Goal: Task Accomplishment & Management: Use online tool/utility

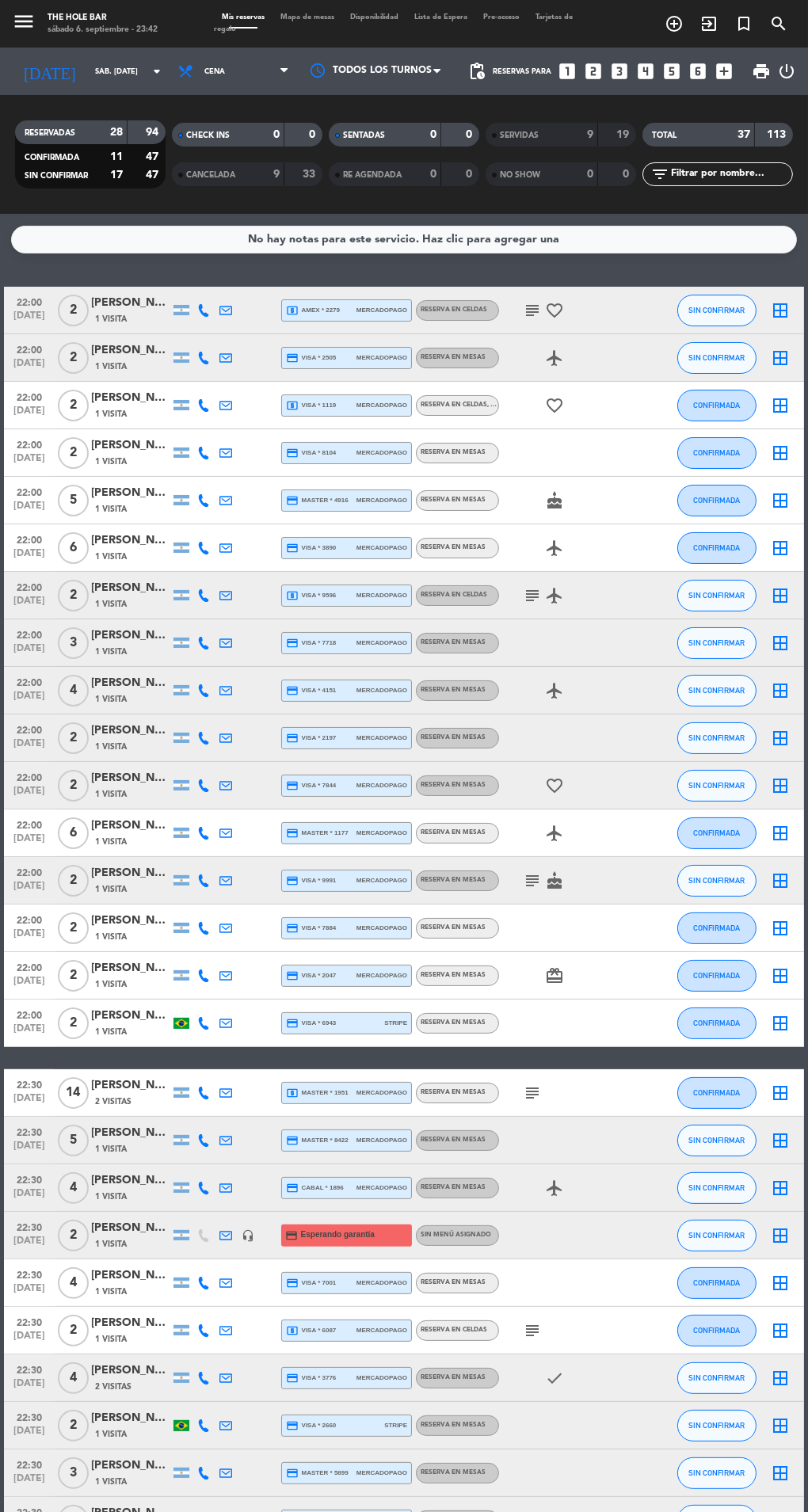
click at [290, 19] on span "Mapa de mesas" at bounding box center [307, 17] width 69 height 8
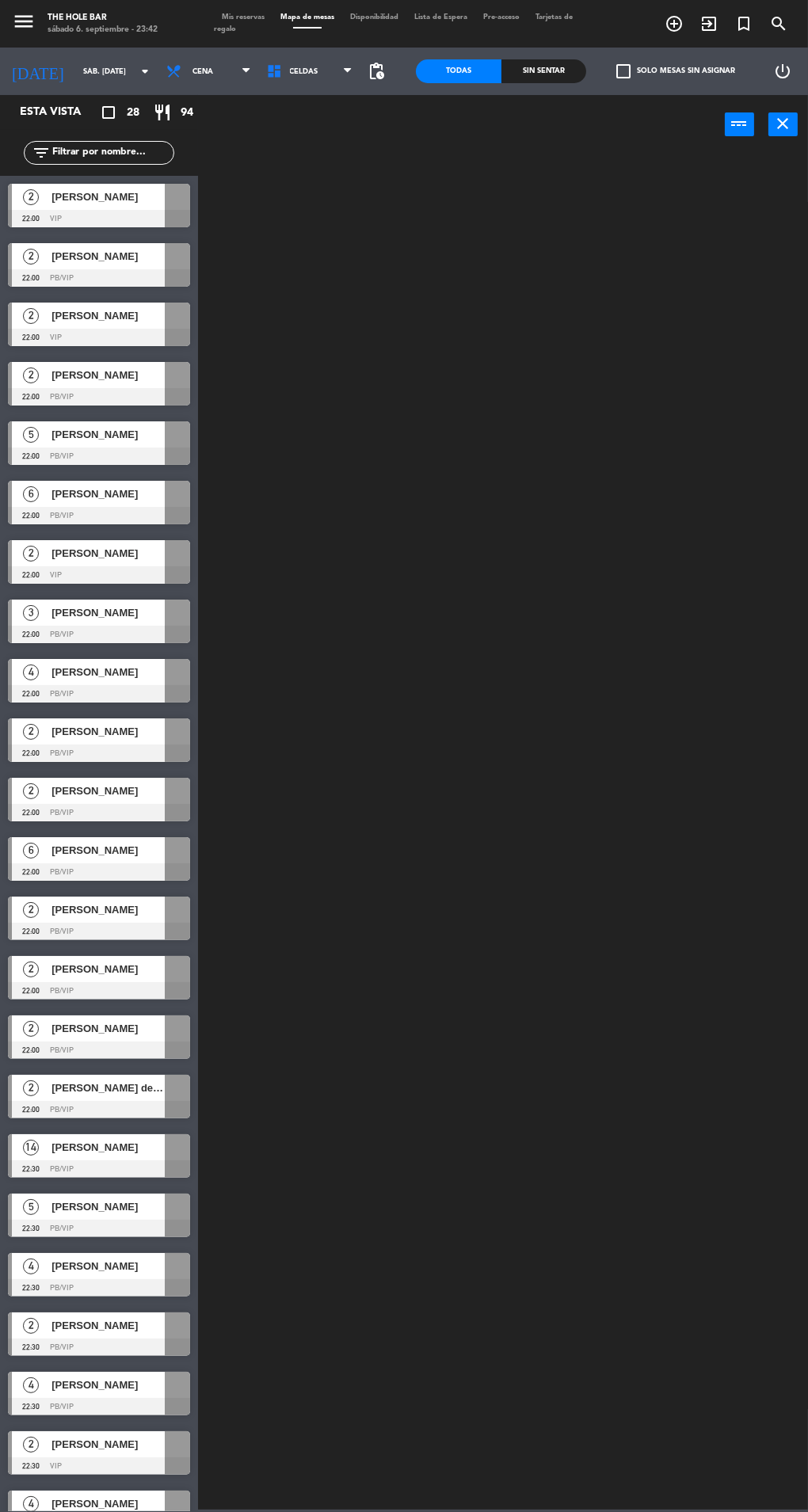
click at [543, 70] on div "Sin sentar" at bounding box center [544, 71] width 85 height 24
click at [270, 79] on icon at bounding box center [278, 71] width 23 height 16
click at [304, 153] on ng-component "menu The Hole Bar sábado 6. septiembre - 23:42 Mis reservas Mapa de mesas Dispo…" at bounding box center [404, 755] width 808 height 1510
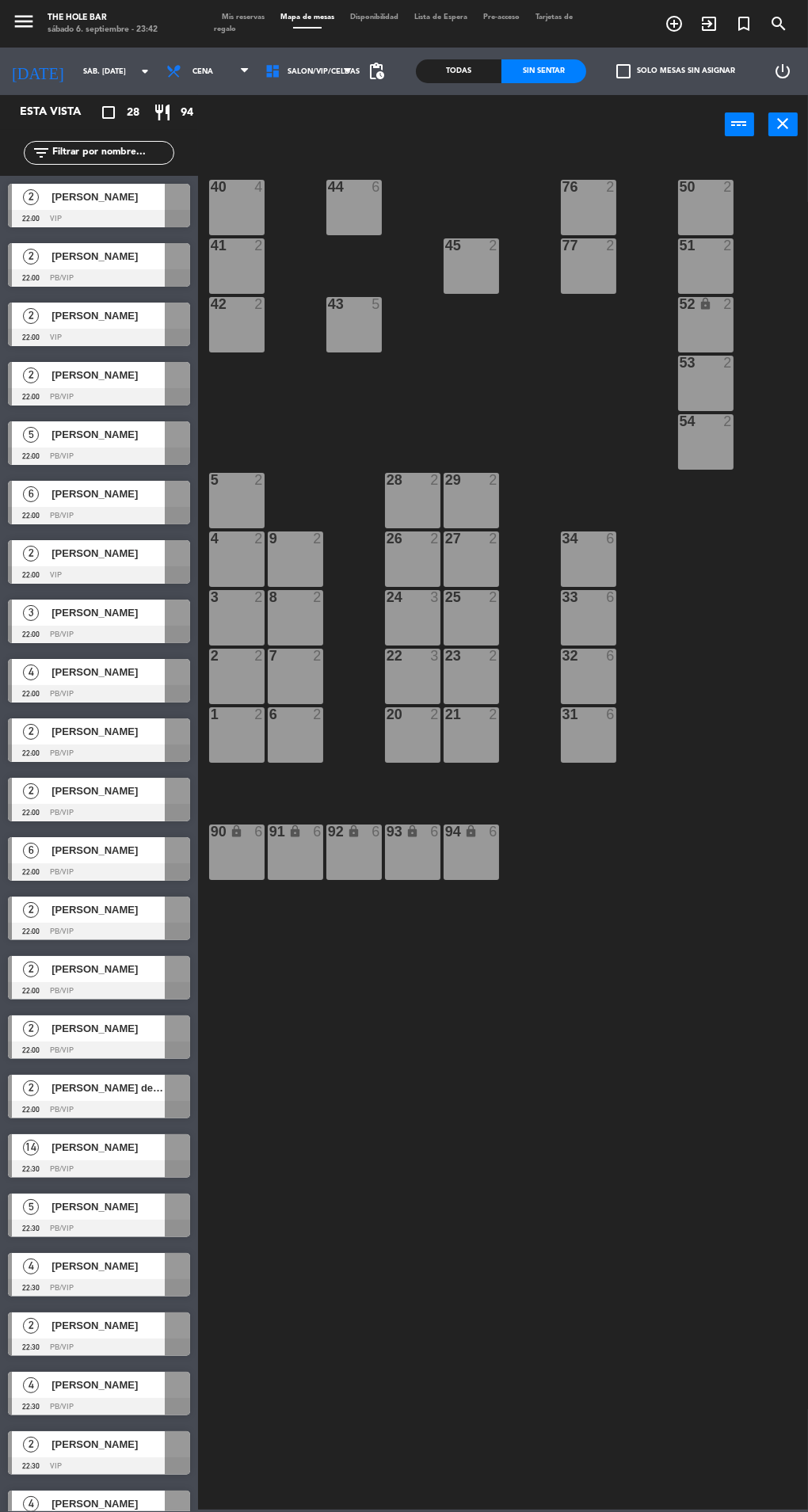
click at [181, 196] on div at bounding box center [178, 197] width 26 height 27
click at [405, 414] on div "40 4 44 6 76 2 50 2 41 2 77 2 45 2 51 2 42 2 43 5 52 lock 2 53 2 54 2 28 2 29 2…" at bounding box center [507, 830] width 602 height 1358
click at [203, 190] on main "40 4 44 6 76 2 50 2 41 2 77 2 45 2 51 2 42 2 43 5 52 lock 2 53 2 54 2 28 2 29 2…" at bounding box center [503, 827] width 611 height 1367
click at [237, 222] on div "40 4" at bounding box center [236, 207] width 55 height 55
click at [362, 130] on button "WALK IN" at bounding box center [377, 123] width 79 height 31
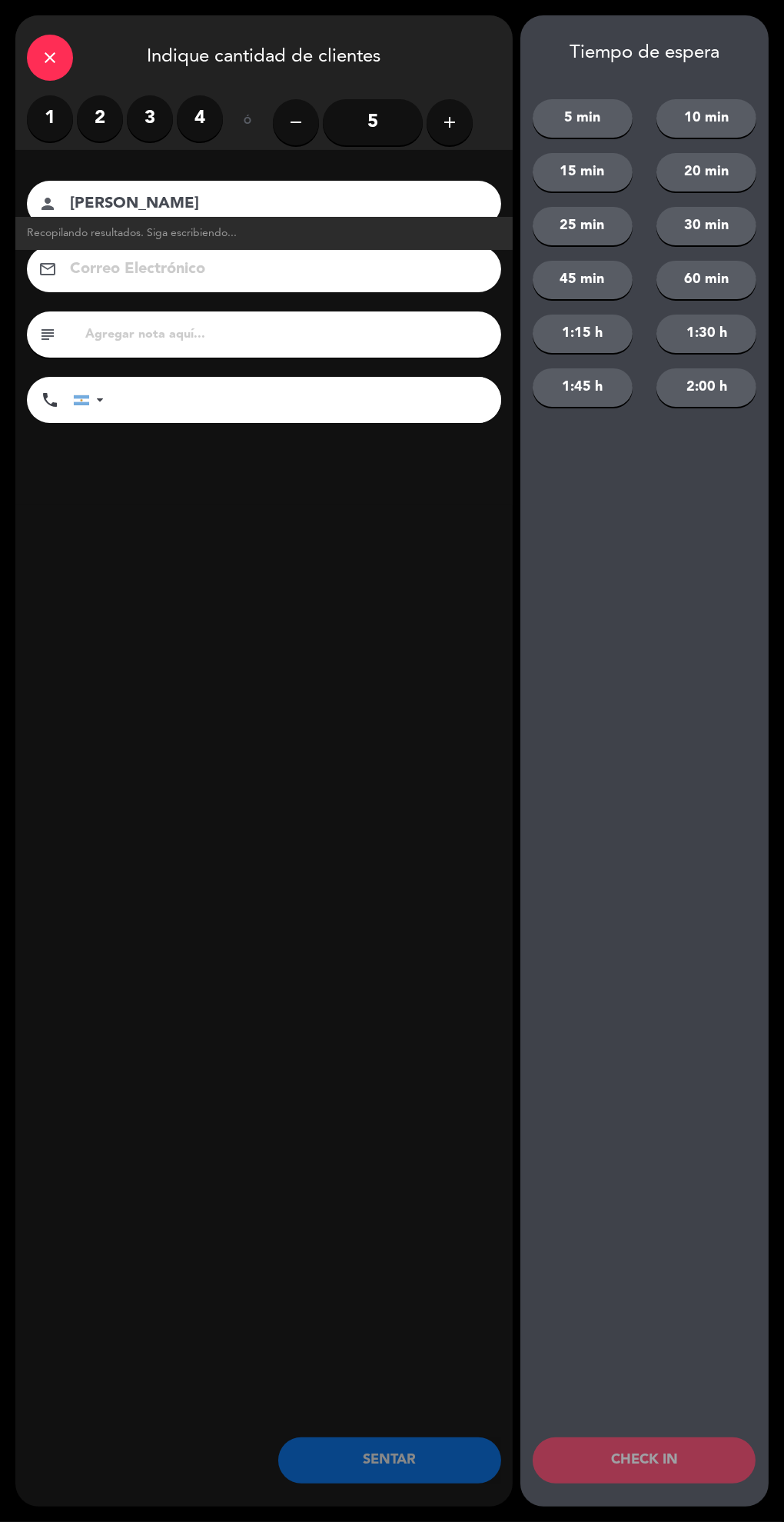
type input "[PERSON_NAME]"
click at [450, 131] on icon "add" at bounding box center [450, 123] width 18 height 18
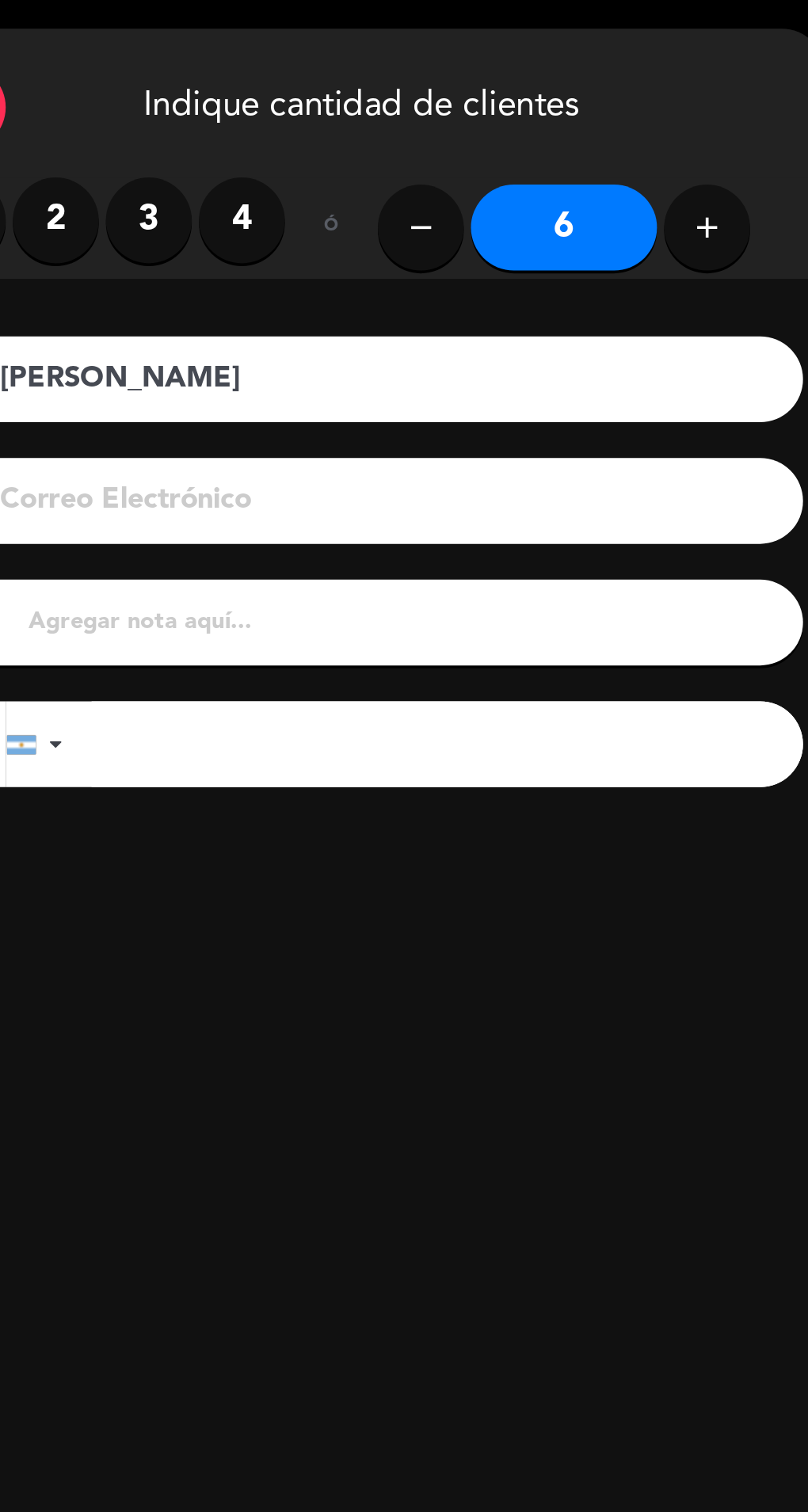
click at [459, 122] on icon "add" at bounding box center [463, 126] width 19 height 19
click at [463, 118] on icon "add" at bounding box center [463, 126] width 19 height 19
click at [454, 125] on icon "add" at bounding box center [463, 126] width 19 height 19
click at [466, 118] on icon "add" at bounding box center [463, 126] width 19 height 19
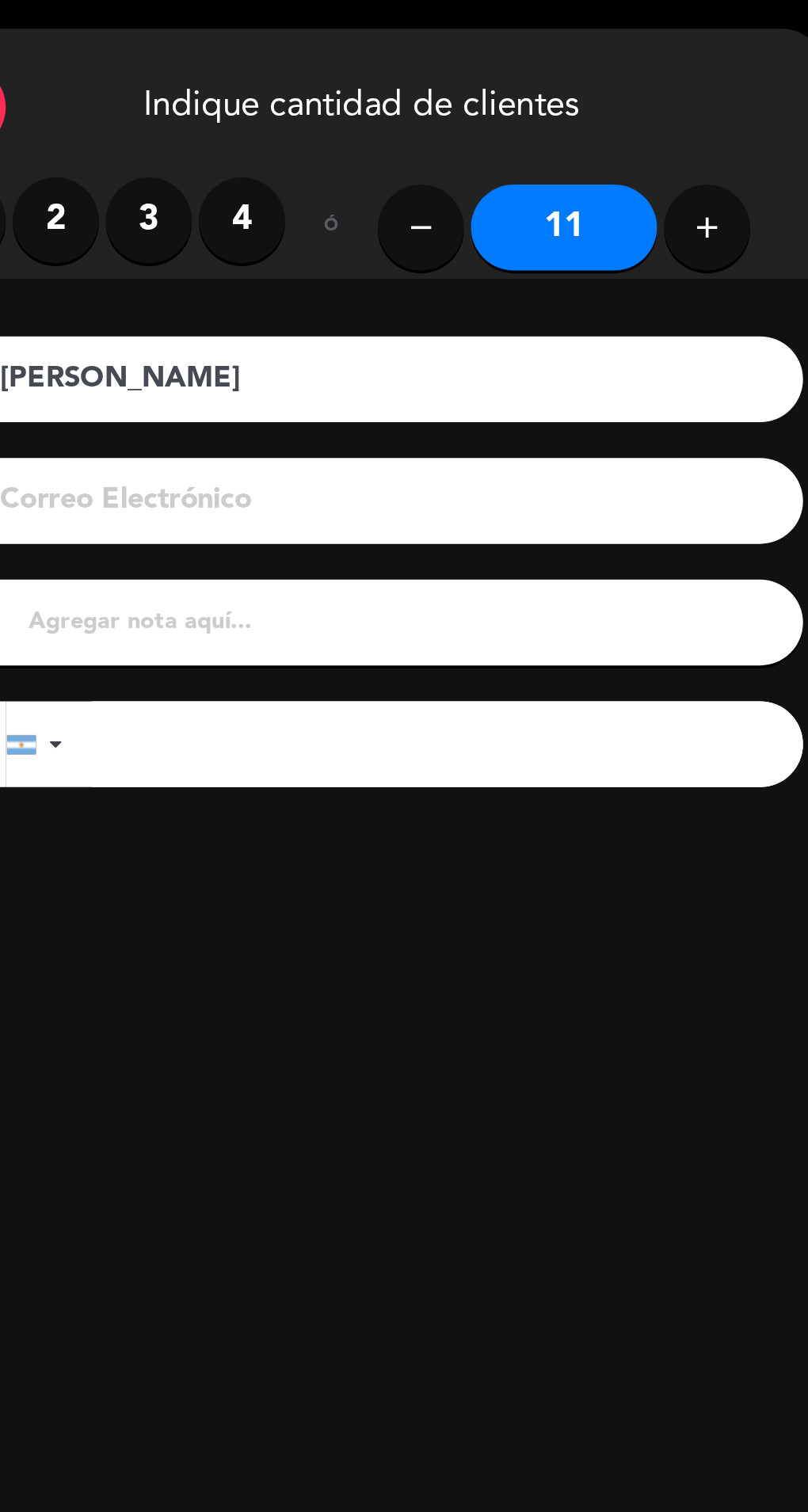
click at [459, 120] on icon "add" at bounding box center [463, 126] width 19 height 19
click at [328, 131] on button "remove" at bounding box center [305, 126] width 47 height 47
type input "12"
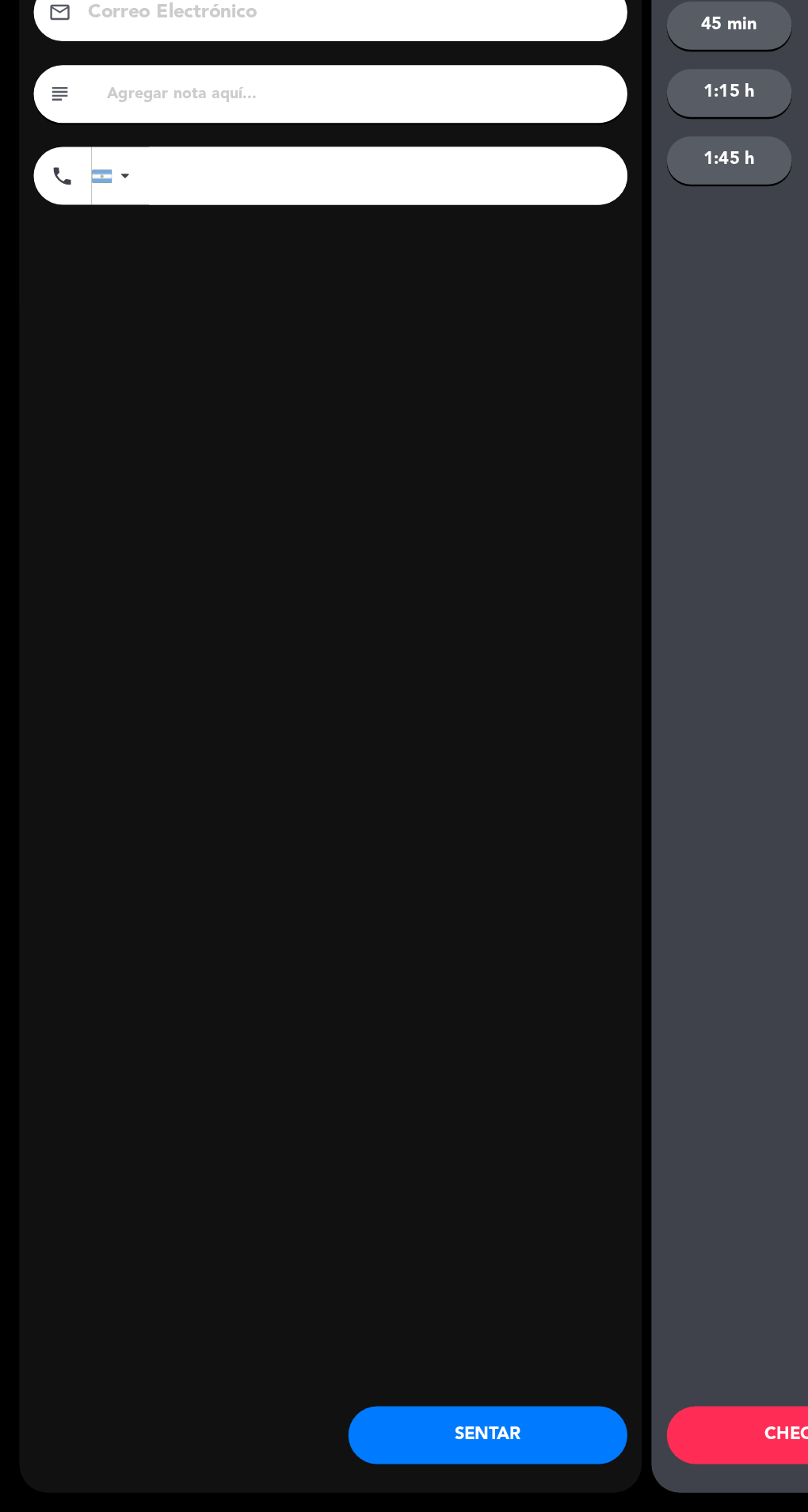
click at [415, 1473] on button "SENTAR" at bounding box center [402, 1449] width 230 height 47
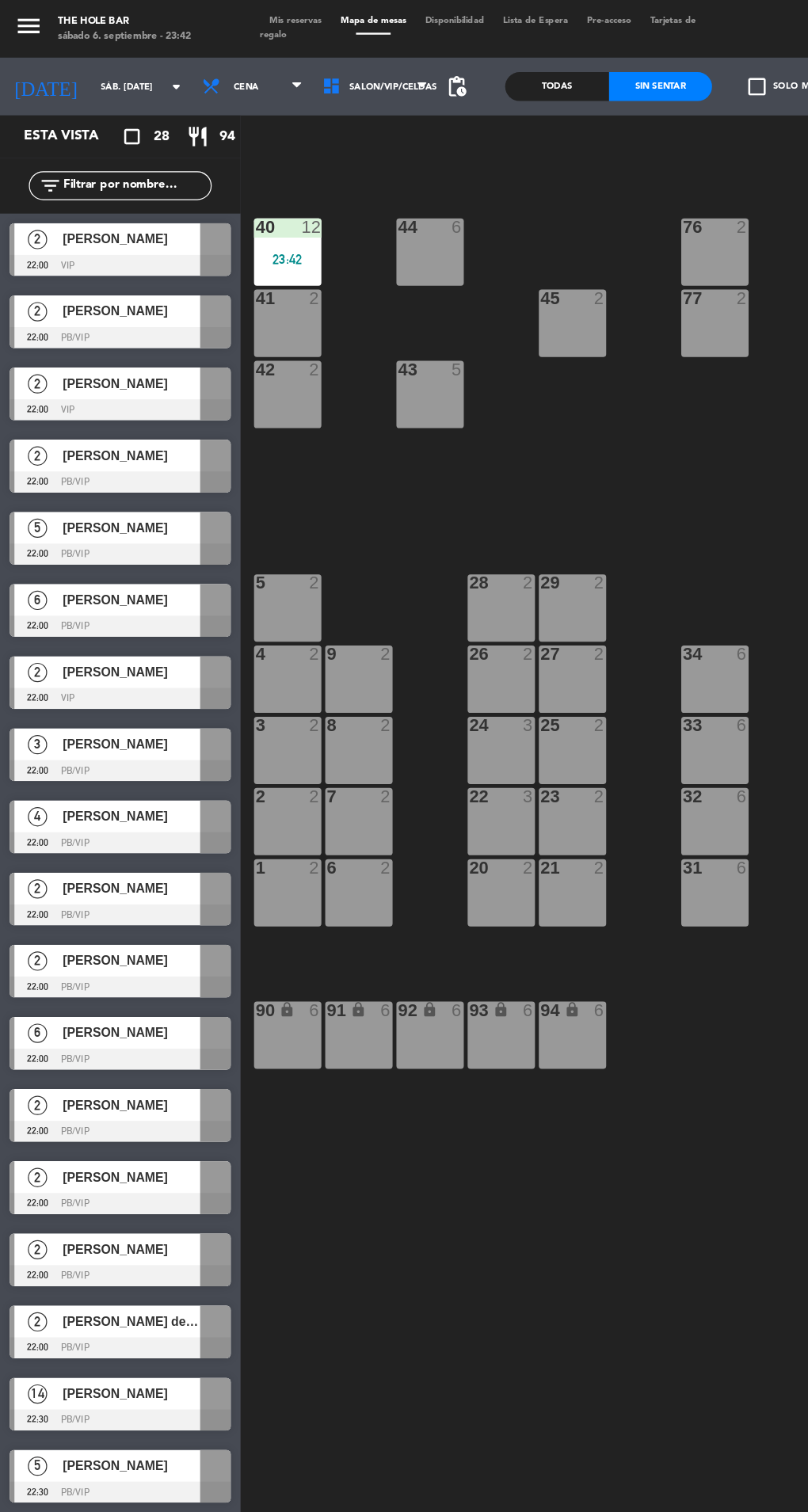
click at [233, 685] on div "2 2" at bounding box center [236, 677] width 55 height 55
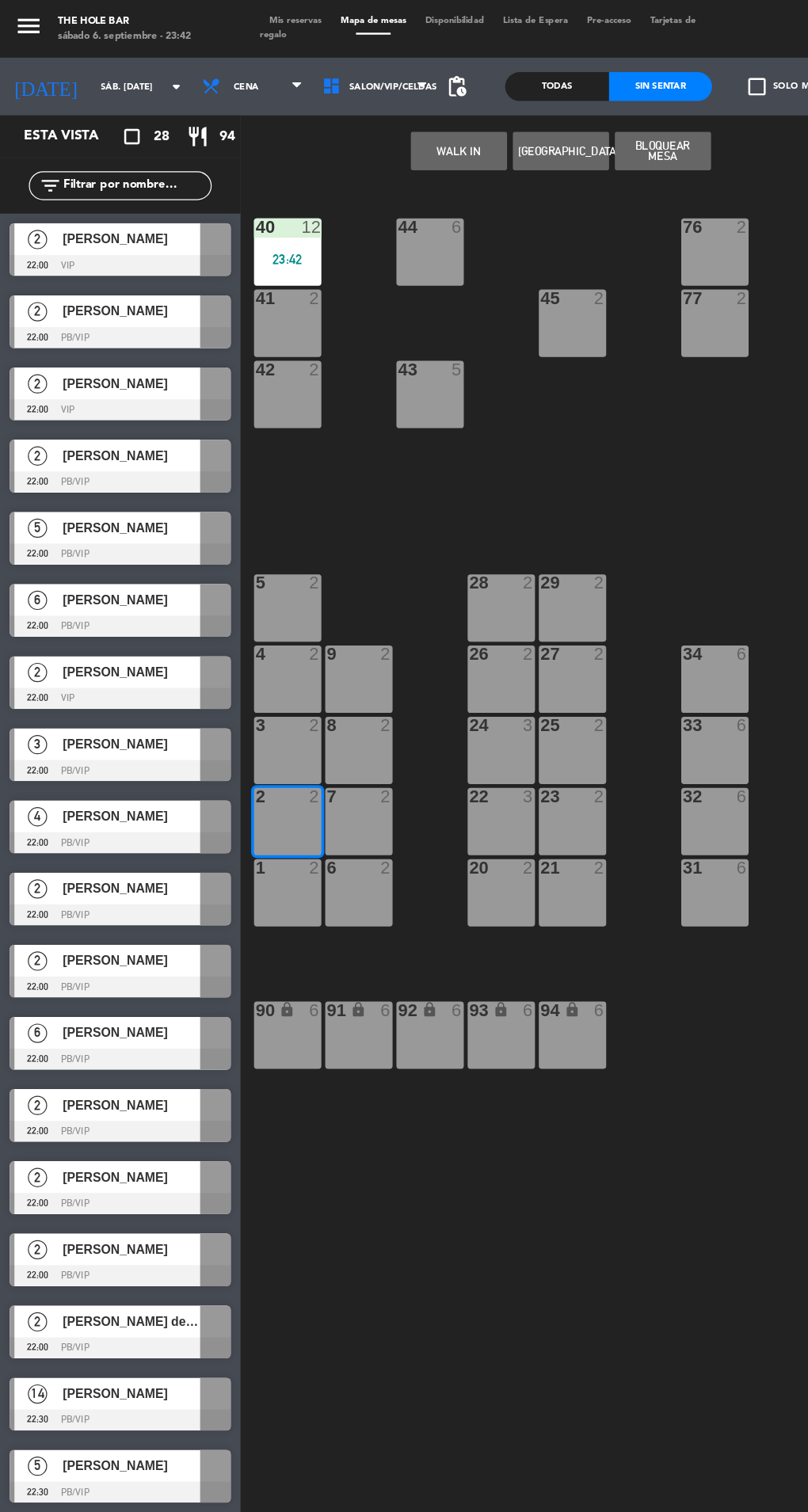
click at [357, 127] on button "WALK IN" at bounding box center [377, 123] width 79 height 31
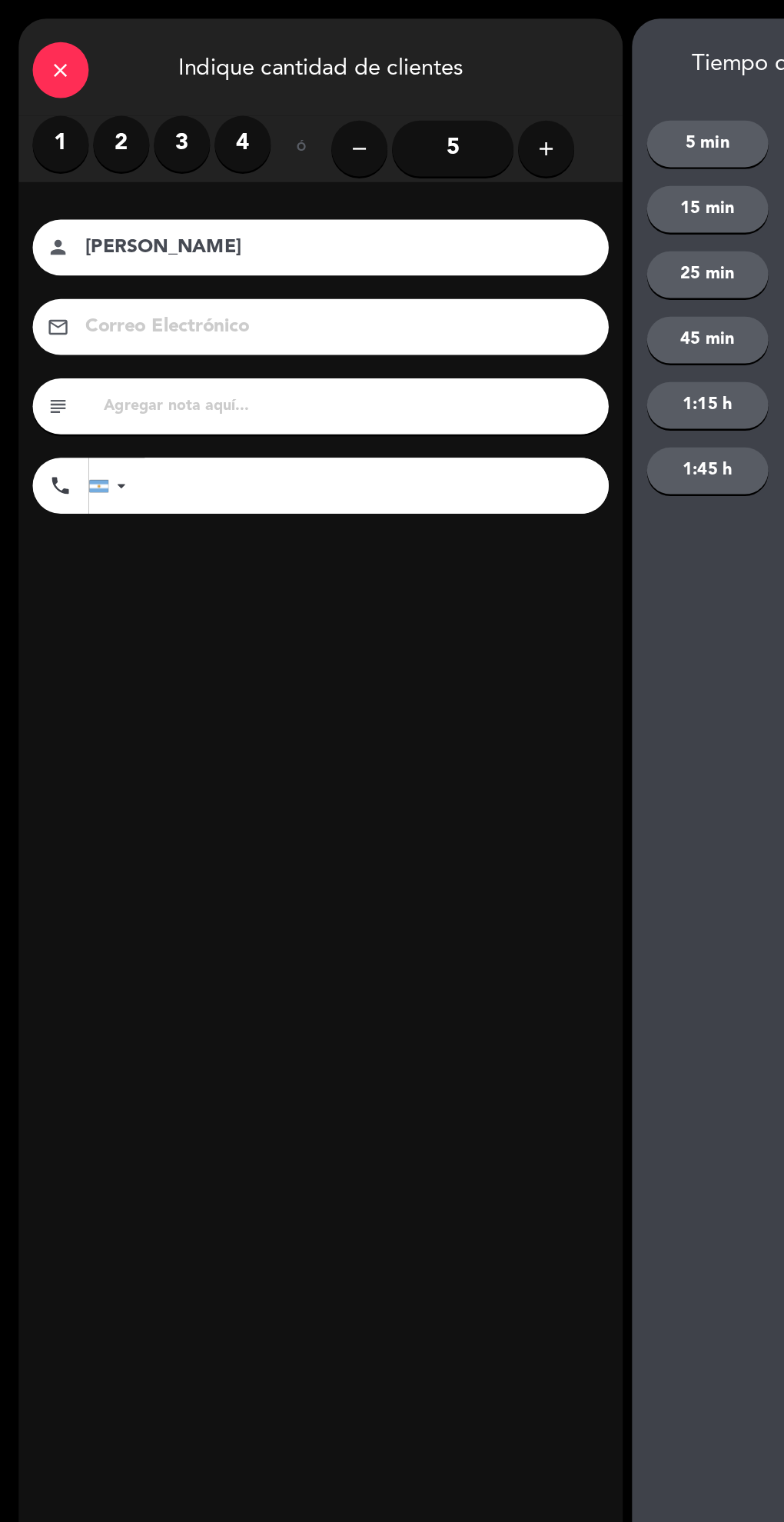
type input "[PERSON_NAME]"
click at [95, 126] on label "2" at bounding box center [99, 118] width 46 height 46
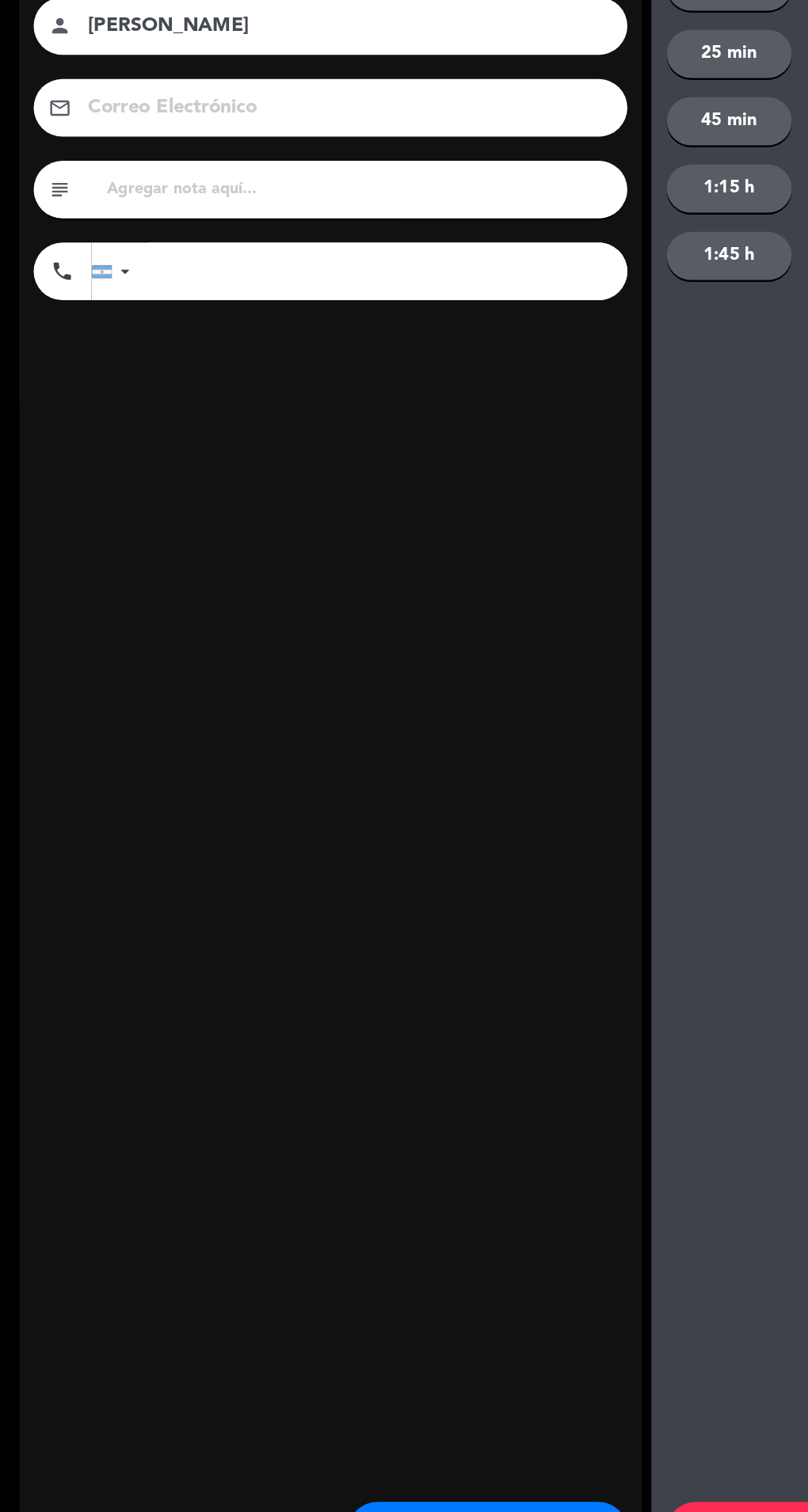
click at [407, 1468] on div "close Indique cantidad de clientes 1 2 3 4 ó remove 5 add Nombre del cliente pe…" at bounding box center [272, 756] width 513 height 1481
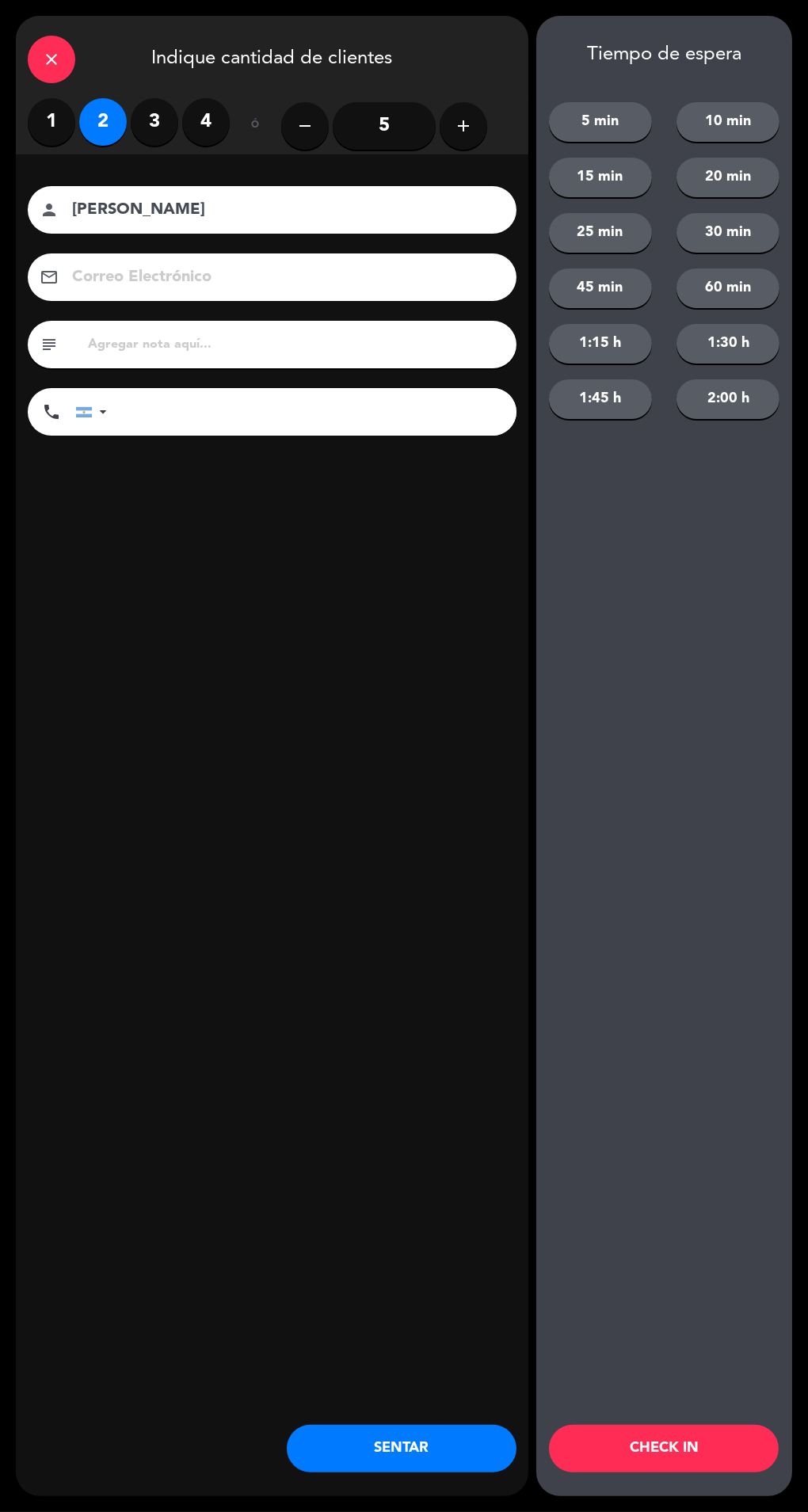
click at [362, 1473] on button "SENTAR" at bounding box center [402, 1449] width 230 height 47
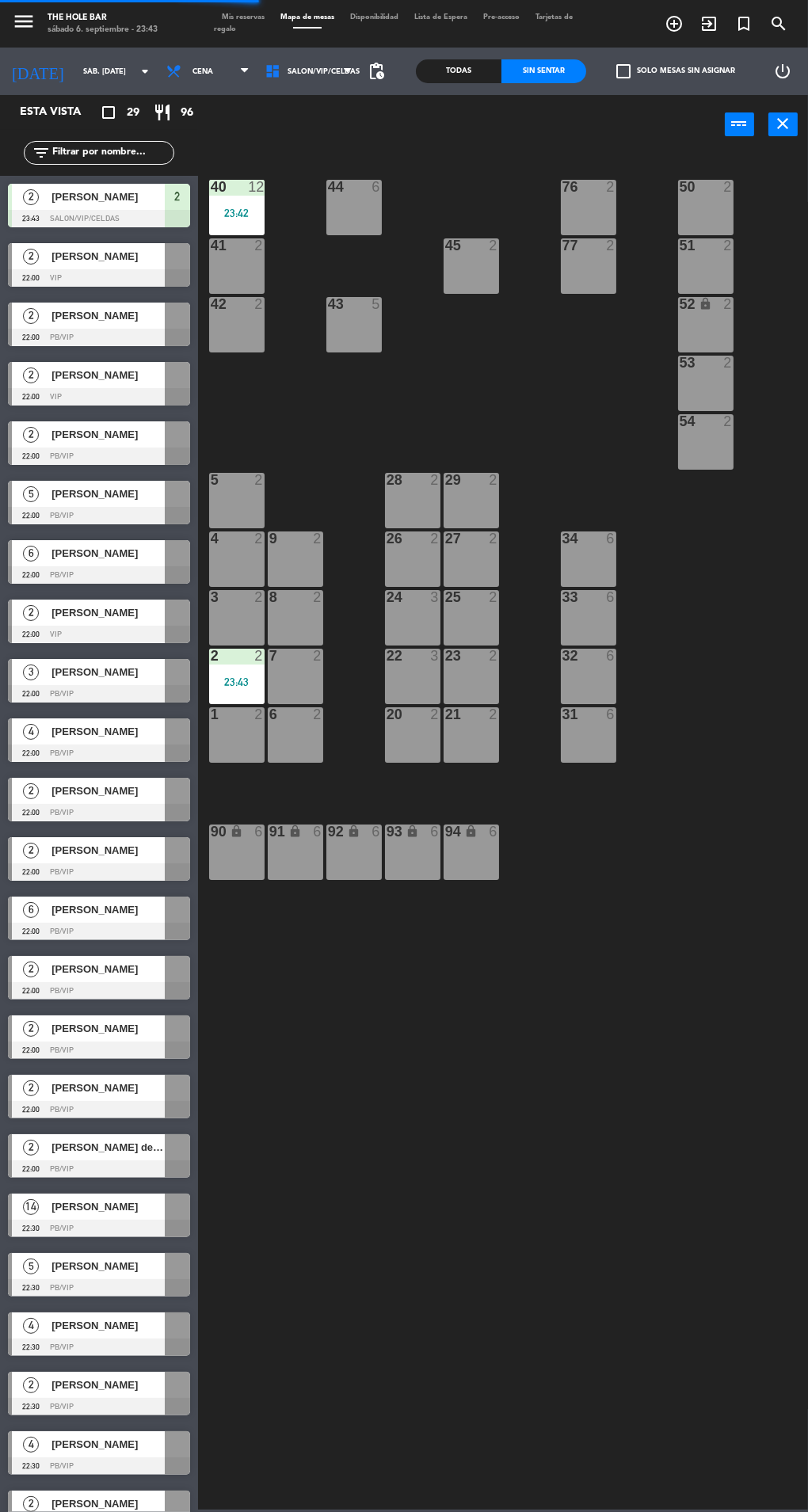
click at [478, 569] on div "27 2" at bounding box center [471, 559] width 55 height 55
click at [334, 158] on div "40 12 23:42 44 6 76 2 50 2 41 2 77 2 45 2 51 2 42 2 43 5 52 lock 2 53 2 54 2 28…" at bounding box center [507, 830] width 602 height 1358
click at [450, 564] on div "27 2" at bounding box center [471, 559] width 55 height 55
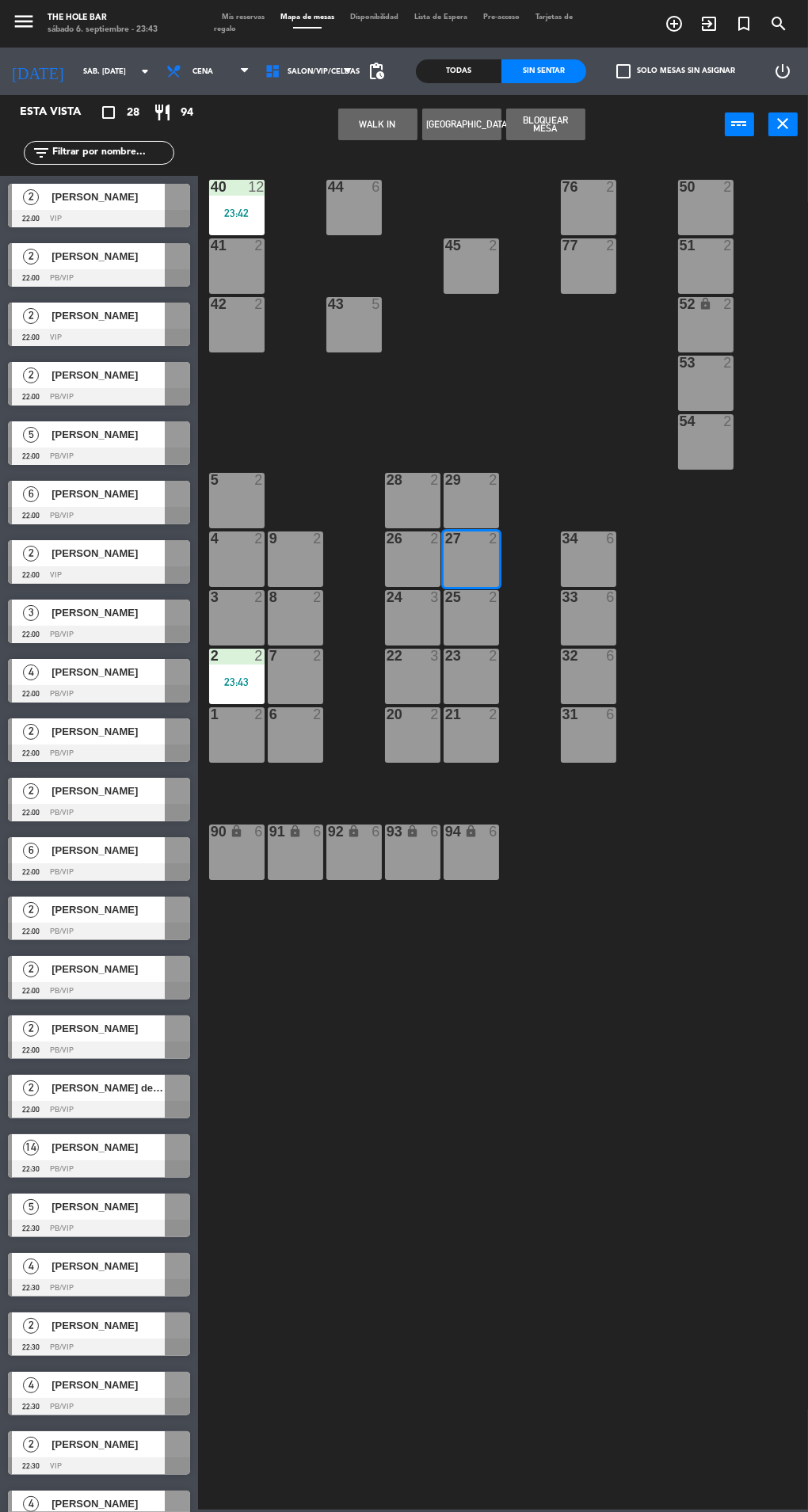
click at [348, 121] on button "WALK IN" at bounding box center [377, 123] width 79 height 31
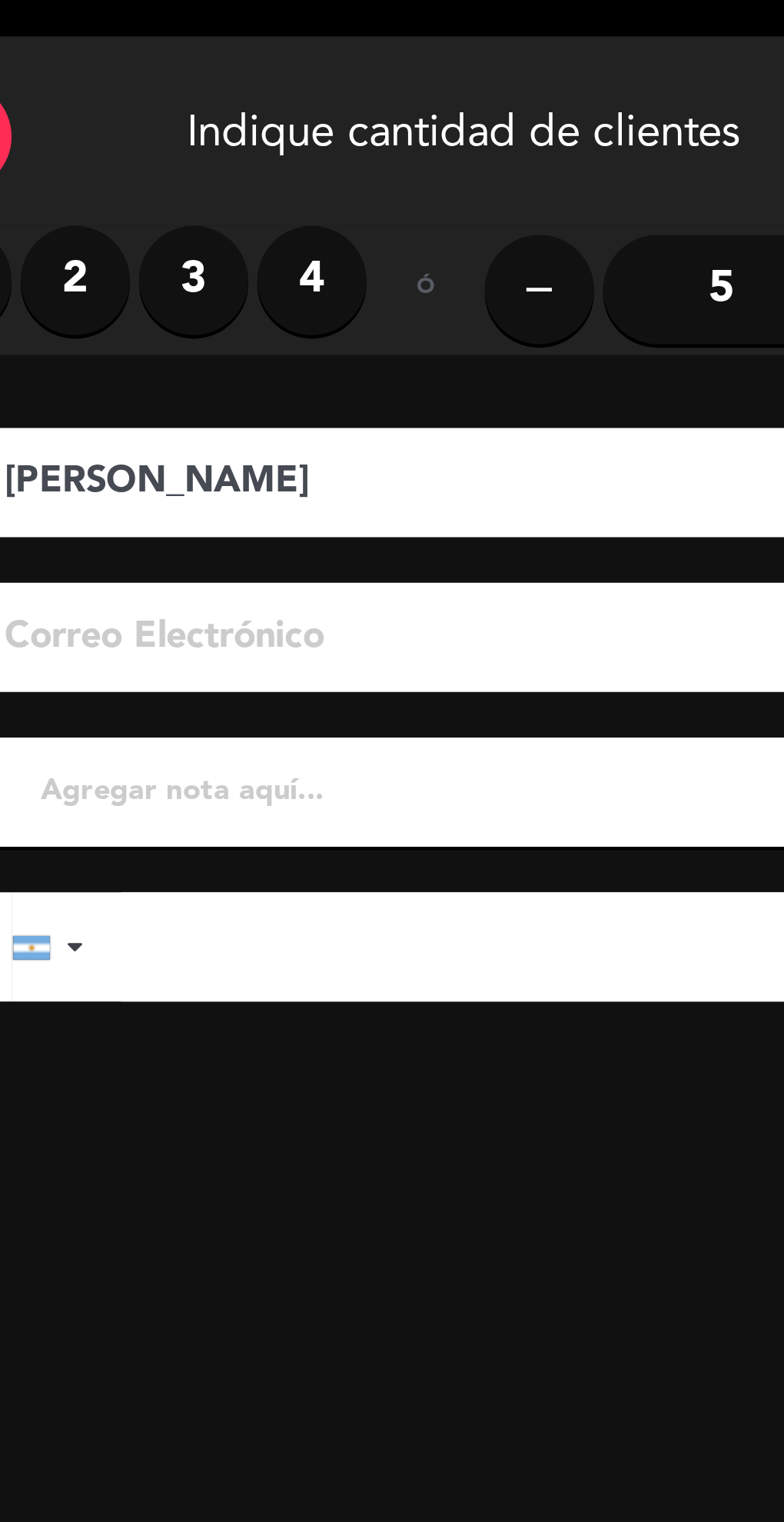
type input "[PERSON_NAME]"
click at [95, 114] on label "2" at bounding box center [99, 118] width 46 height 46
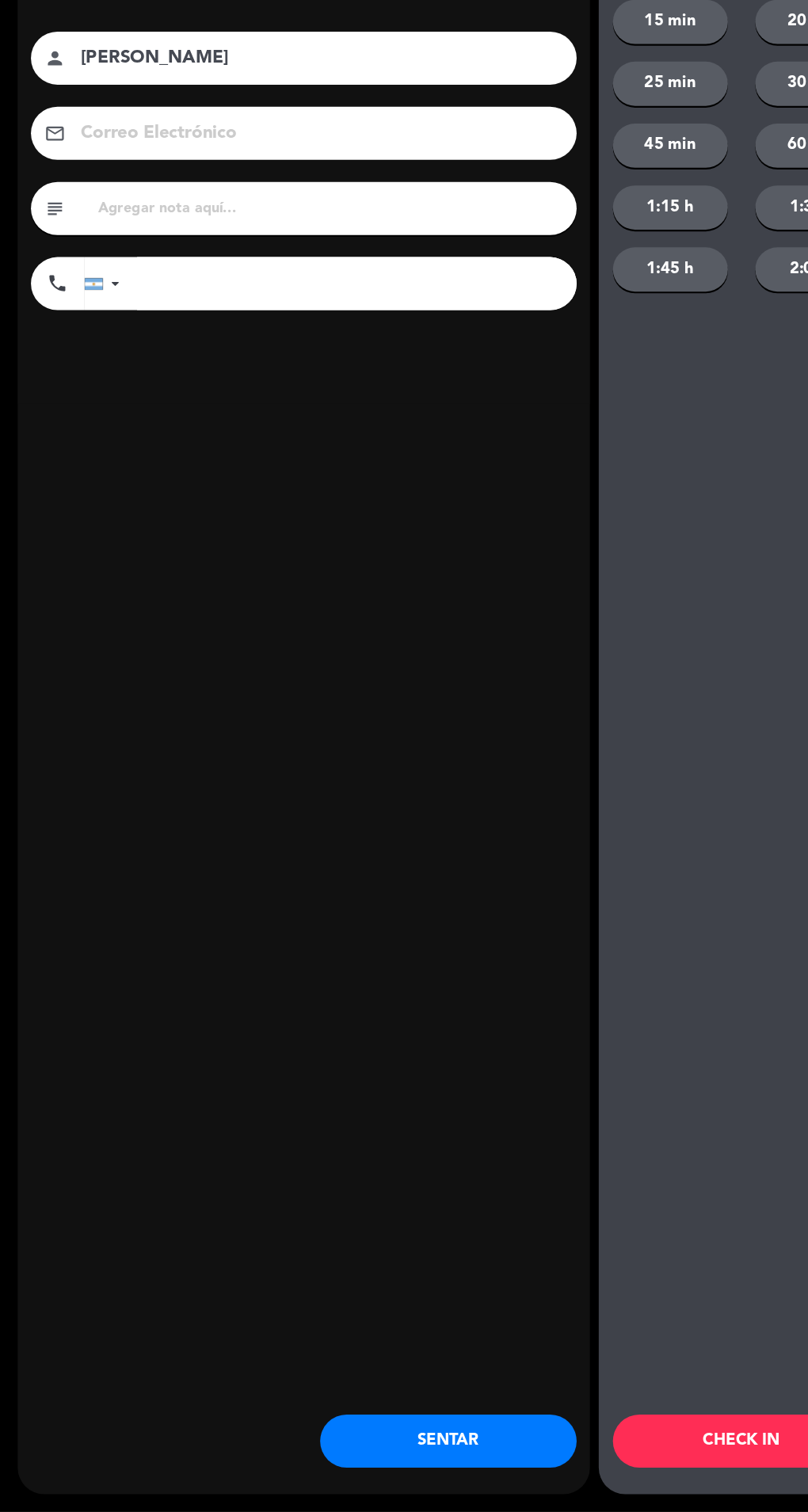
click at [362, 1473] on button "SENTAR" at bounding box center [402, 1449] width 230 height 47
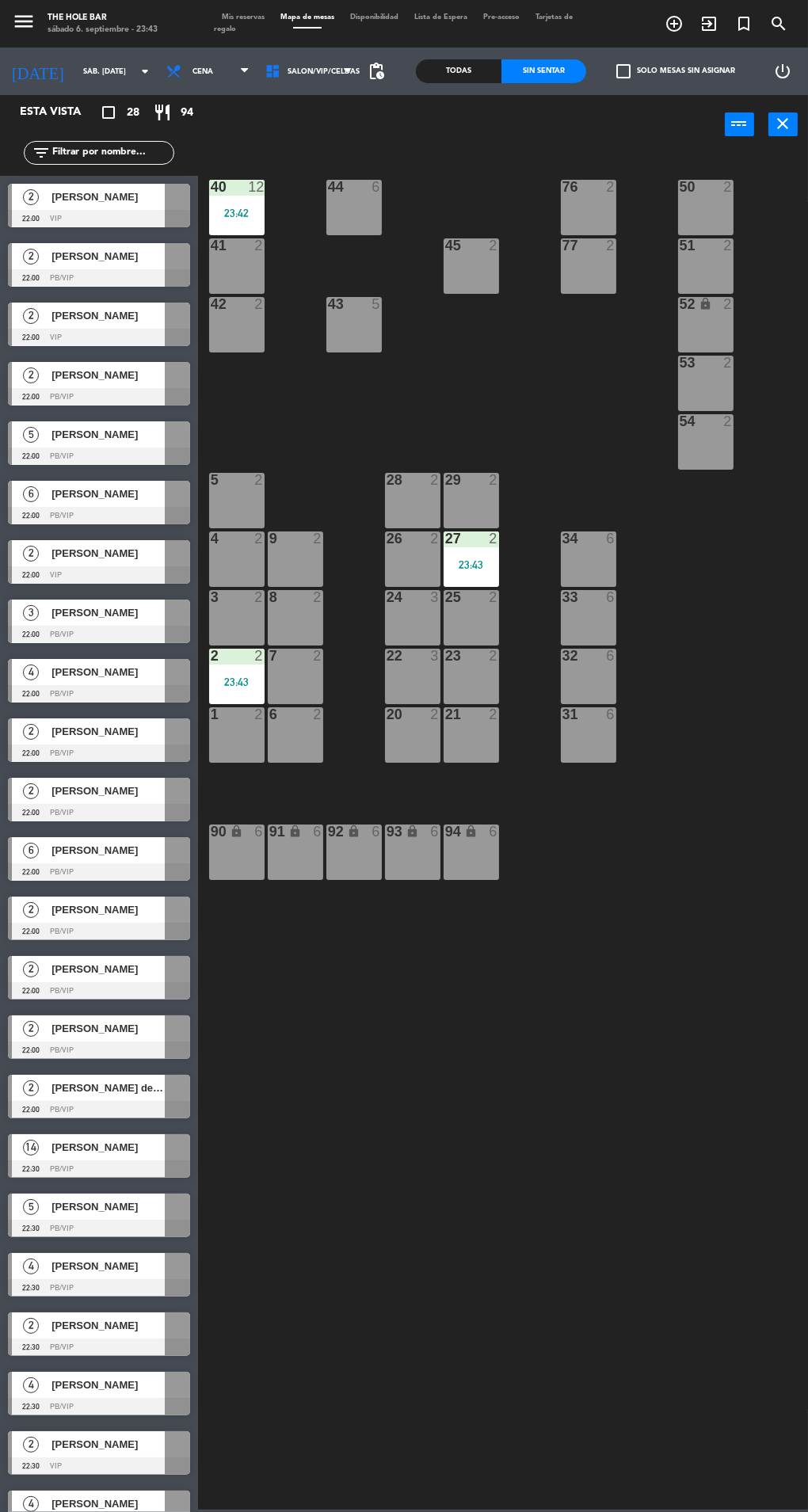
click at [229, 17] on span "Mis reservas" at bounding box center [243, 17] width 59 height 8
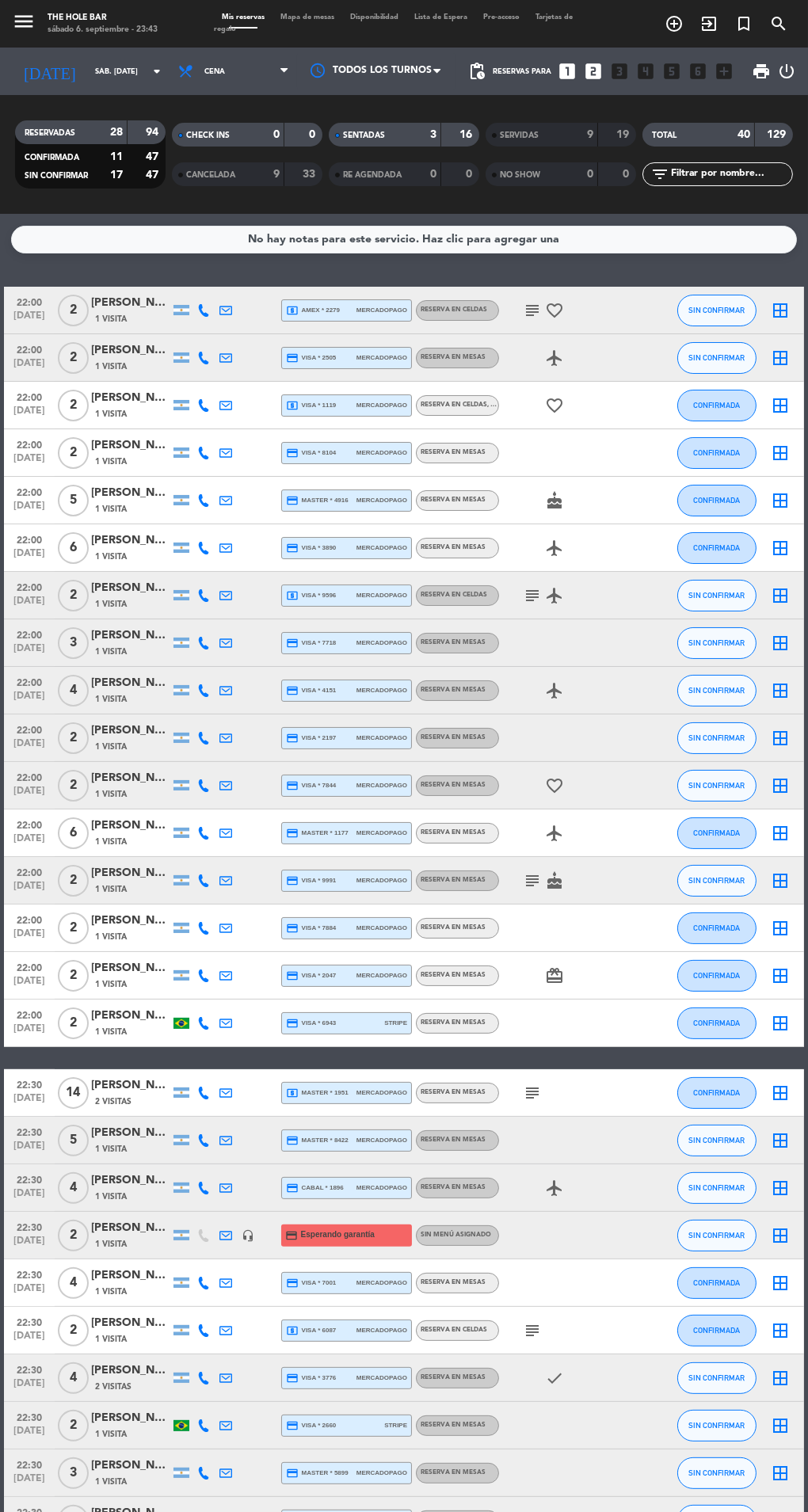
scroll to position [283, 0]
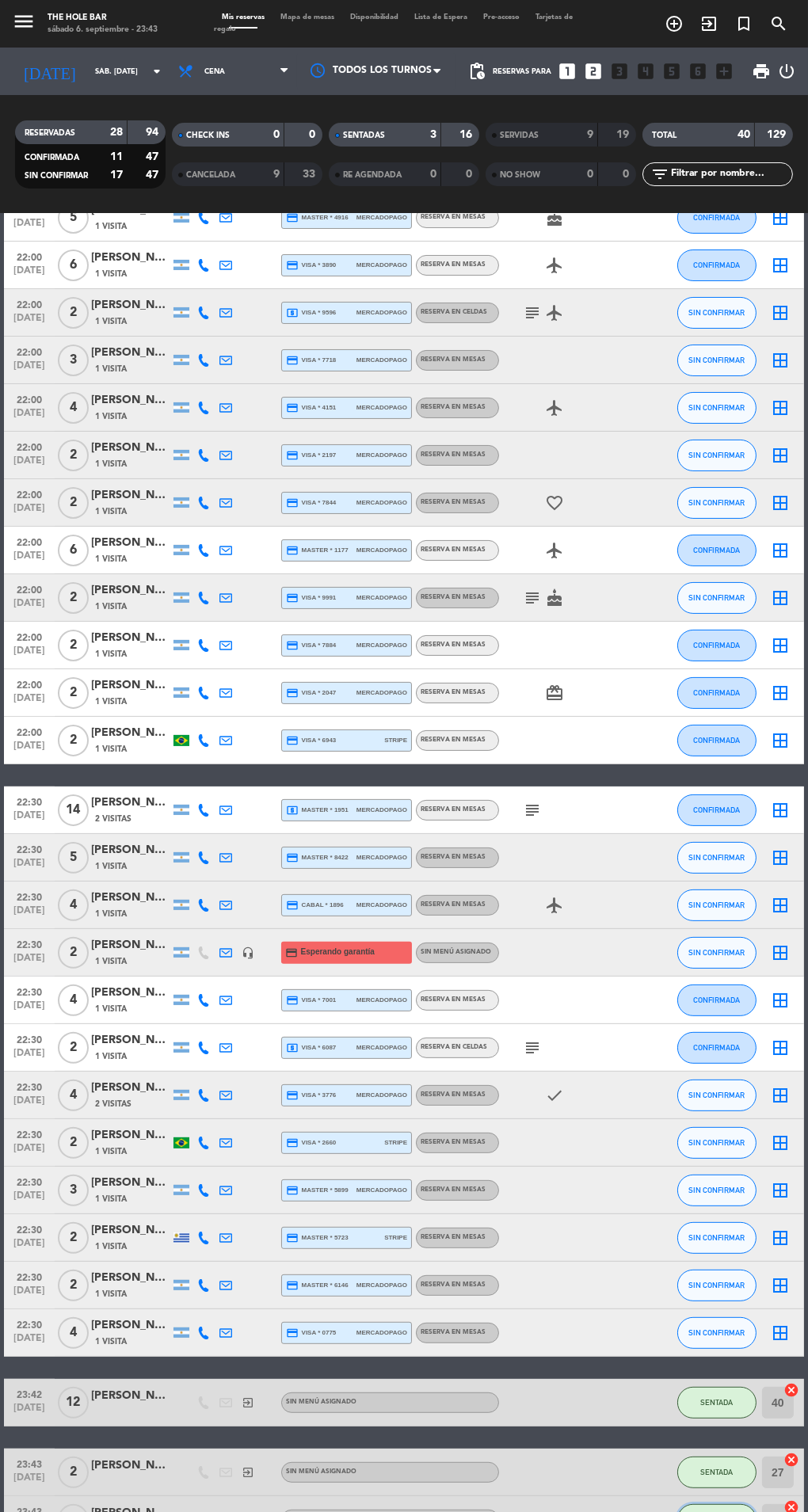
click at [723, 1511] on button "SENTADA" at bounding box center [717, 1520] width 79 height 31
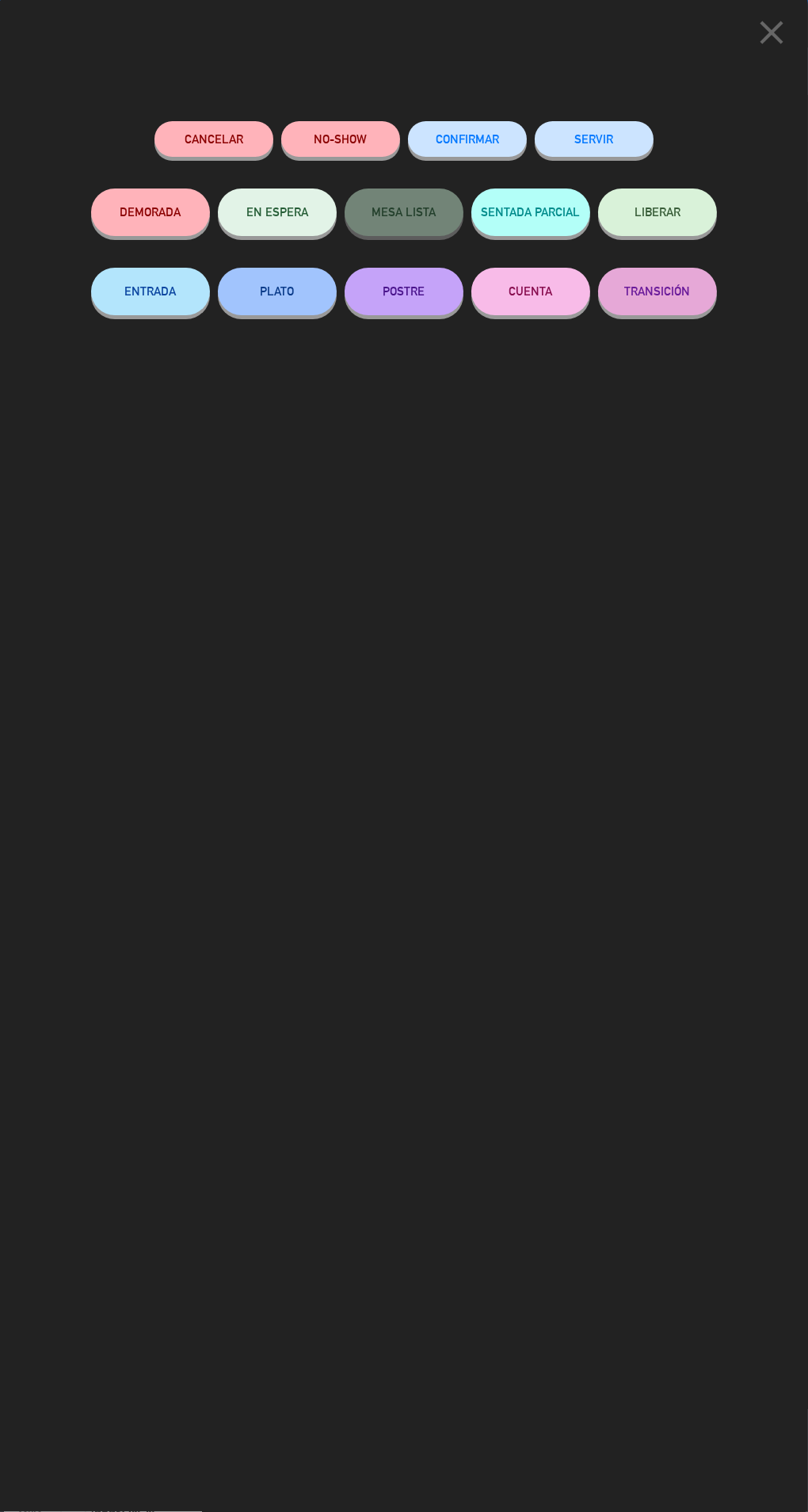
click at [592, 138] on button "SERVIR" at bounding box center [593, 140] width 119 height 36
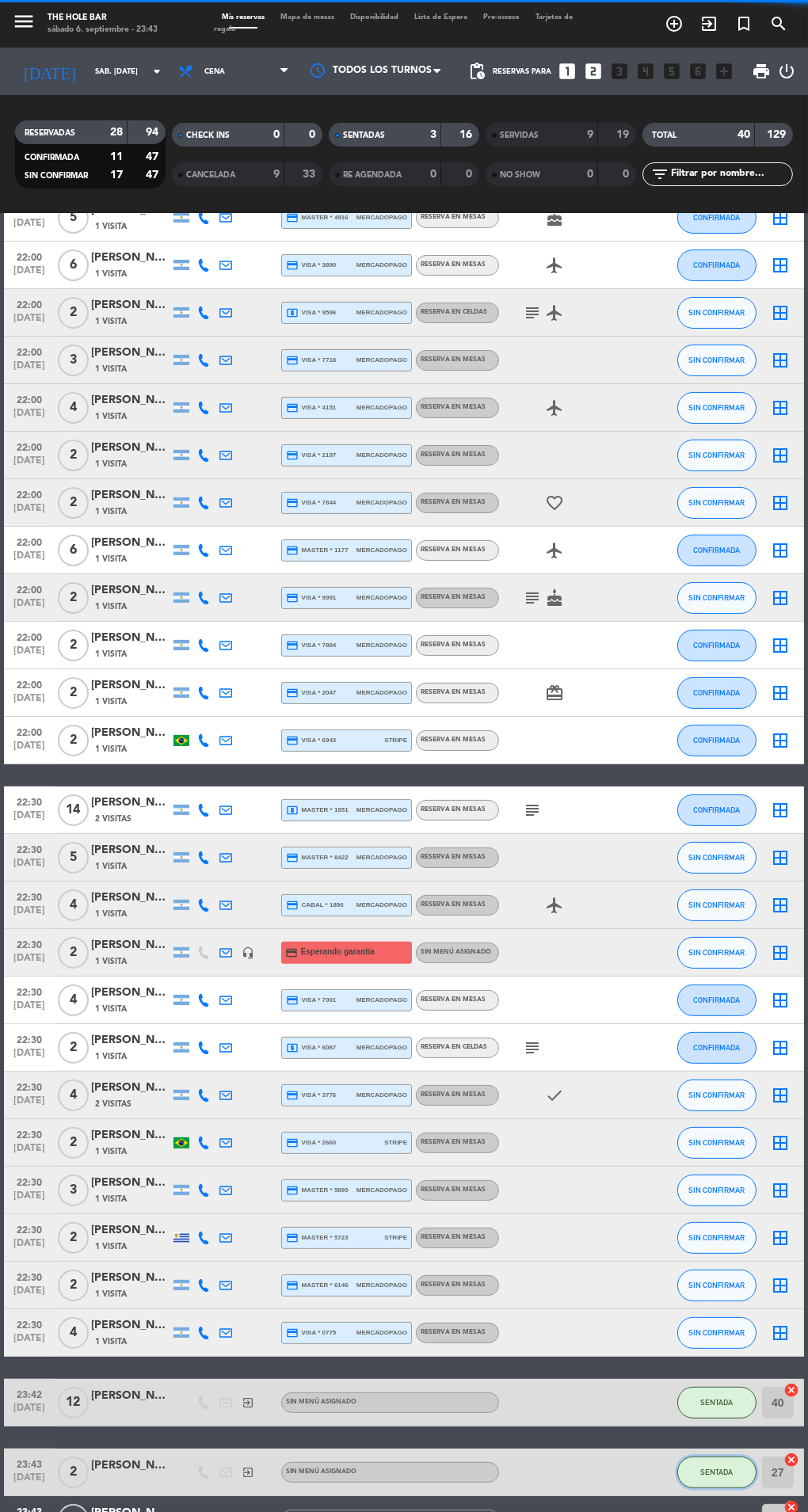
click at [717, 1471] on span "SENTADA" at bounding box center [717, 1472] width 32 height 9
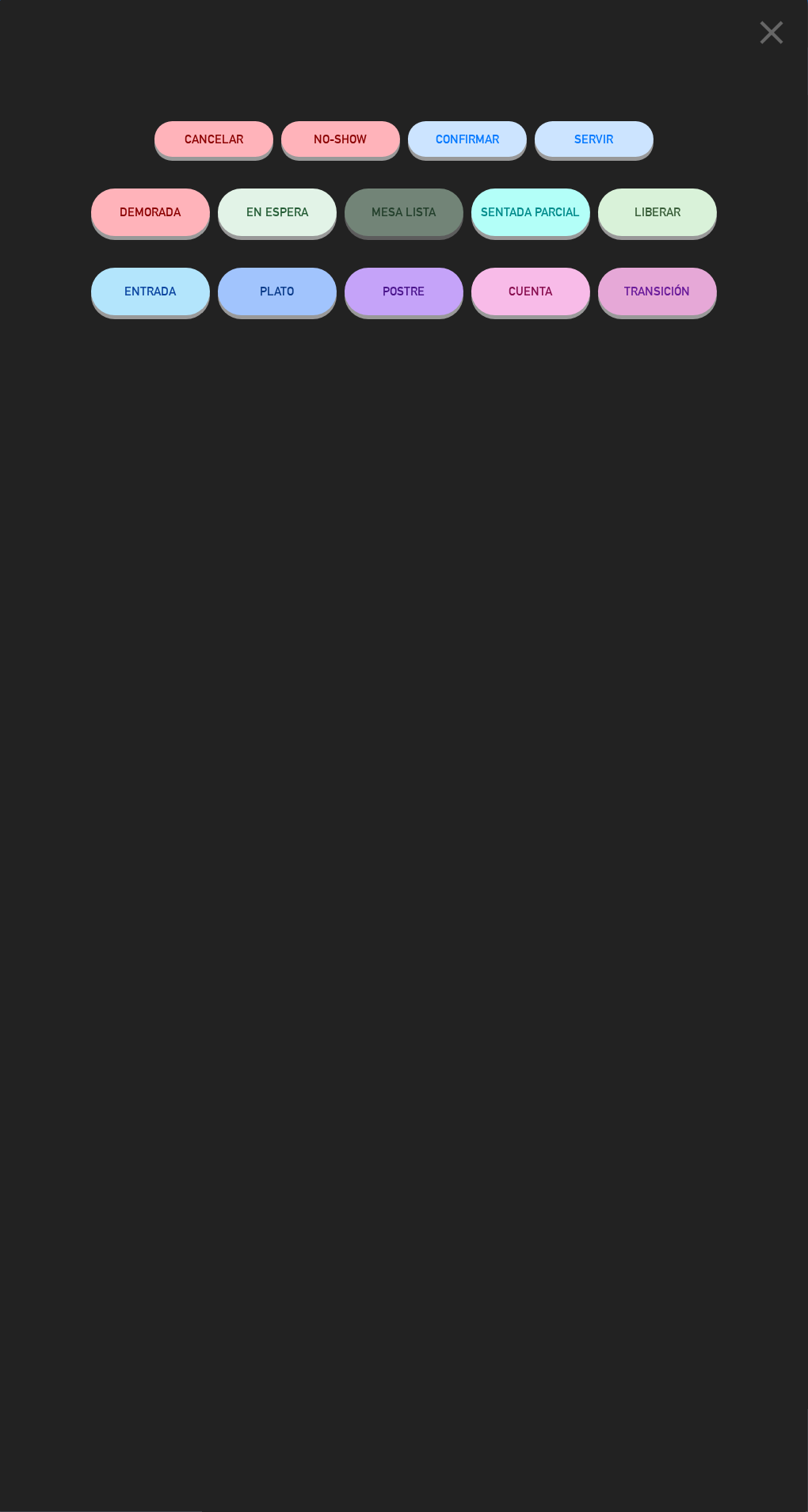
scroll to position [235, 0]
click at [591, 141] on button "SERVIR" at bounding box center [593, 140] width 119 height 36
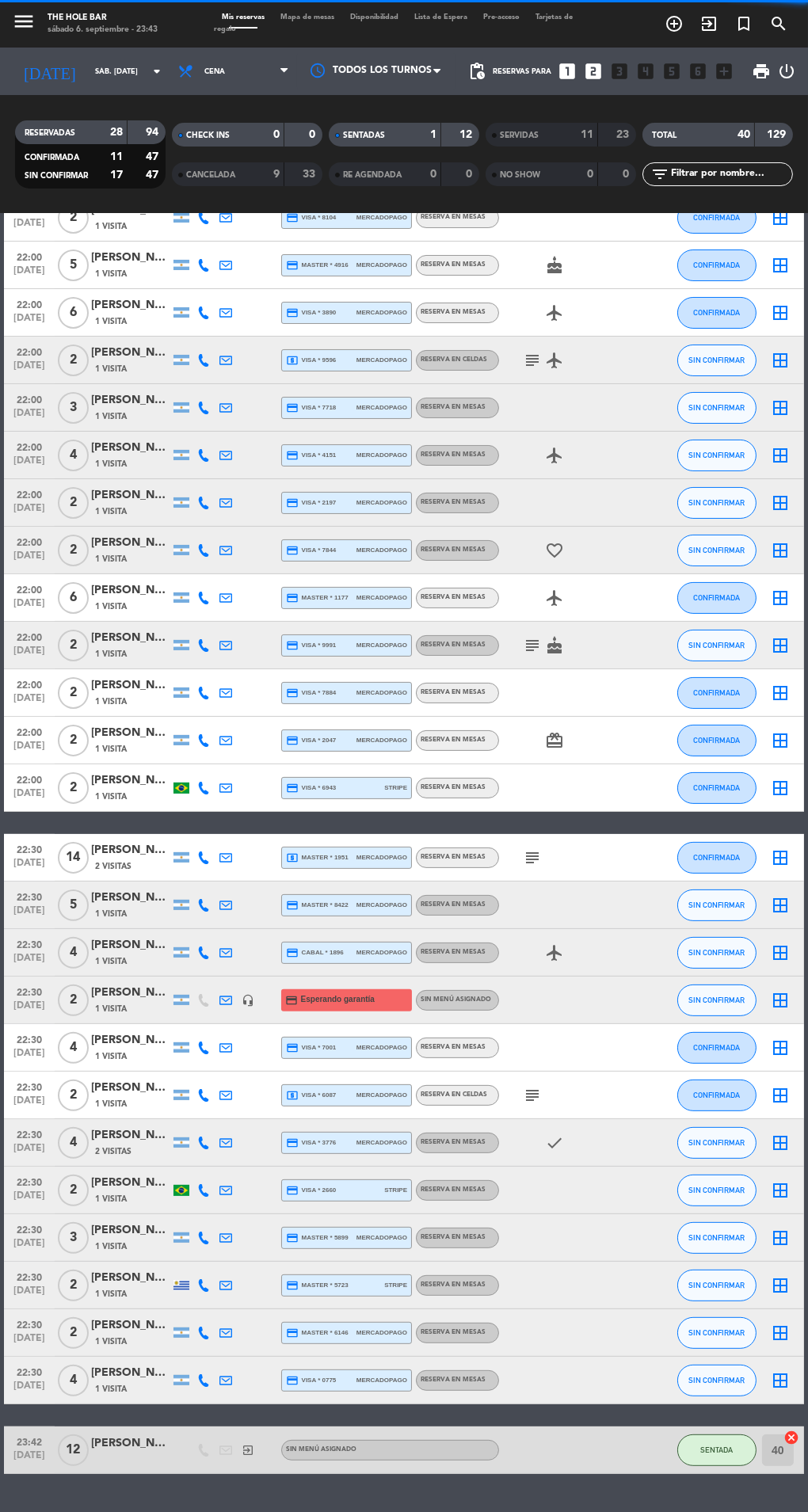
scroll to position [165, 0]
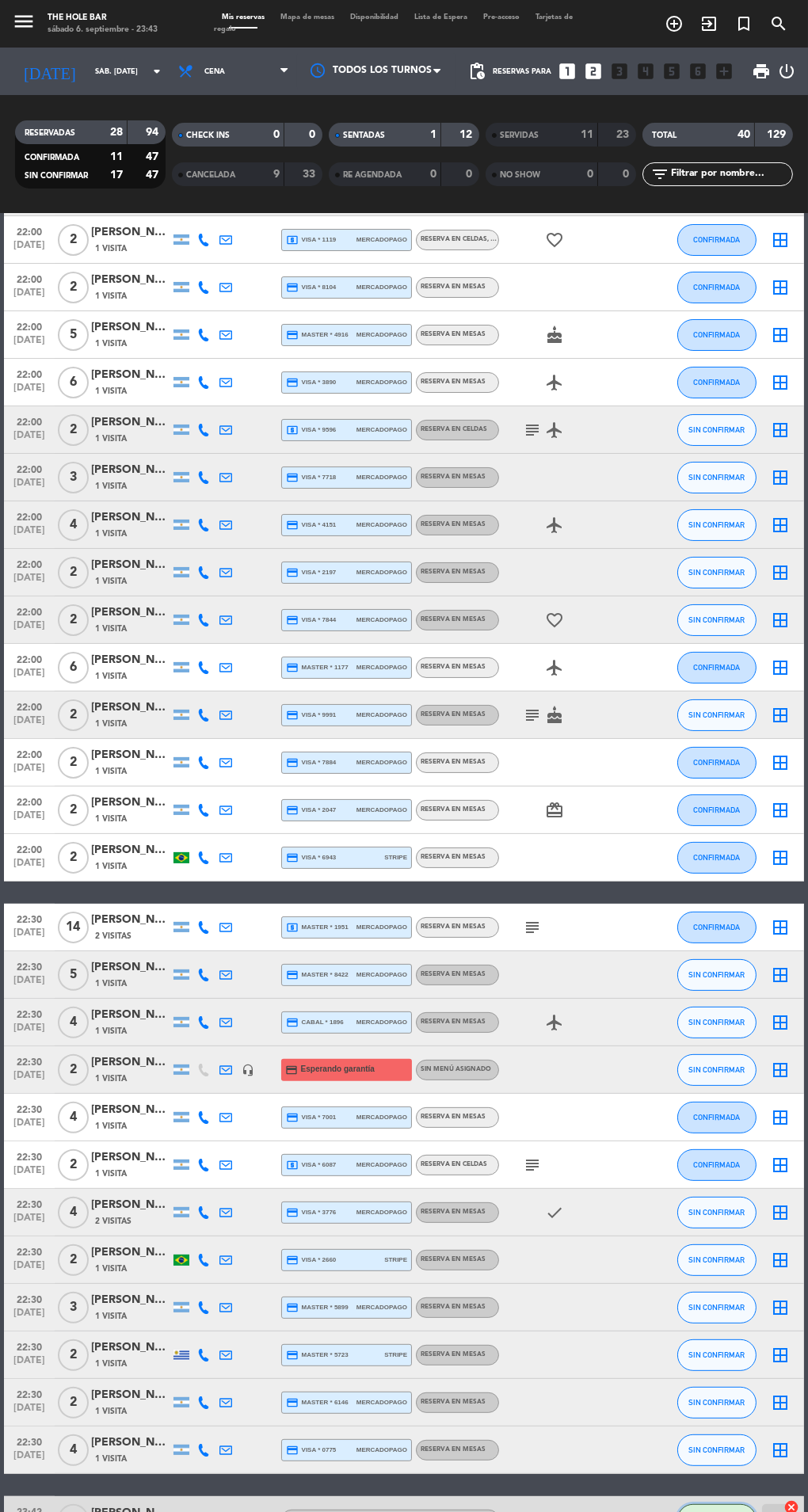
click at [717, 1511] on button "SENTADA" at bounding box center [717, 1520] width 79 height 31
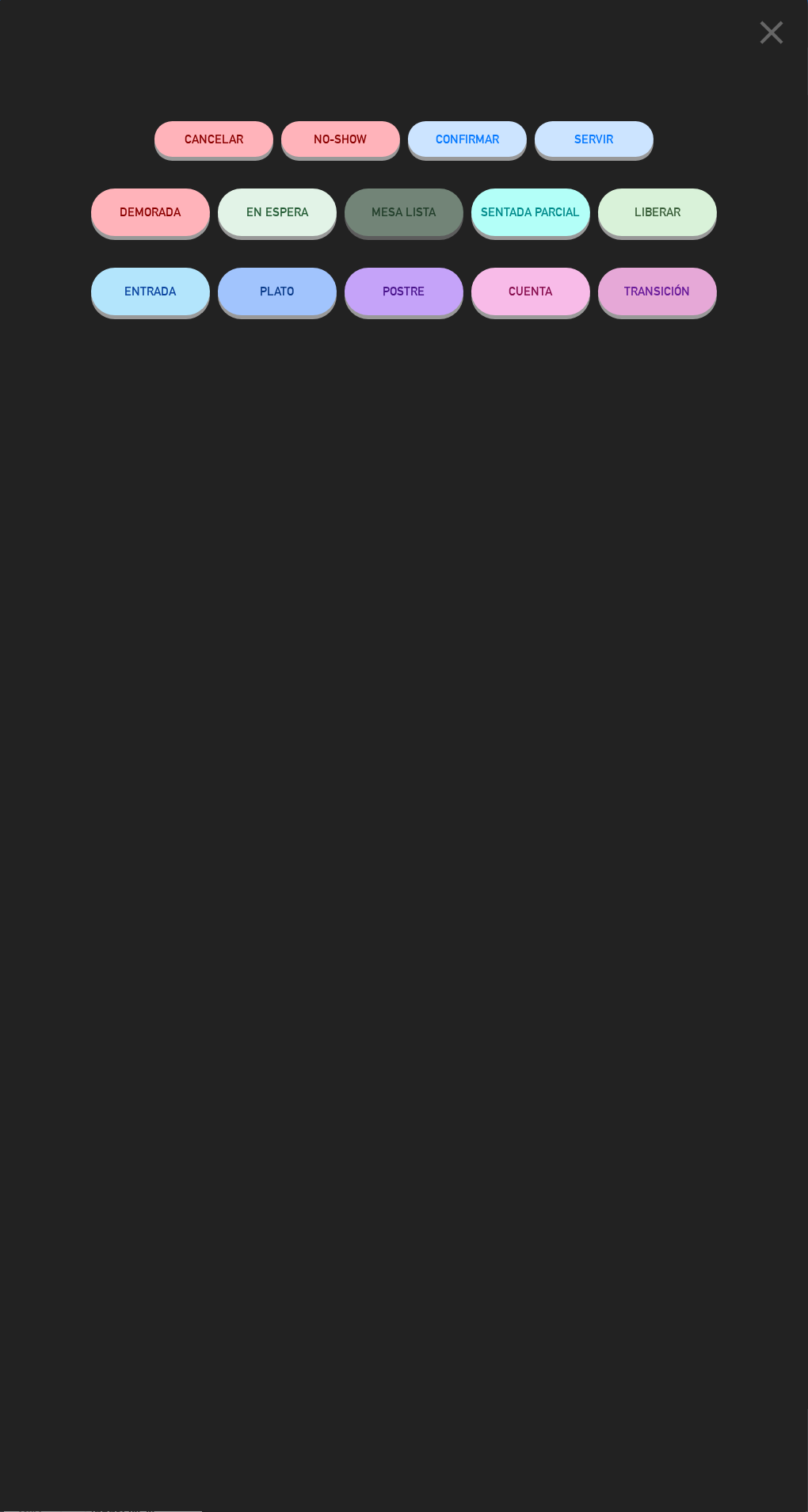
click at [576, 190] on button "SENTADA PARCIAL" at bounding box center [531, 213] width 119 height 47
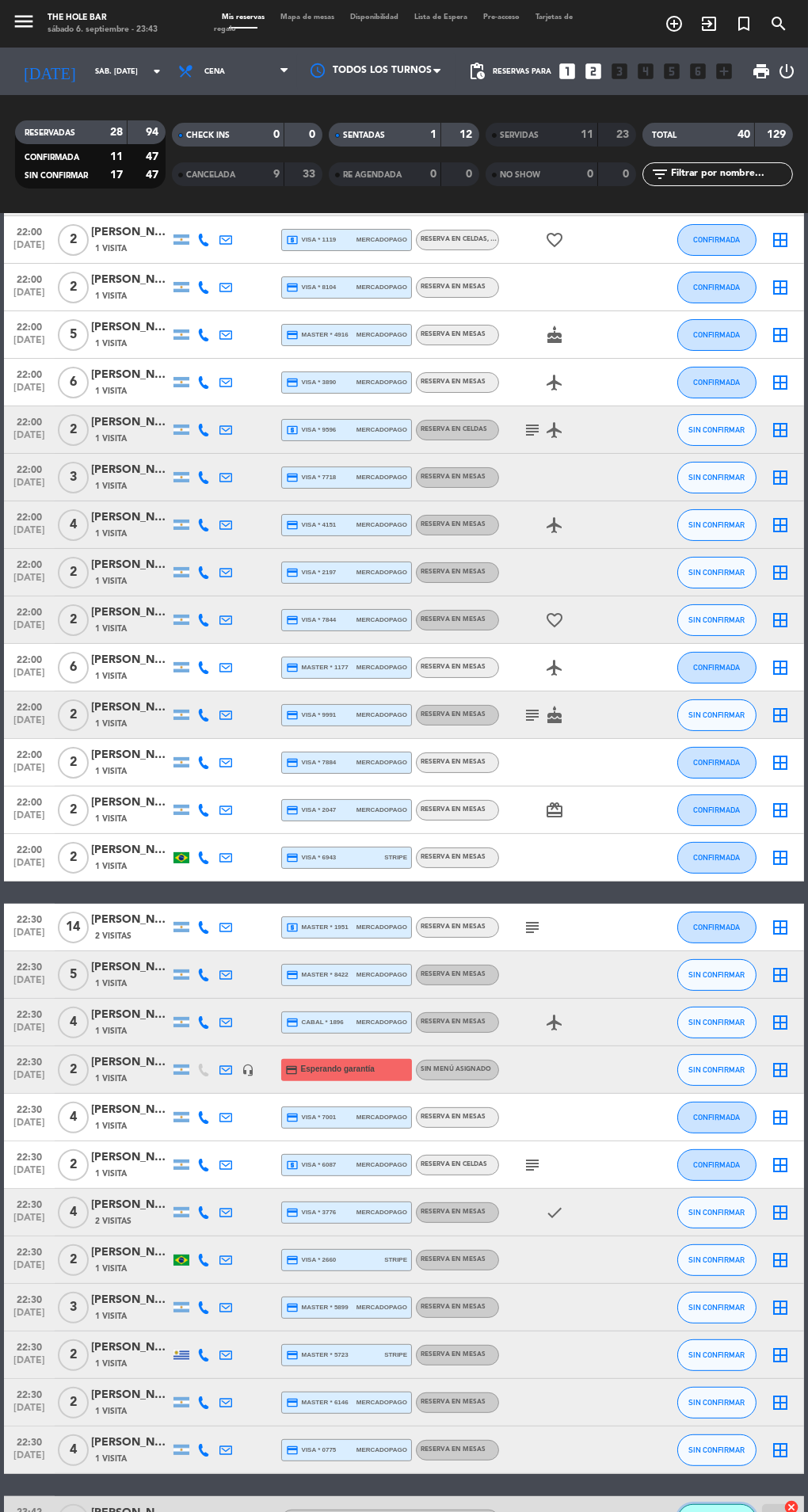
click at [725, 1511] on span "SENTADA PARCIAL" at bounding box center [717, 1520] width 65 height 9
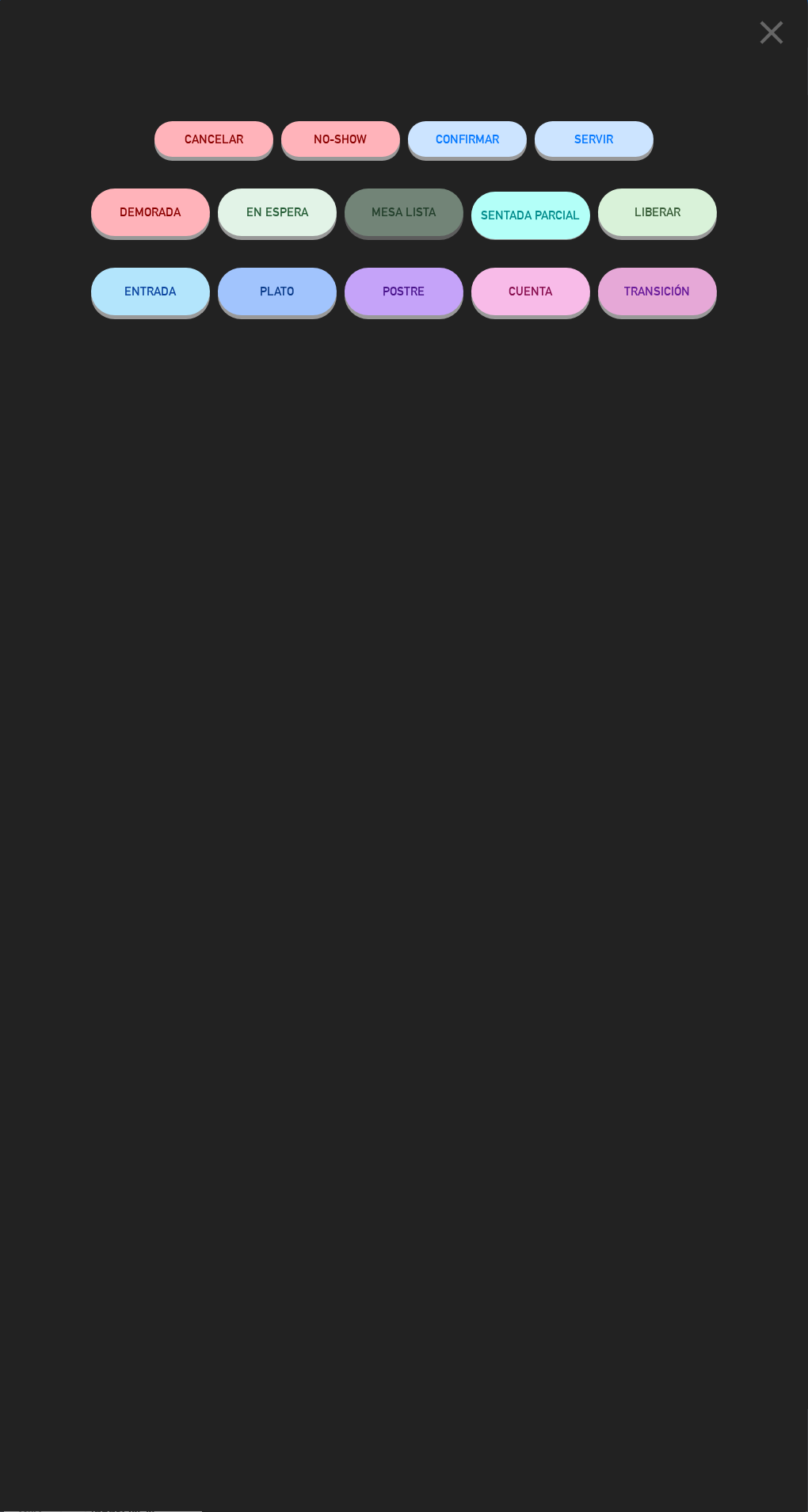
click at [610, 135] on button "SERVIR" at bounding box center [593, 140] width 119 height 36
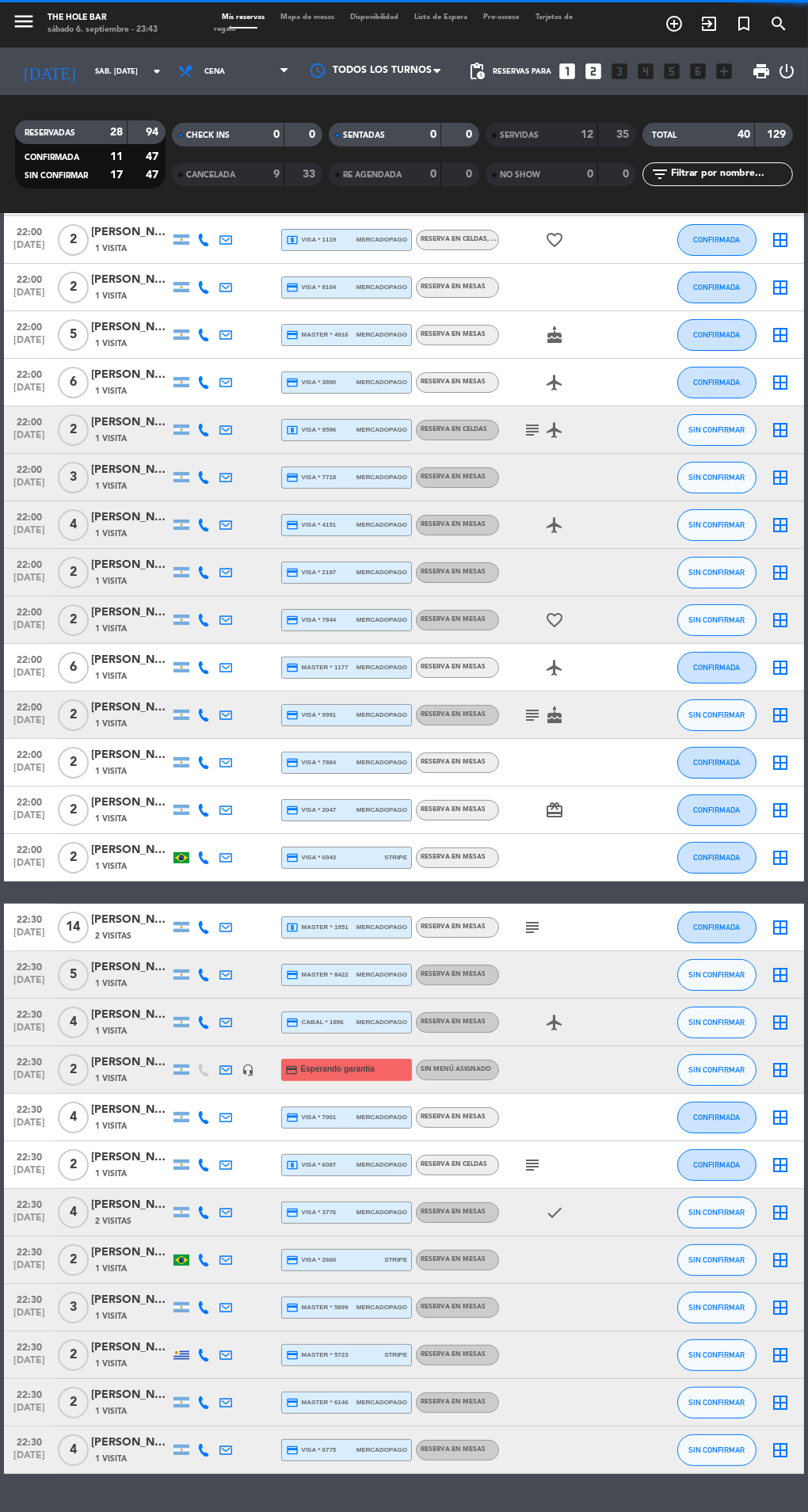
scroll to position [96, 0]
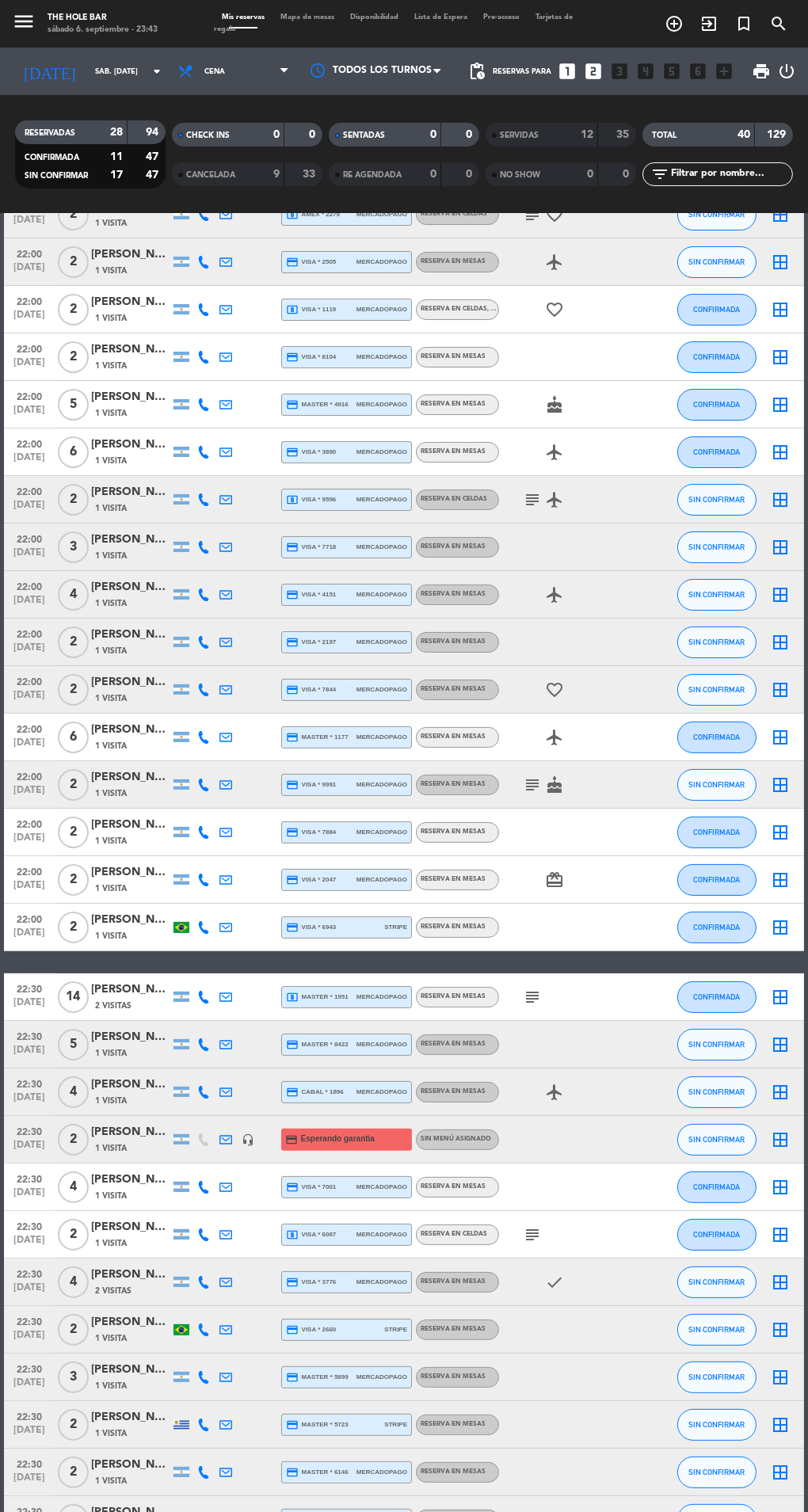
click at [287, 17] on span "Mapa de mesas" at bounding box center [307, 17] width 69 height 8
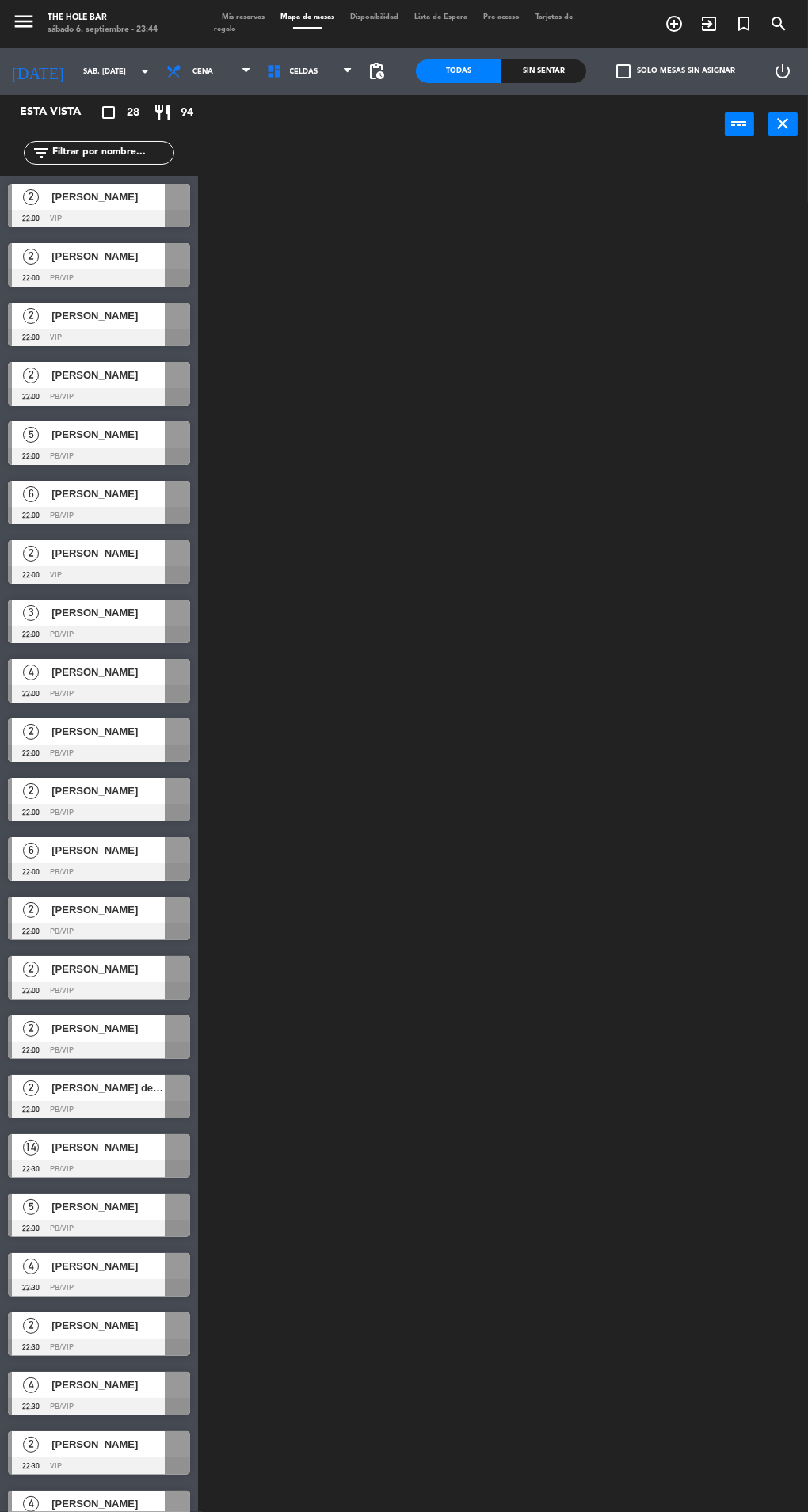
click at [573, 61] on div "Sin sentar" at bounding box center [544, 71] width 85 height 24
click at [156, 218] on div at bounding box center [99, 218] width 182 height 17
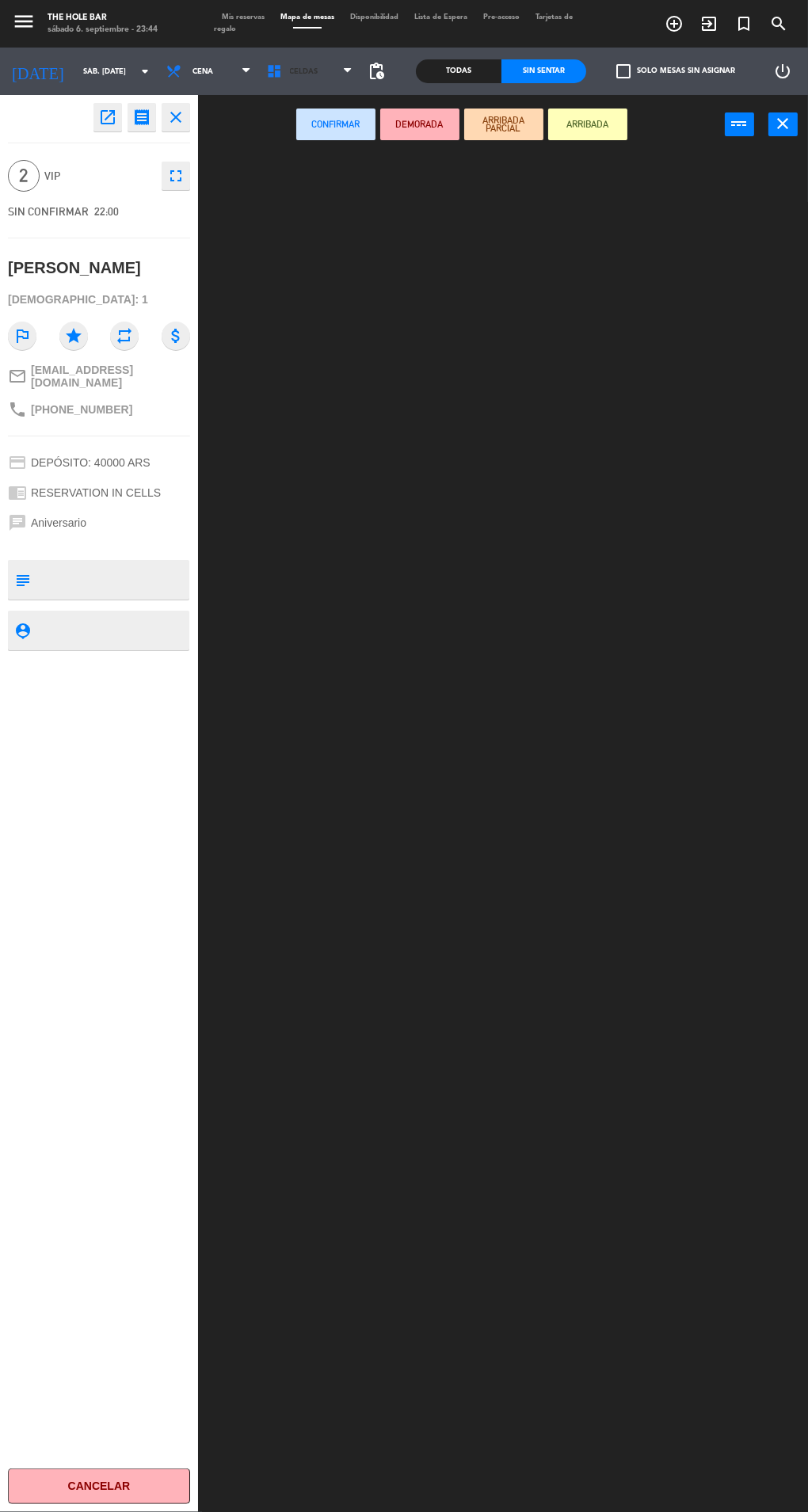
click at [267, 70] on icon at bounding box center [278, 71] width 23 height 16
click at [329, 158] on ng-component "menu The Hole Bar sábado 6. septiembre - 23:44 Mis reservas Mapa de mesas Dispo…" at bounding box center [404, 810] width 808 height 1620
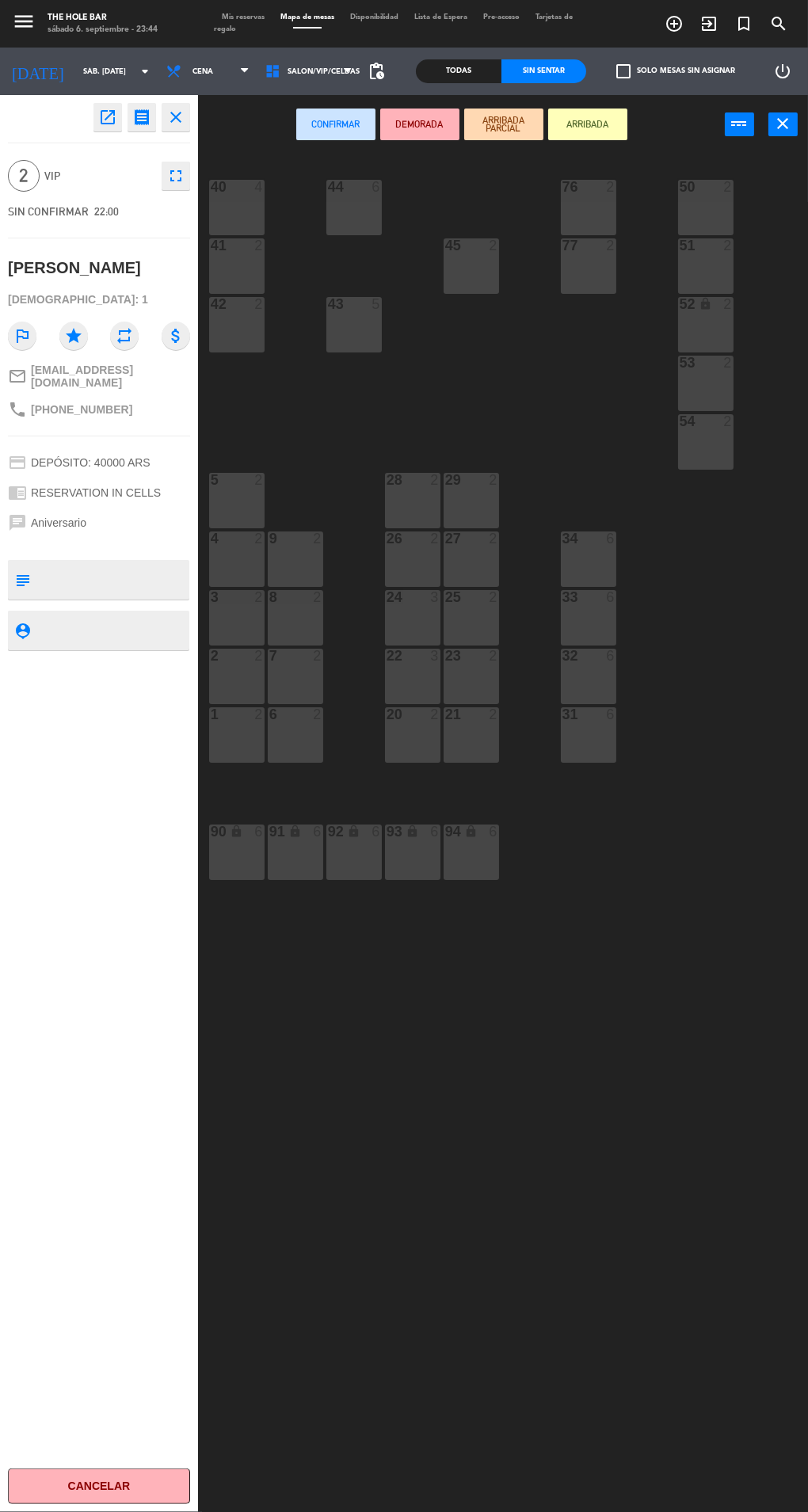
click at [702, 378] on div "53 2" at bounding box center [705, 383] width 55 height 55
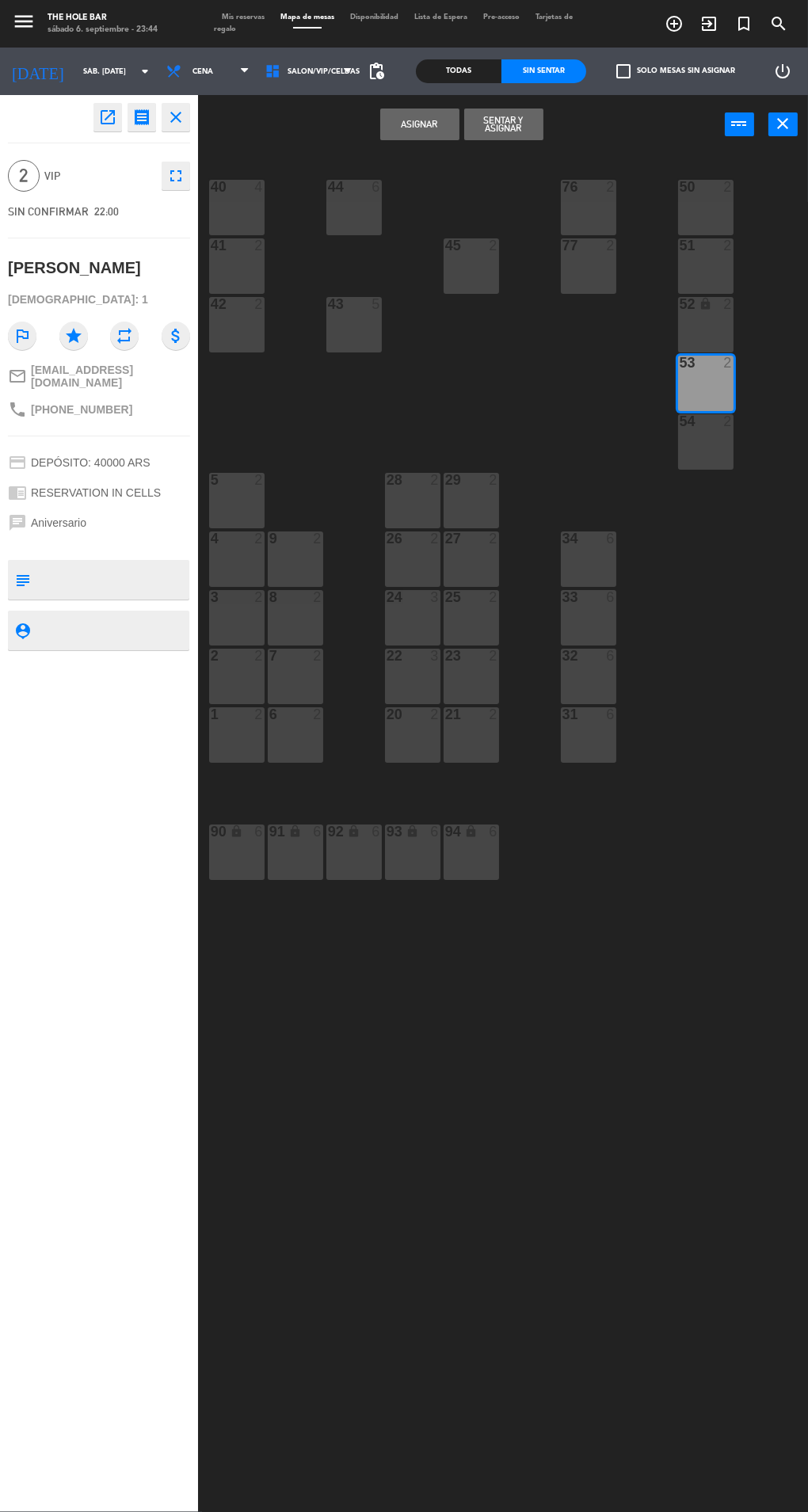
click at [533, 112] on button "Sentar y Asignar" at bounding box center [503, 123] width 79 height 31
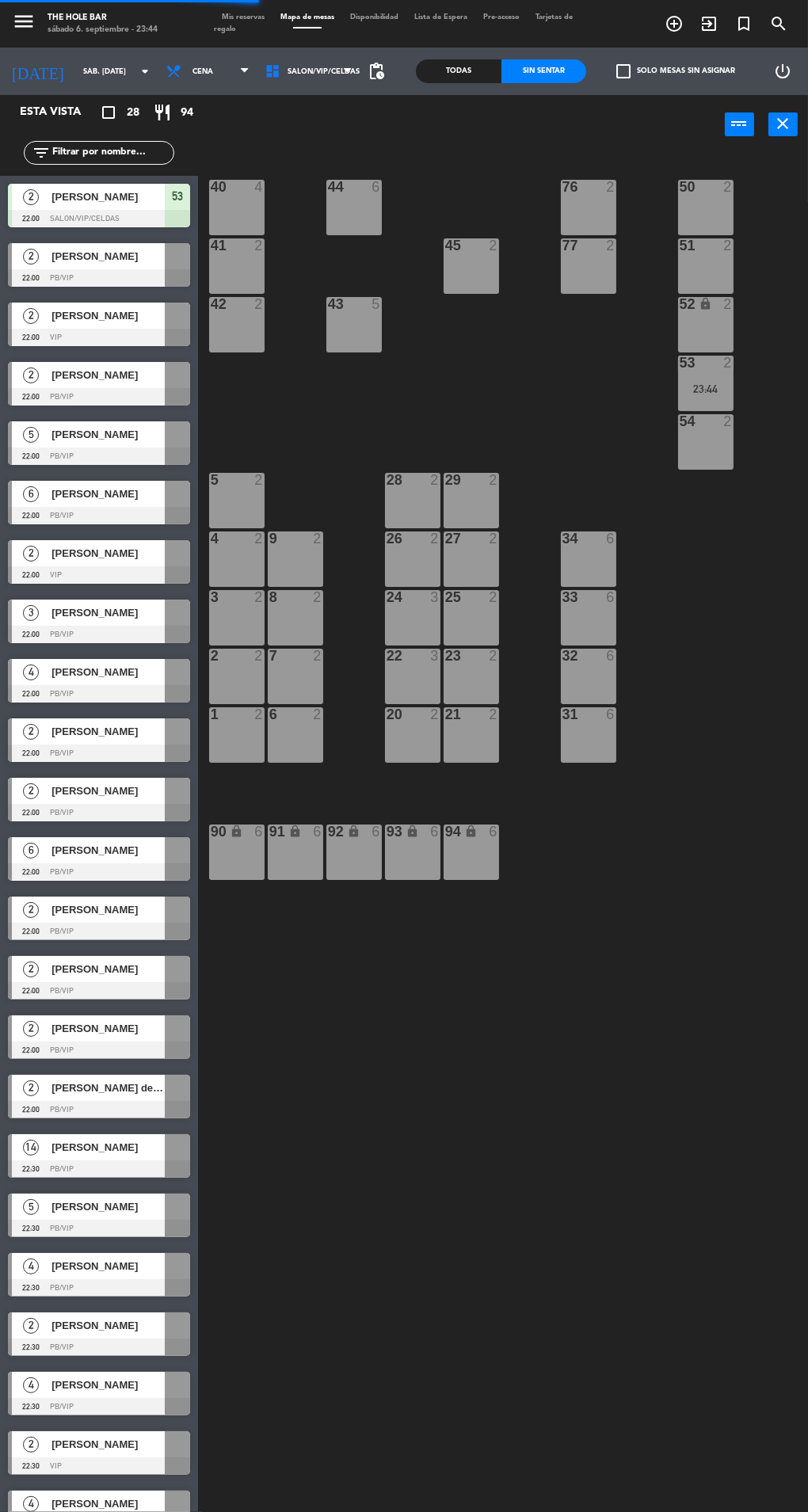
click at [143, 280] on div at bounding box center [99, 278] width 182 height 17
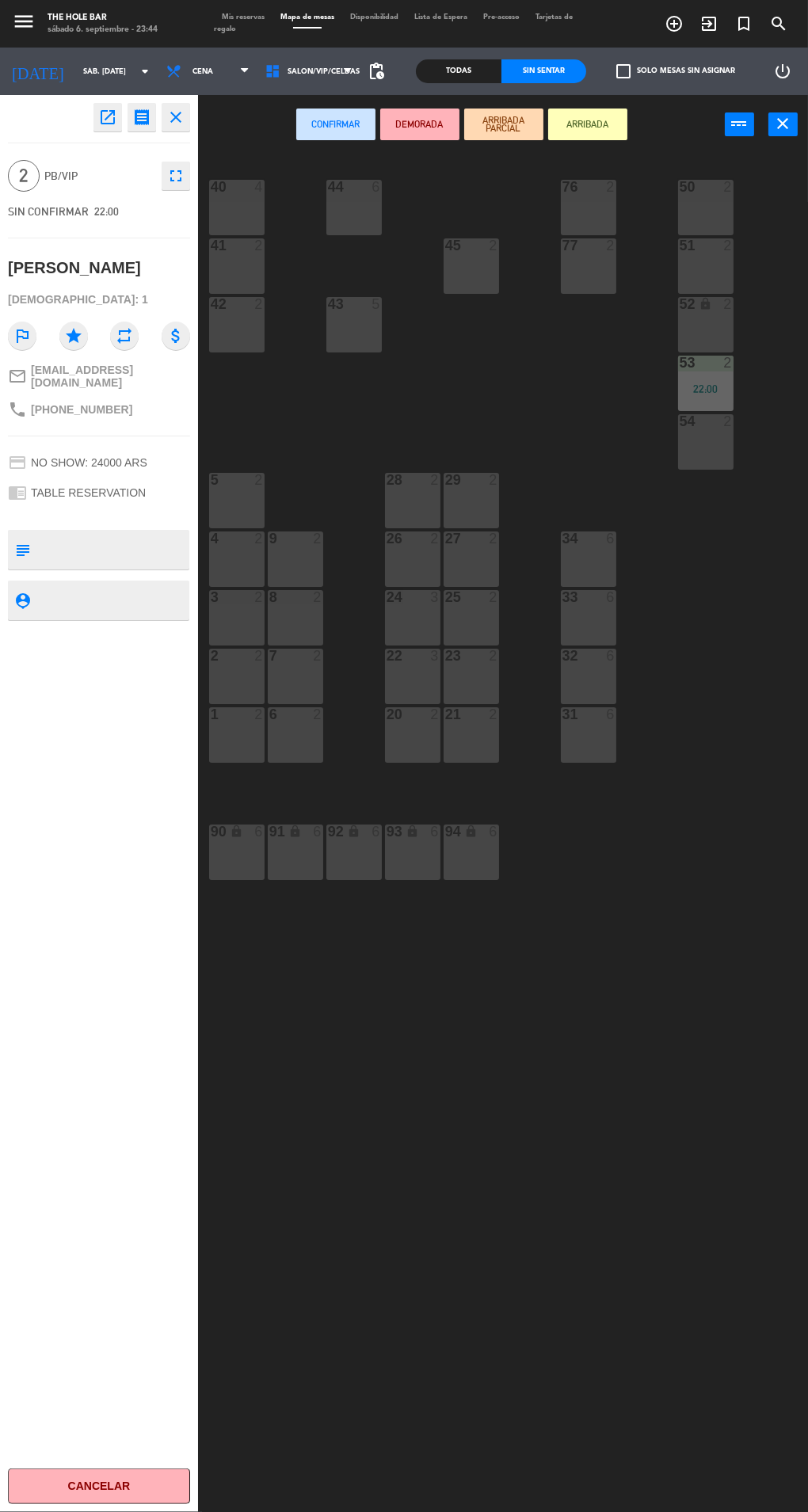
click at [235, 513] on div "5 2" at bounding box center [236, 500] width 55 height 55
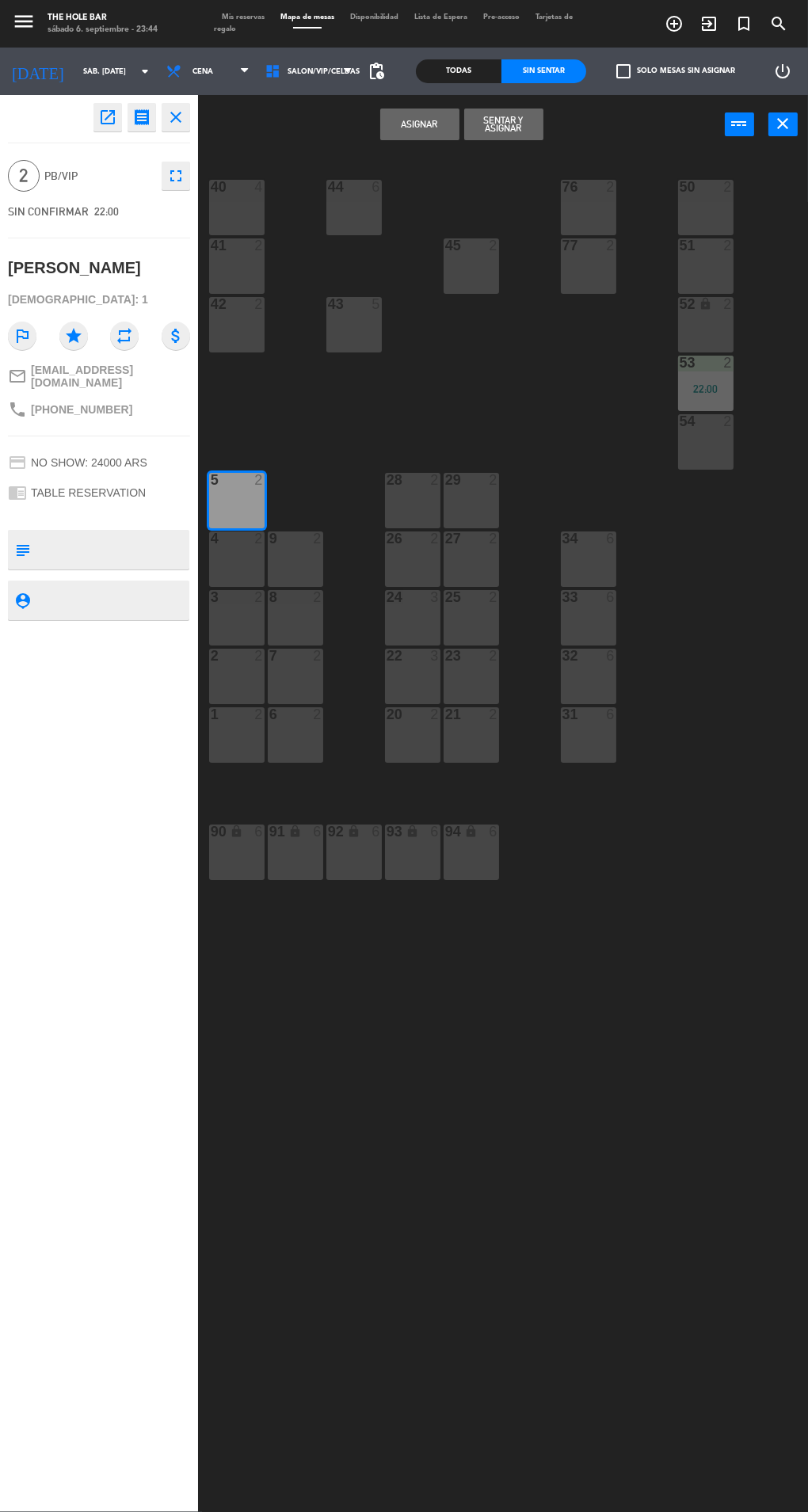
click at [499, 127] on button "Sentar y Asignar" at bounding box center [503, 123] width 79 height 31
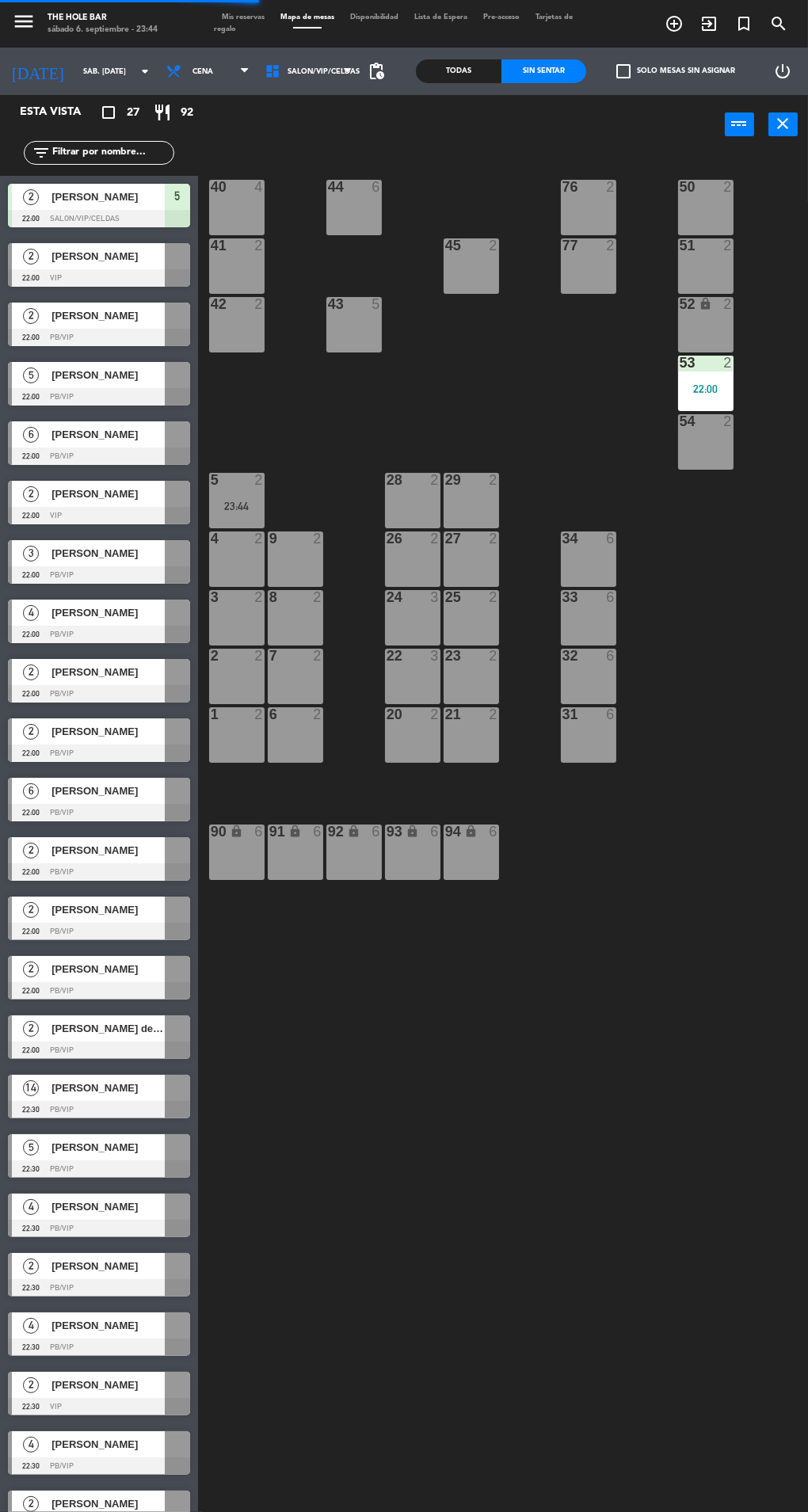
click at [36, 249] on div "2" at bounding box center [31, 256] width 38 height 27
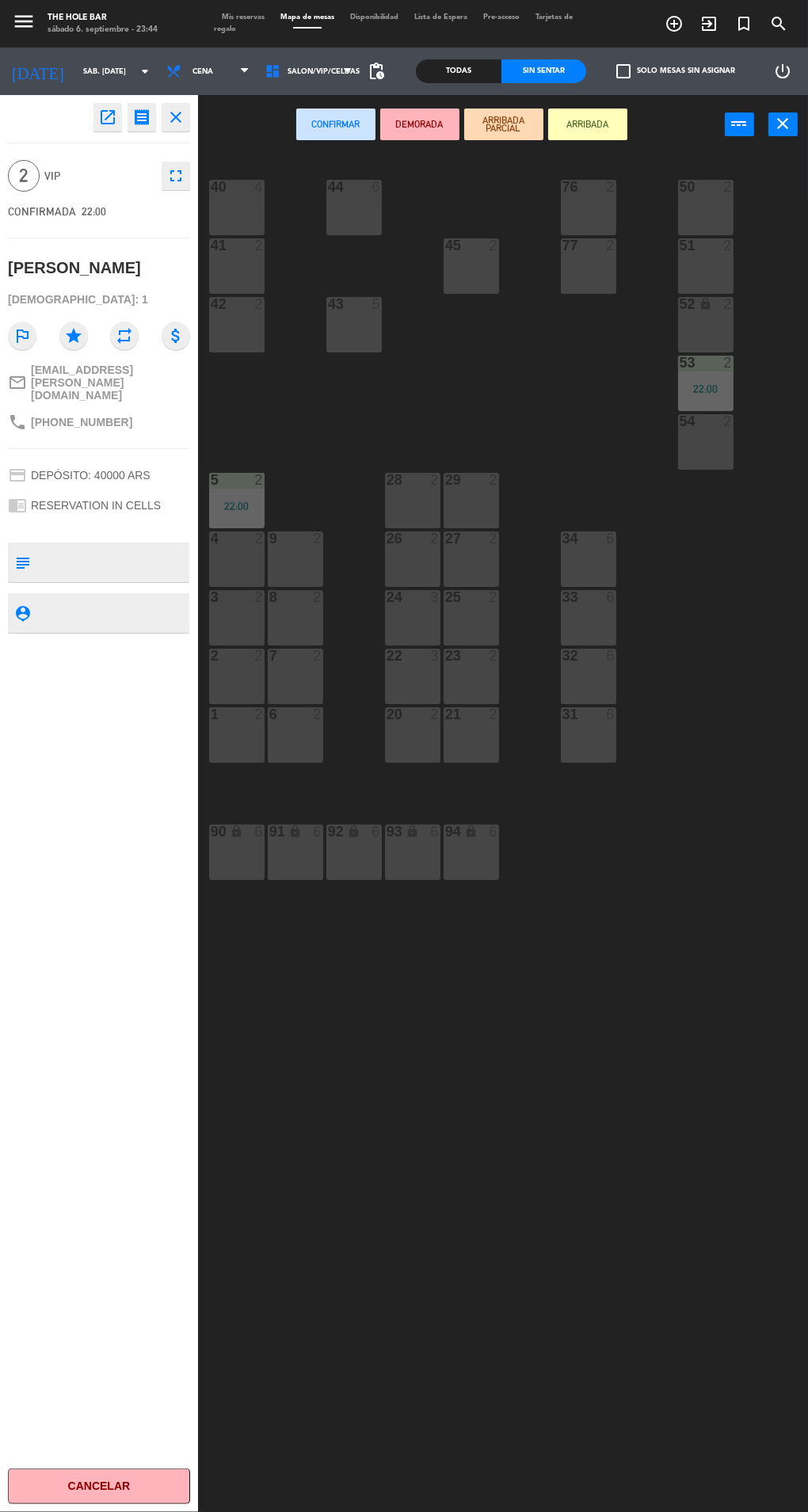
click at [704, 199] on div "50 2" at bounding box center [705, 207] width 55 height 55
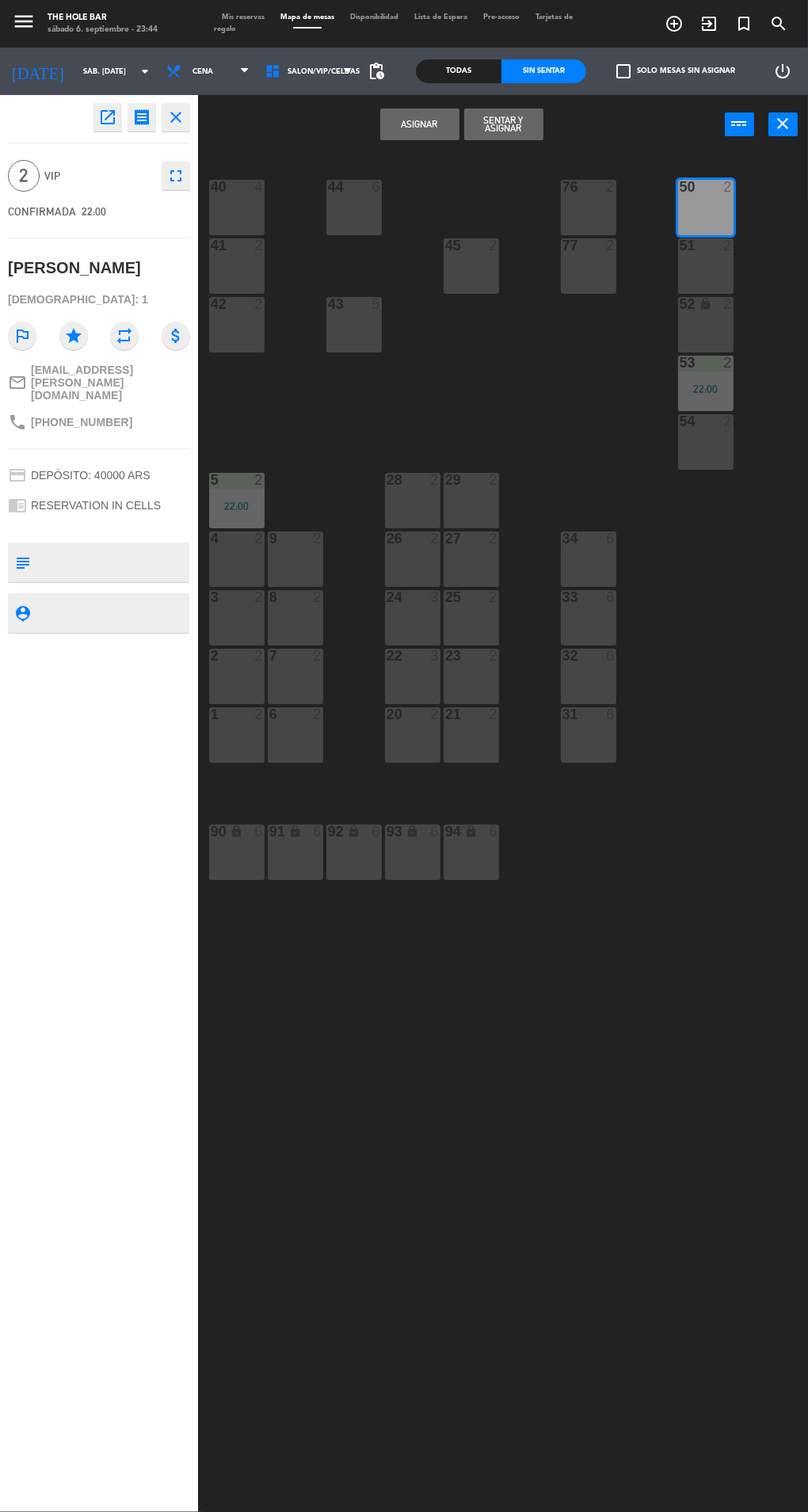
click at [476, 127] on button "Sentar y Asignar" at bounding box center [503, 123] width 79 height 31
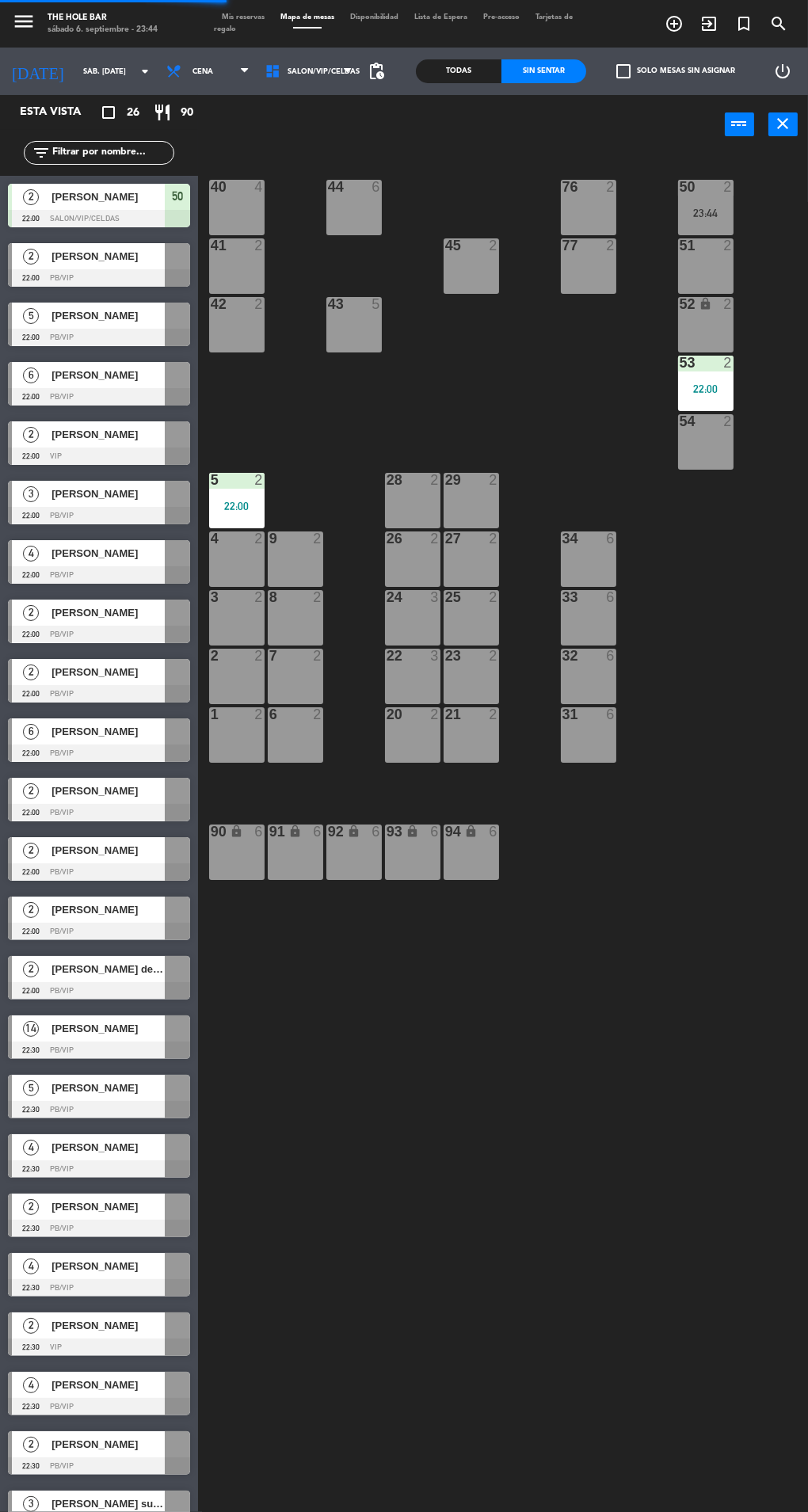
click at [64, 276] on div at bounding box center [99, 278] width 182 height 17
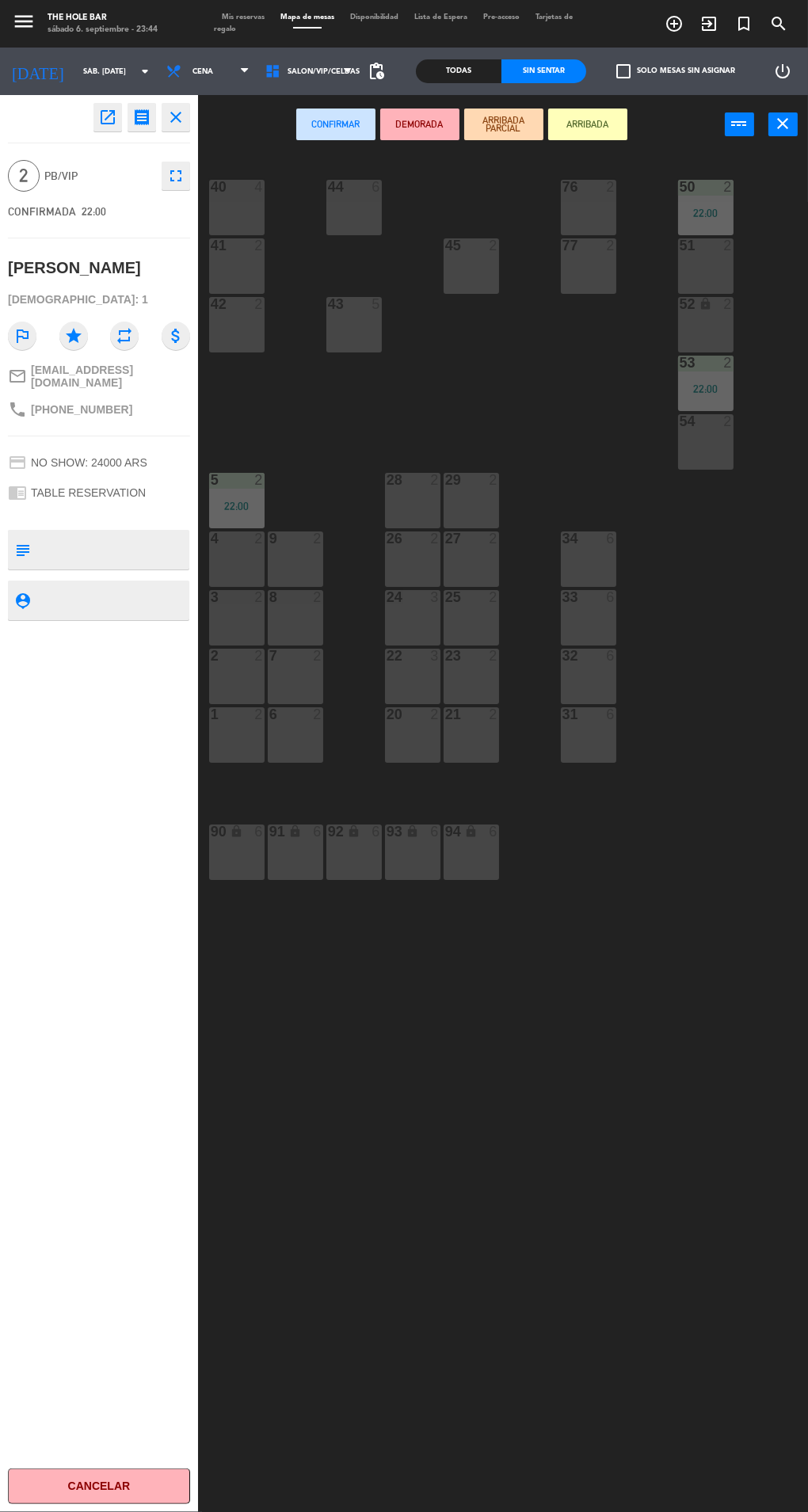
click at [305, 610] on div "8 2" at bounding box center [295, 618] width 55 height 55
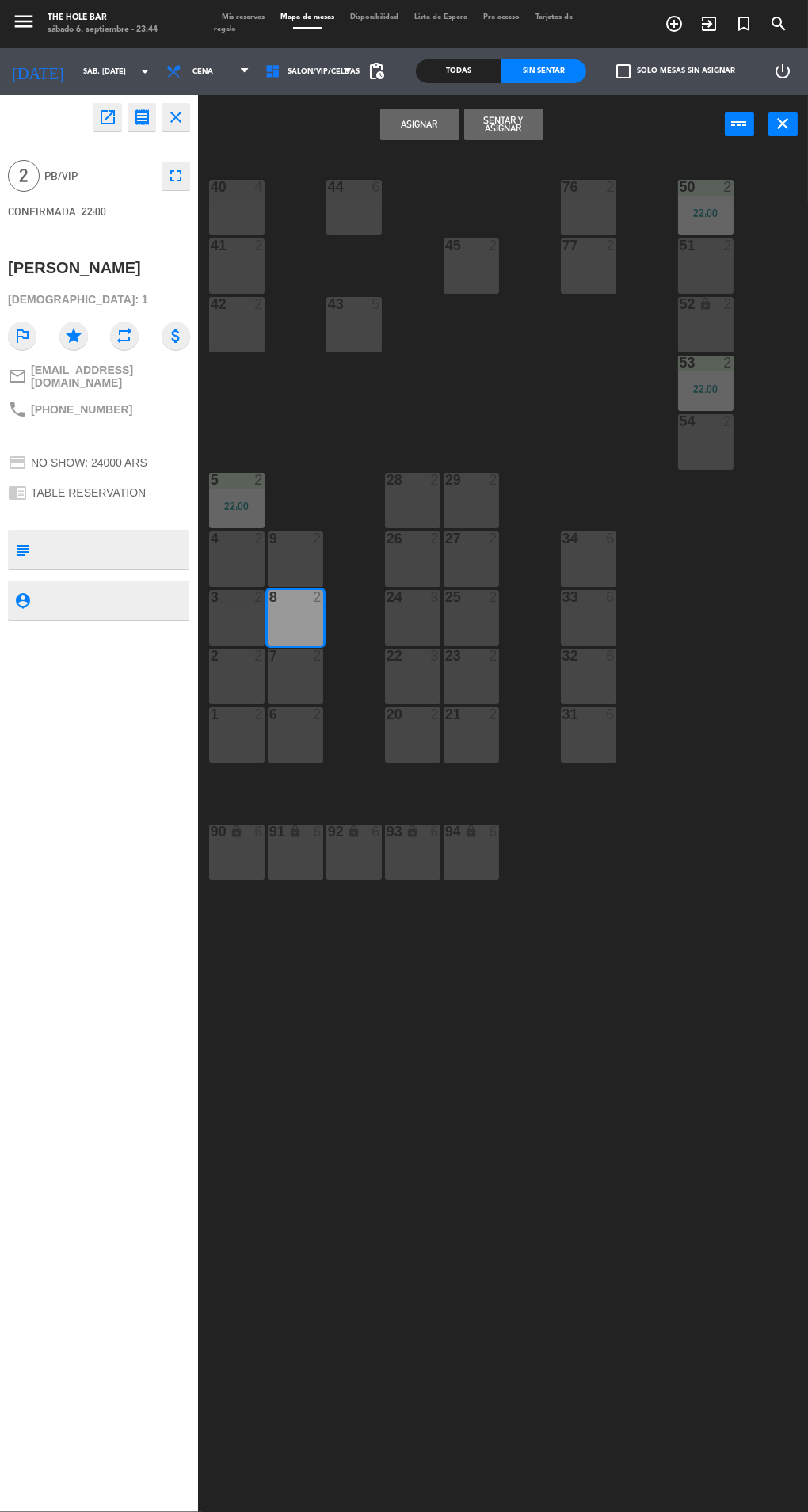
click at [511, 136] on button "Sentar y Asignar" at bounding box center [503, 123] width 79 height 31
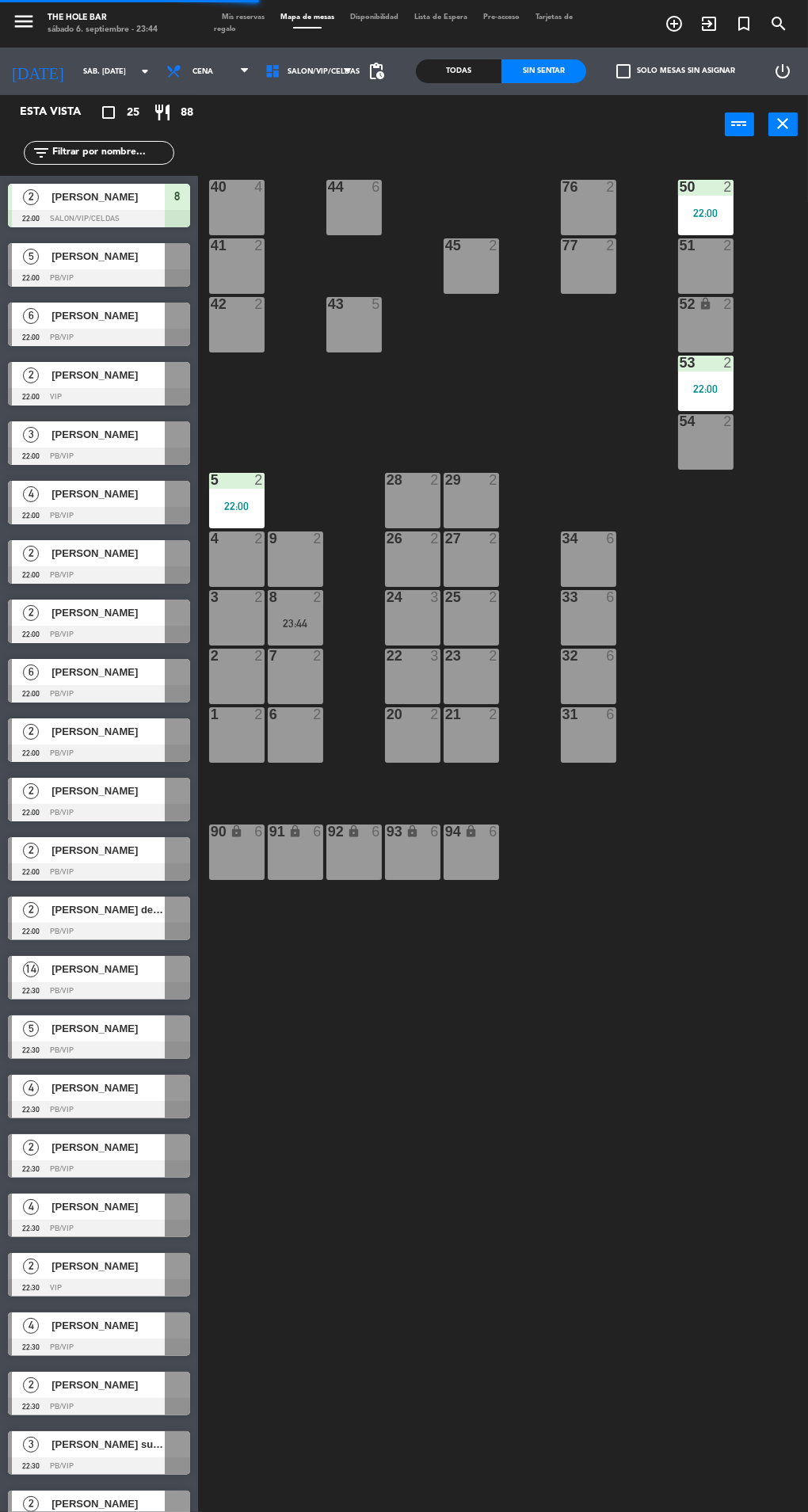
click at [87, 278] on div at bounding box center [99, 278] width 182 height 17
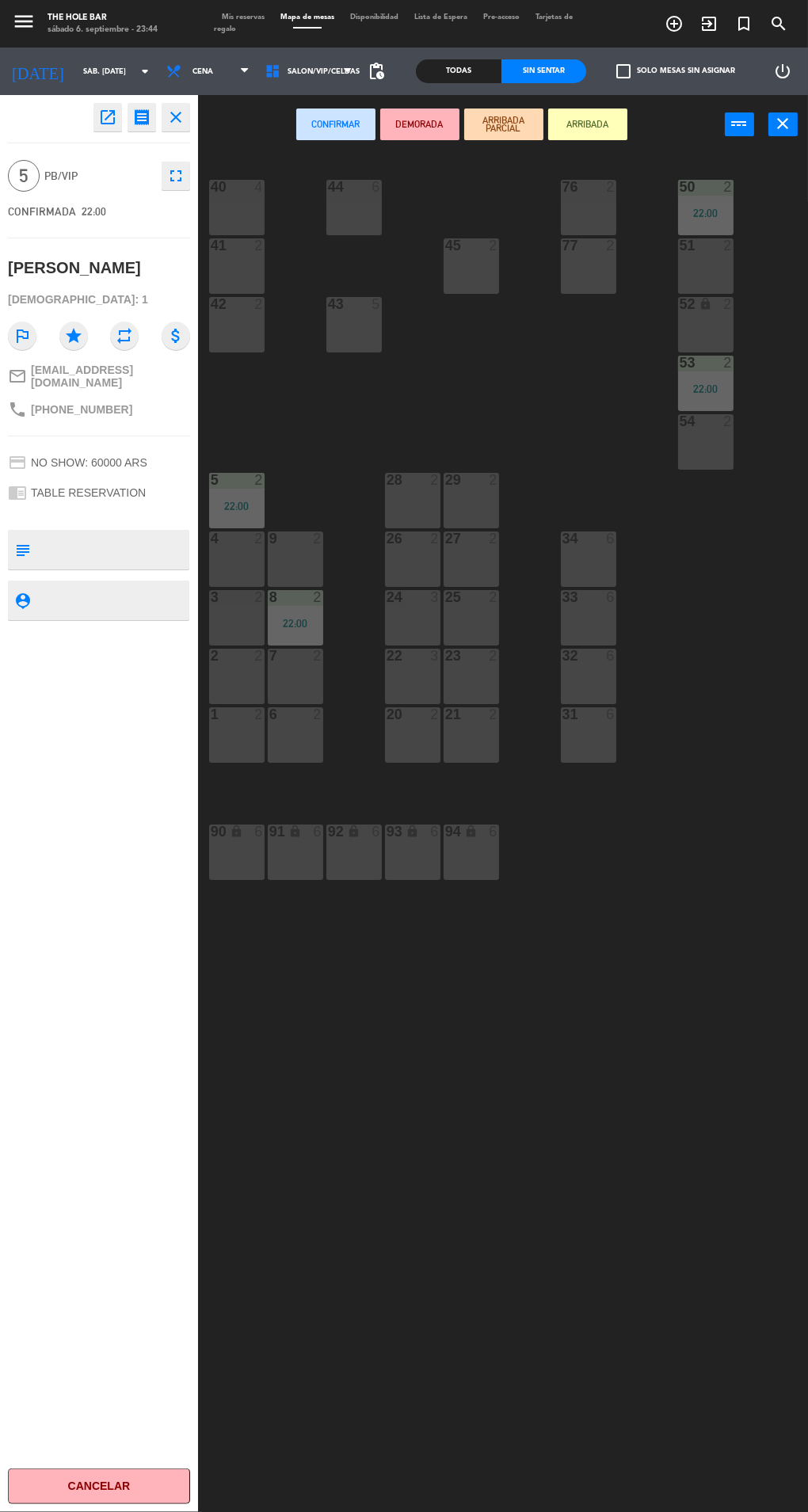
click at [561, 569] on div "34 6" at bounding box center [589, 559] width 55 height 55
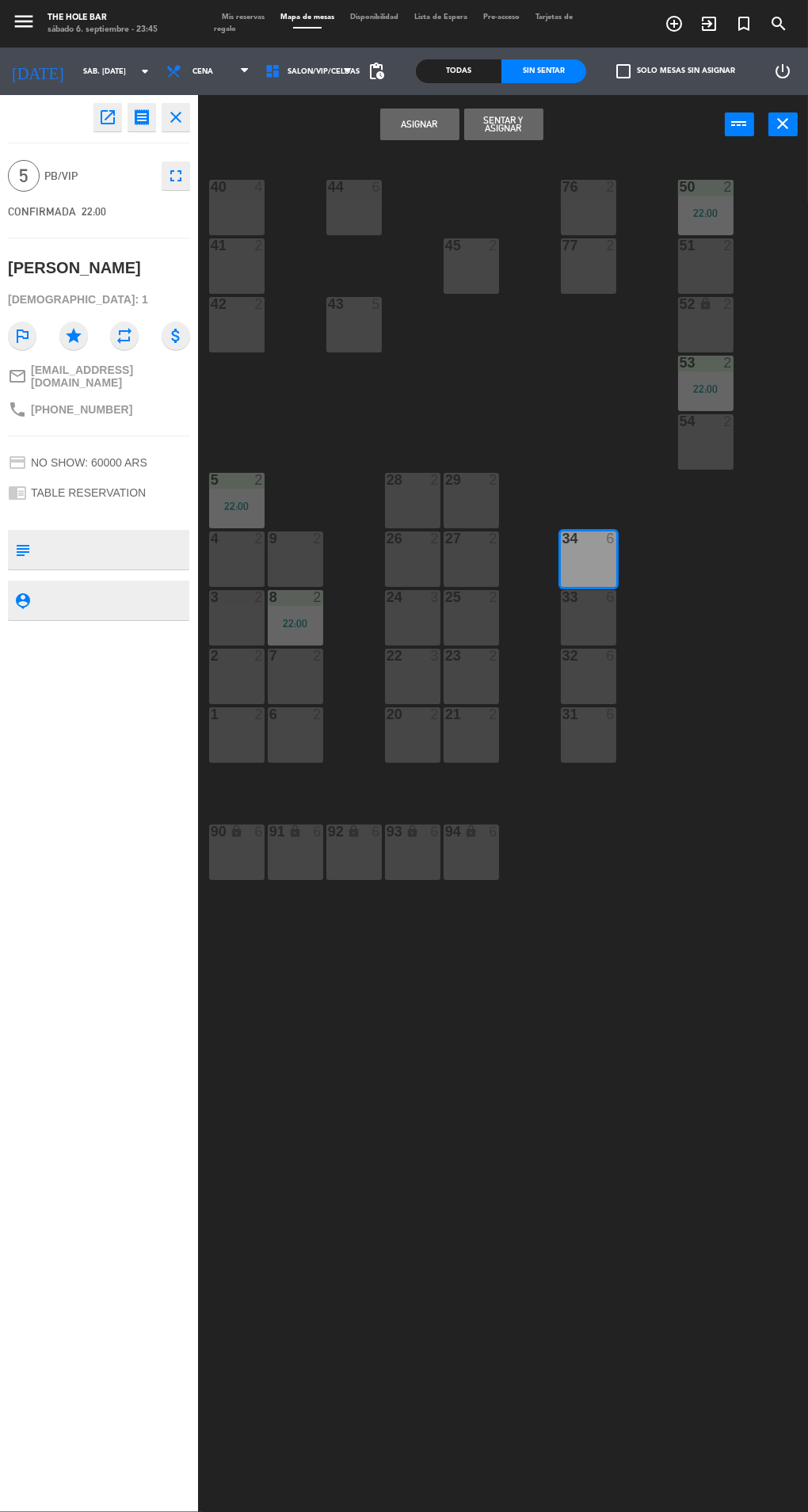
click at [511, 140] on button "Sentar y Asignar" at bounding box center [503, 123] width 79 height 31
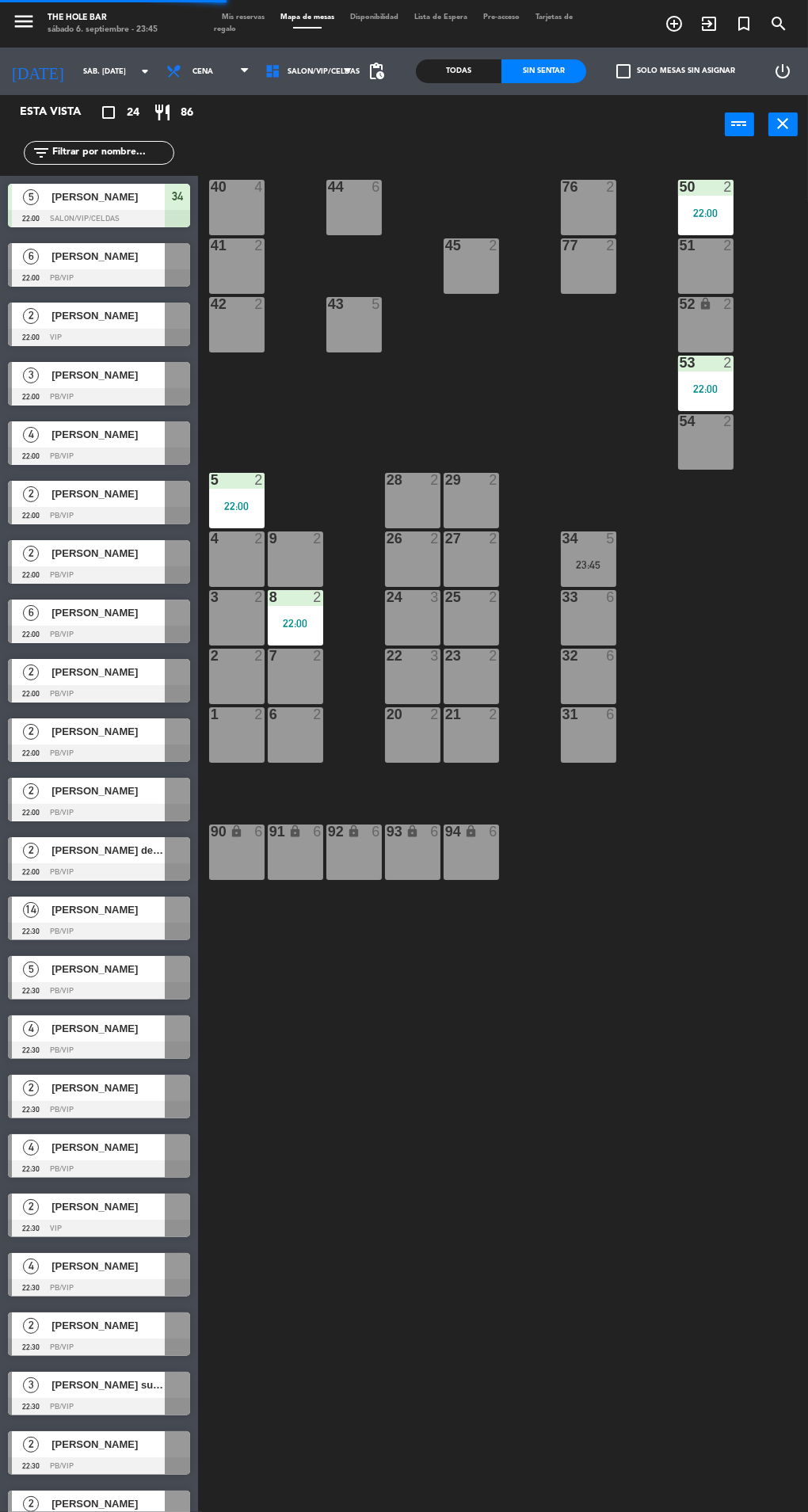
click at [35, 270] on div at bounding box center [99, 278] width 182 height 17
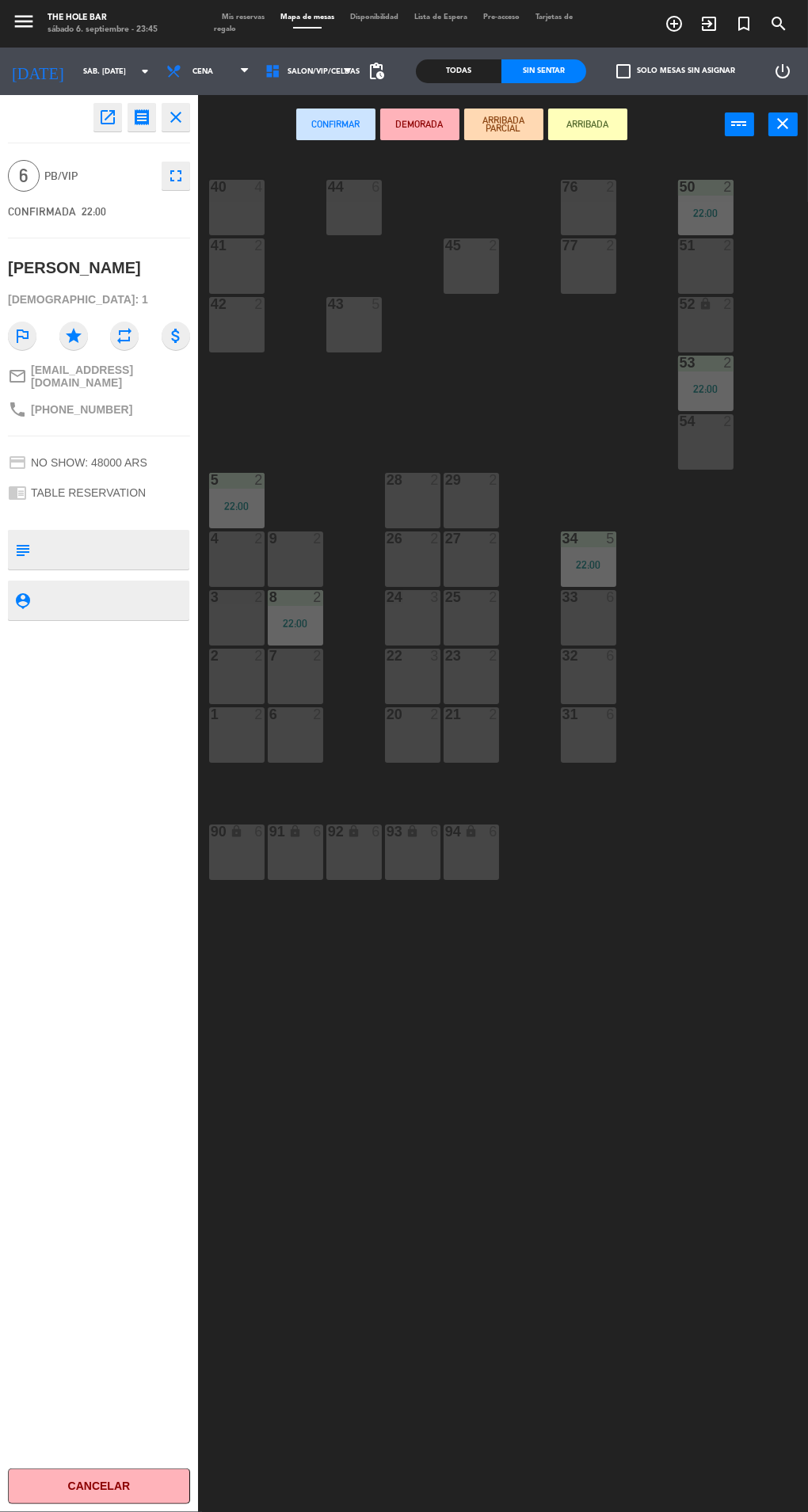
click at [574, 611] on div "33 6" at bounding box center [589, 618] width 55 height 55
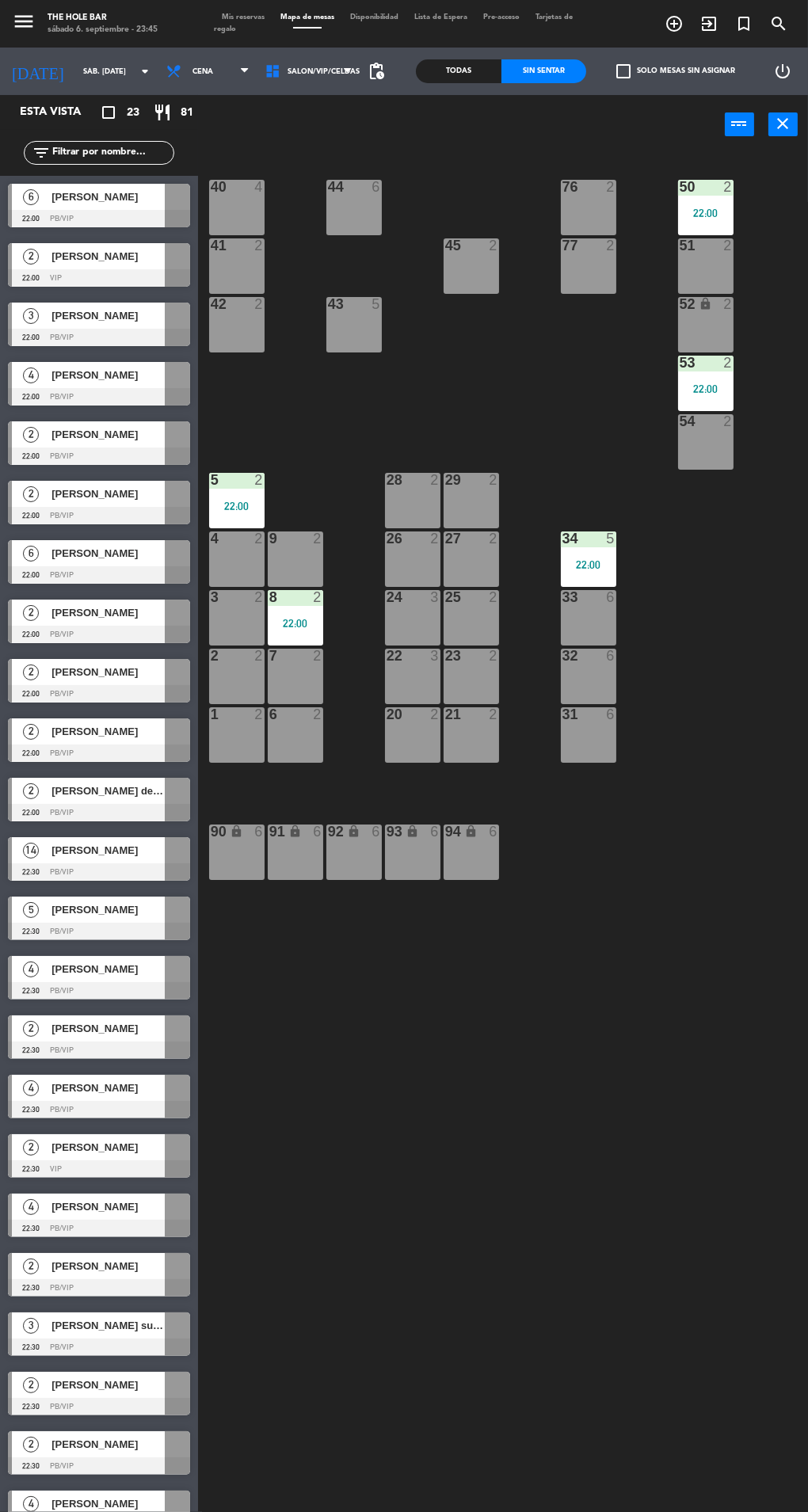
click at [472, 165] on div "40 4 44 6 76 2 50 2 22:00 41 2 77 2 45 2 51 2 42 2 43 5 52 lock 2 53 2 22:00 54…" at bounding box center [507, 885] width 602 height 1468
click at [56, 218] on div at bounding box center [99, 218] width 182 height 17
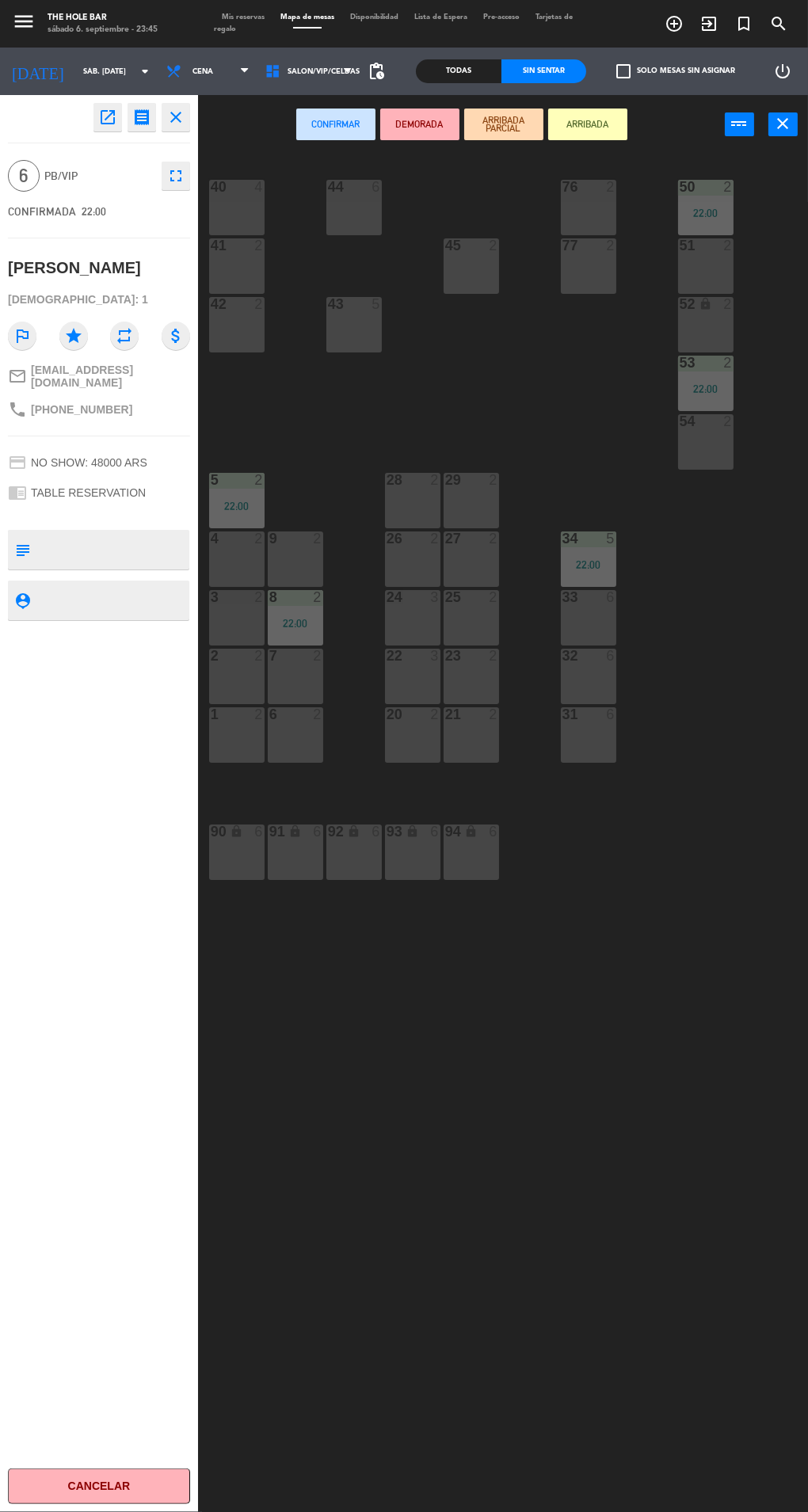
click at [594, 623] on div "33 6" at bounding box center [589, 618] width 55 height 55
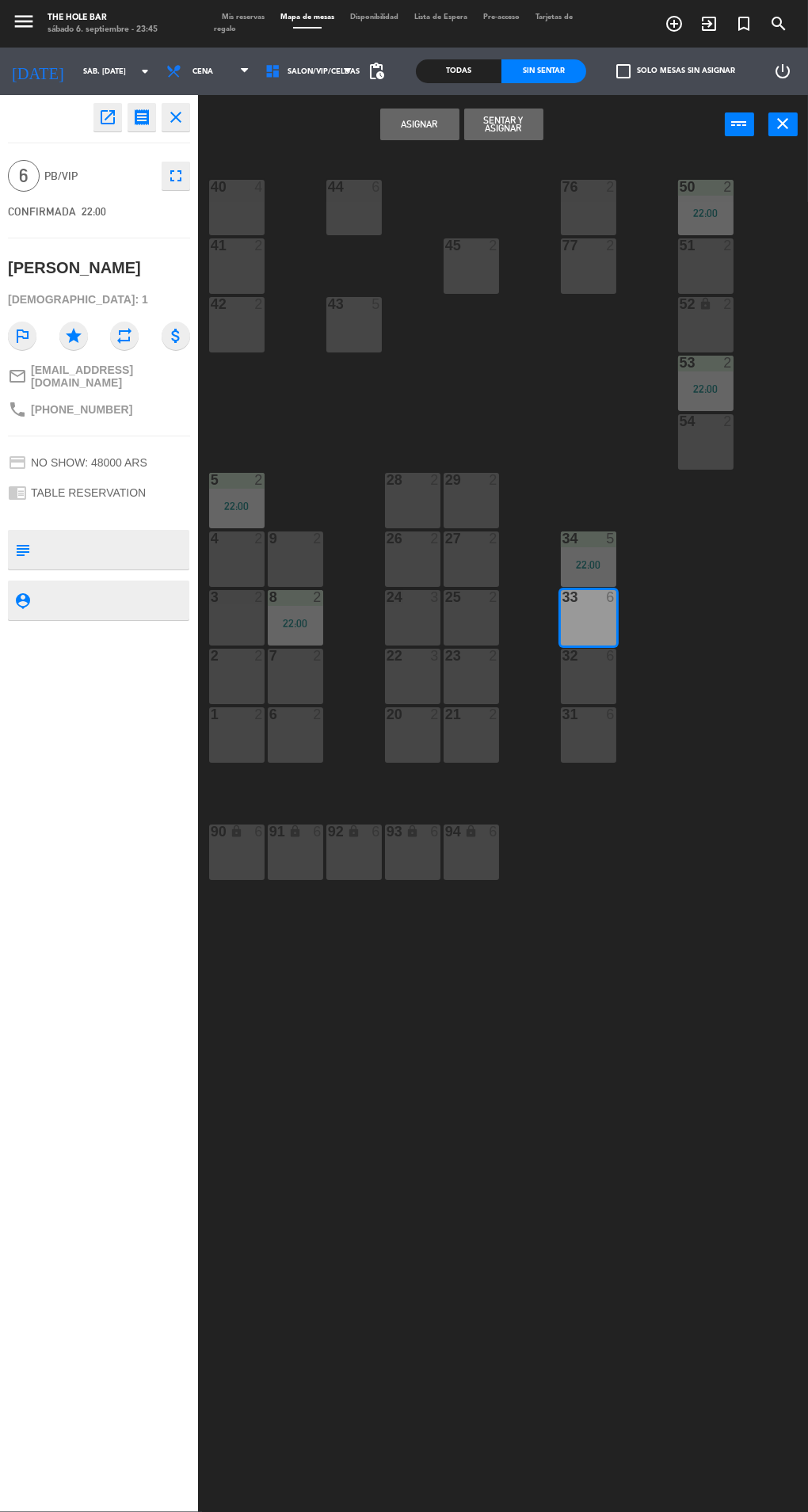
click at [478, 138] on button "Sentar y Asignar" at bounding box center [503, 123] width 79 height 31
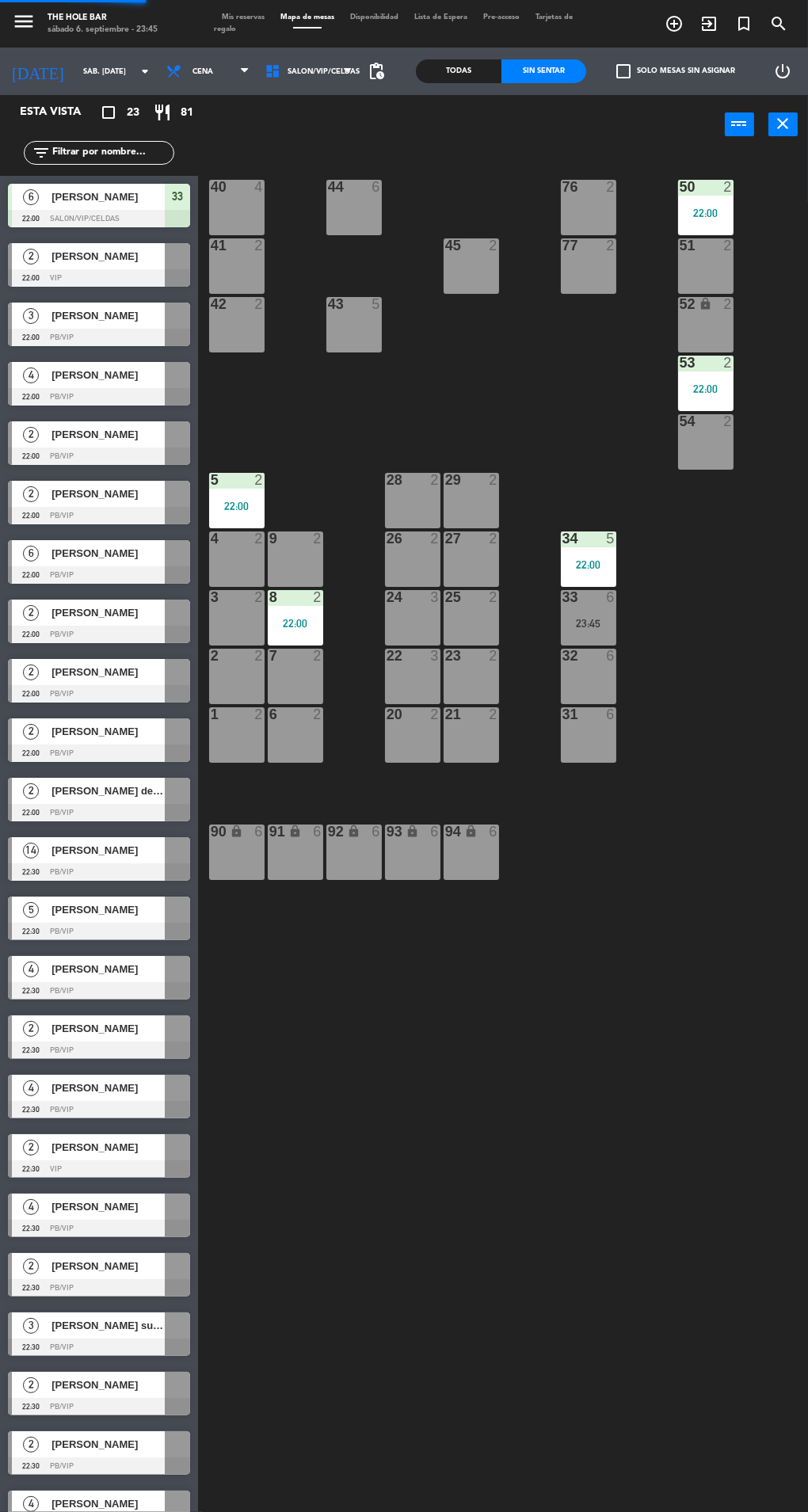
click at [60, 265] on span "[PERSON_NAME]" at bounding box center [107, 256] width 113 height 17
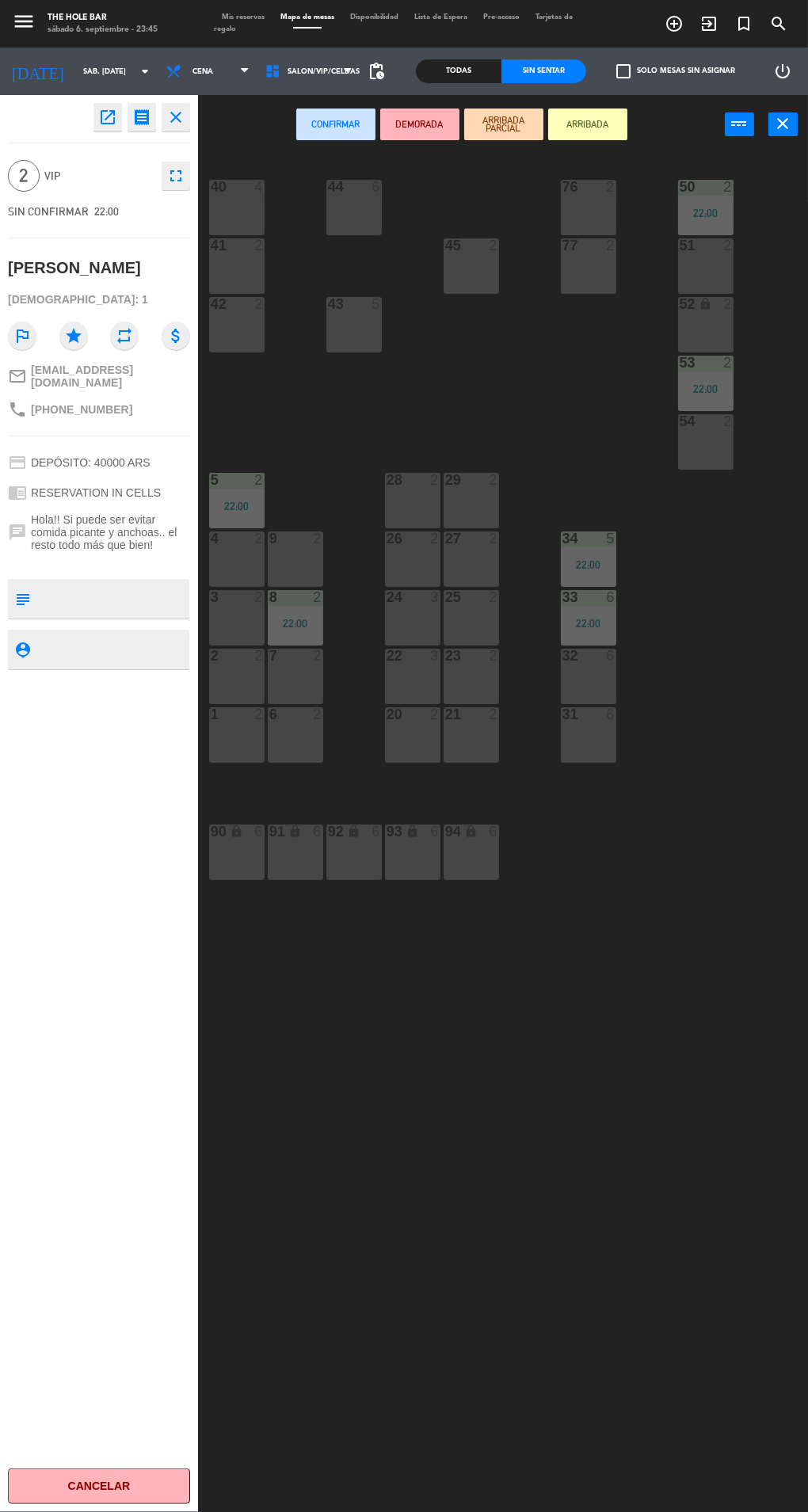
click at [681, 245] on div "51" at bounding box center [680, 245] width 1 height 14
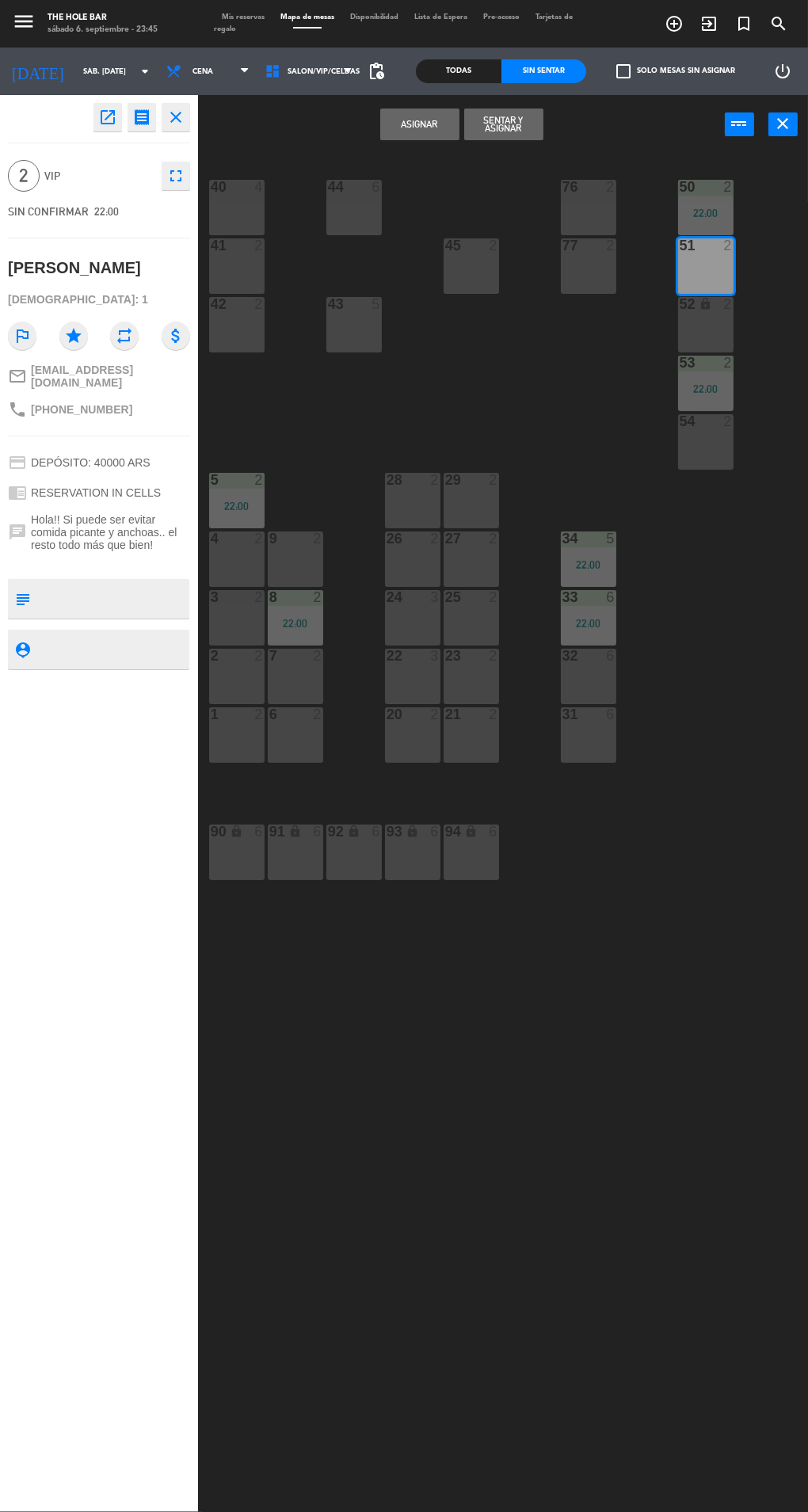
click at [501, 128] on button "Sentar y Asignar" at bounding box center [503, 123] width 79 height 31
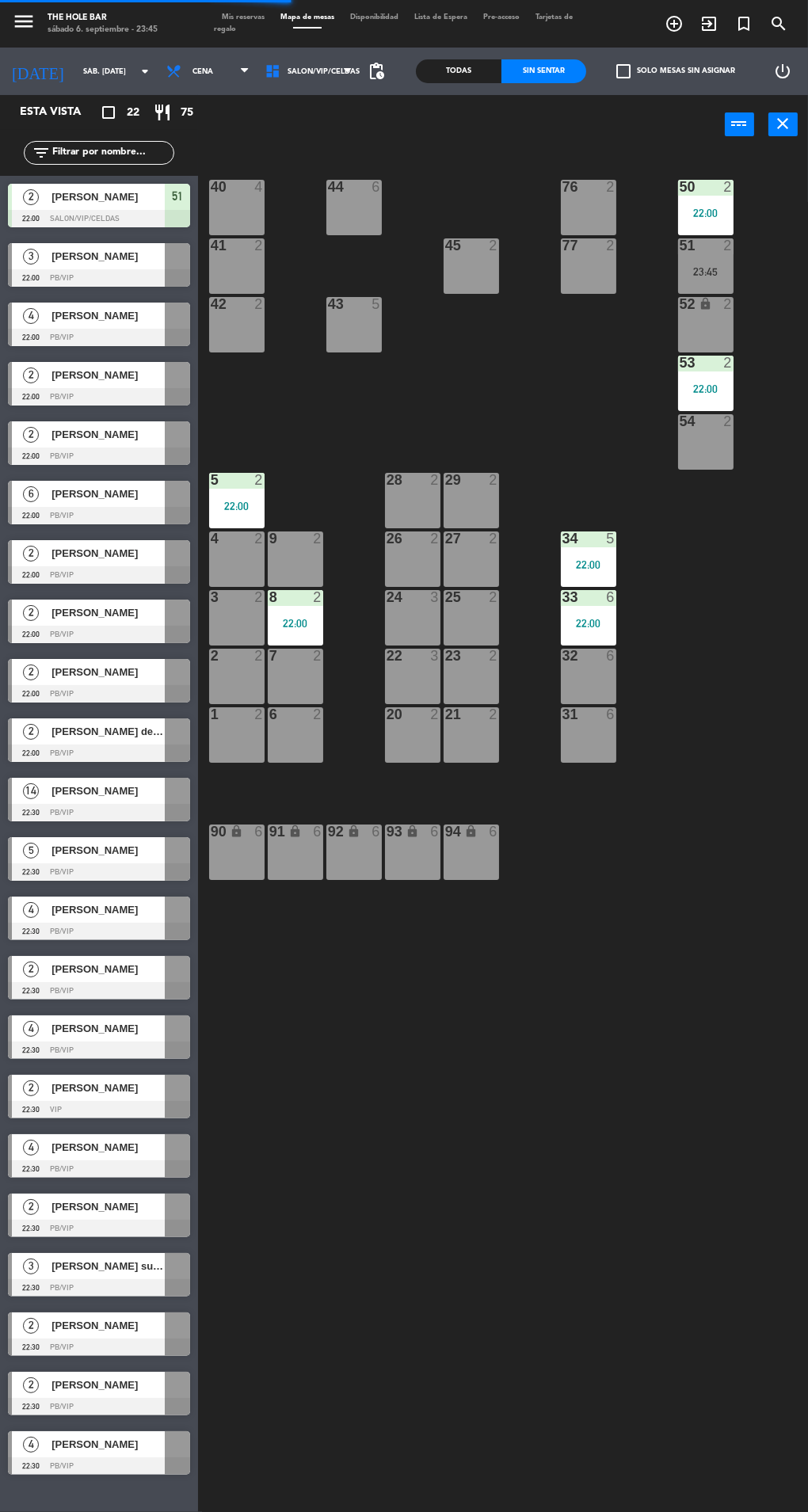
click at [44, 271] on div at bounding box center [99, 278] width 182 height 17
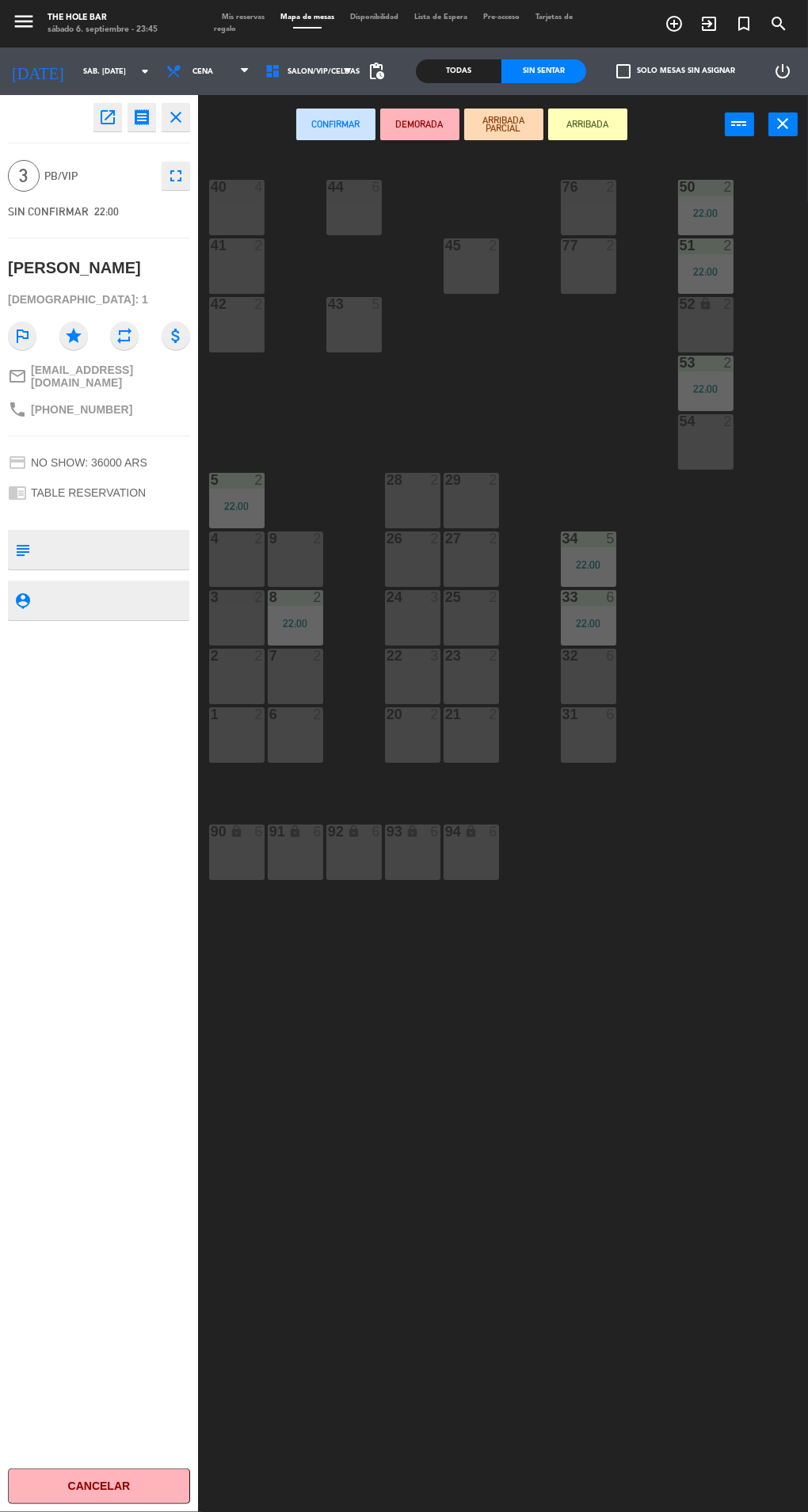
click at [386, 692] on div "22 3" at bounding box center [413, 677] width 55 height 55
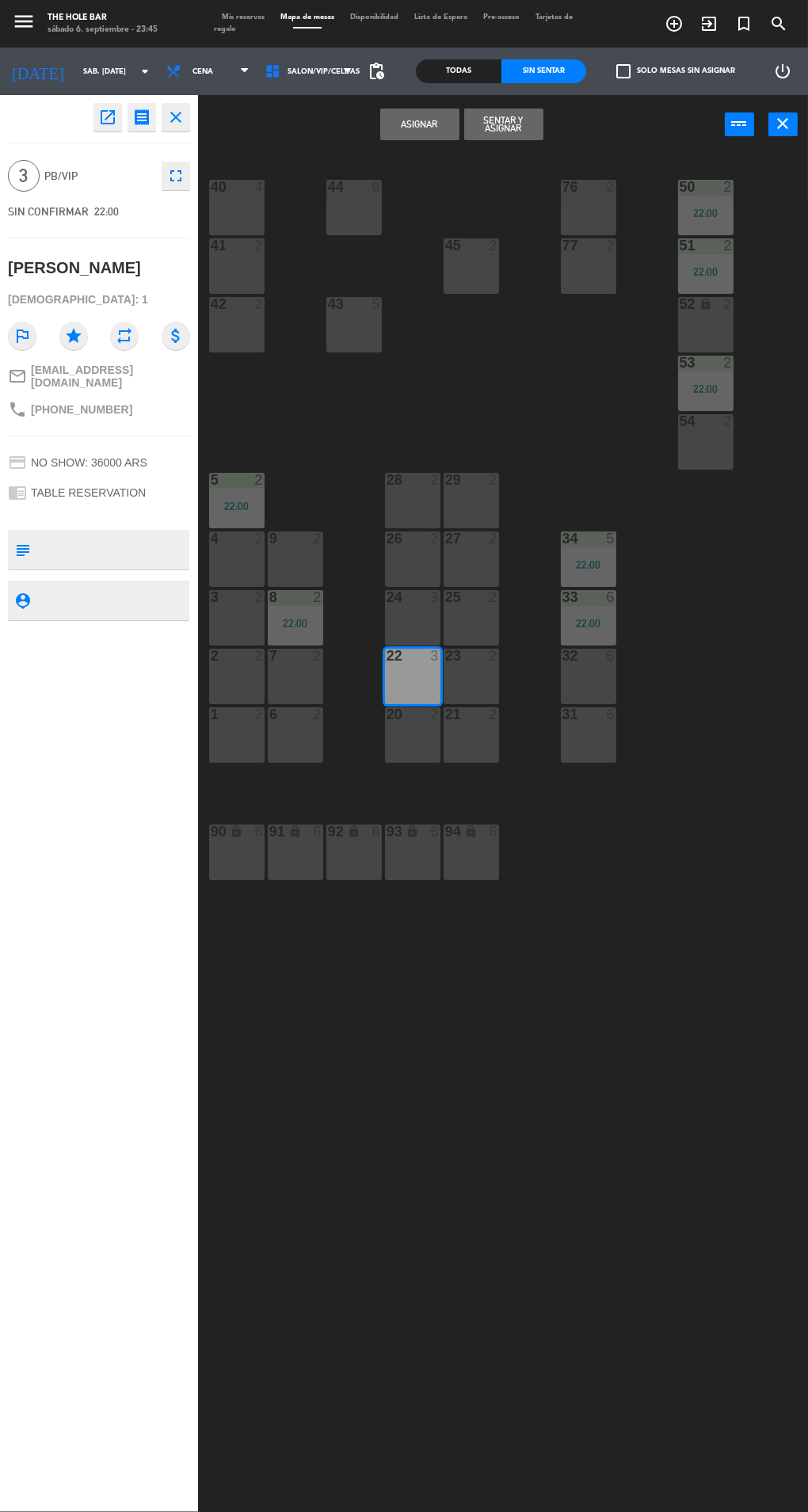
click at [495, 132] on button "Sentar y Asignar" at bounding box center [503, 123] width 79 height 31
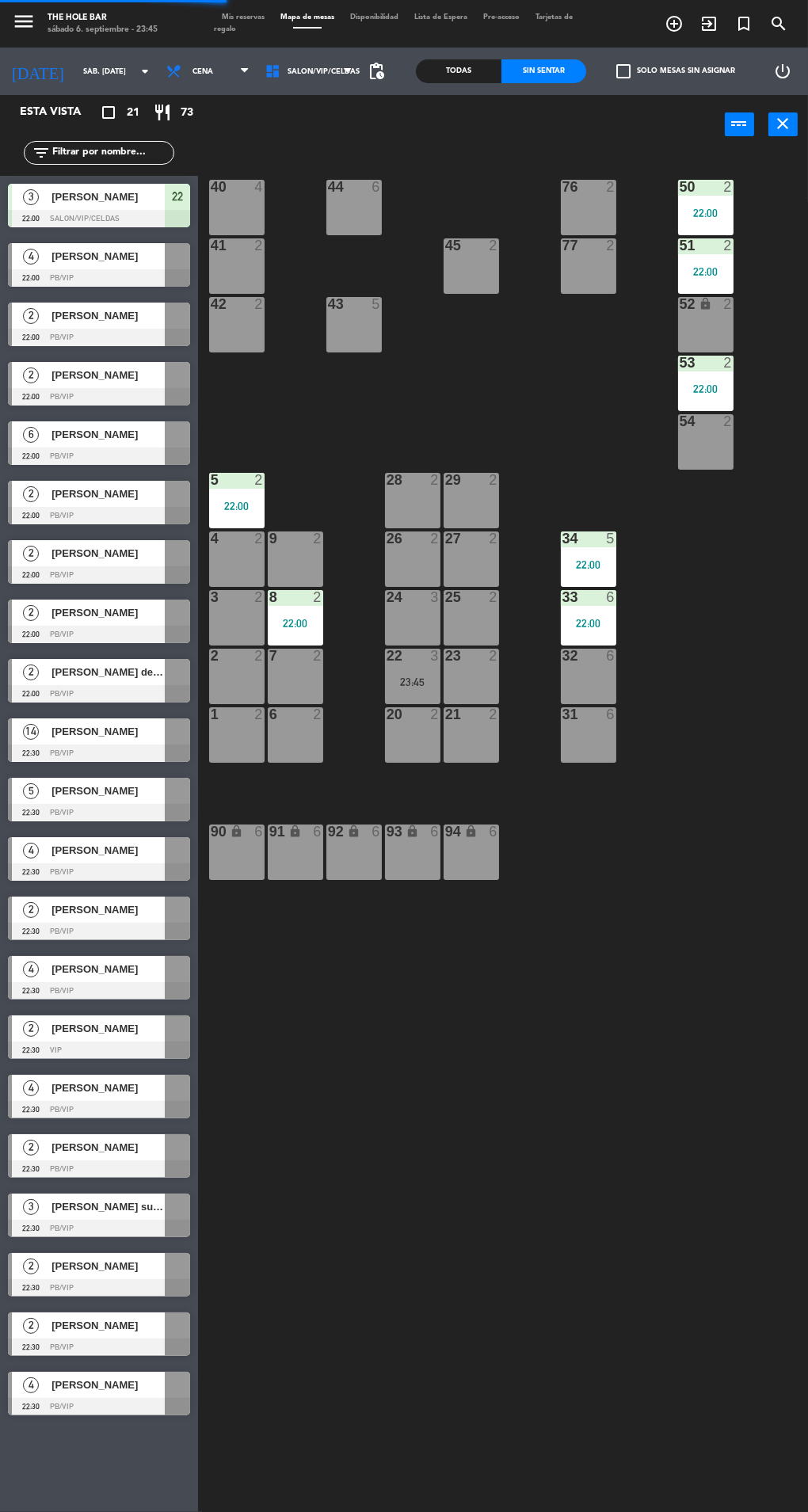
click at [41, 275] on div at bounding box center [99, 278] width 182 height 17
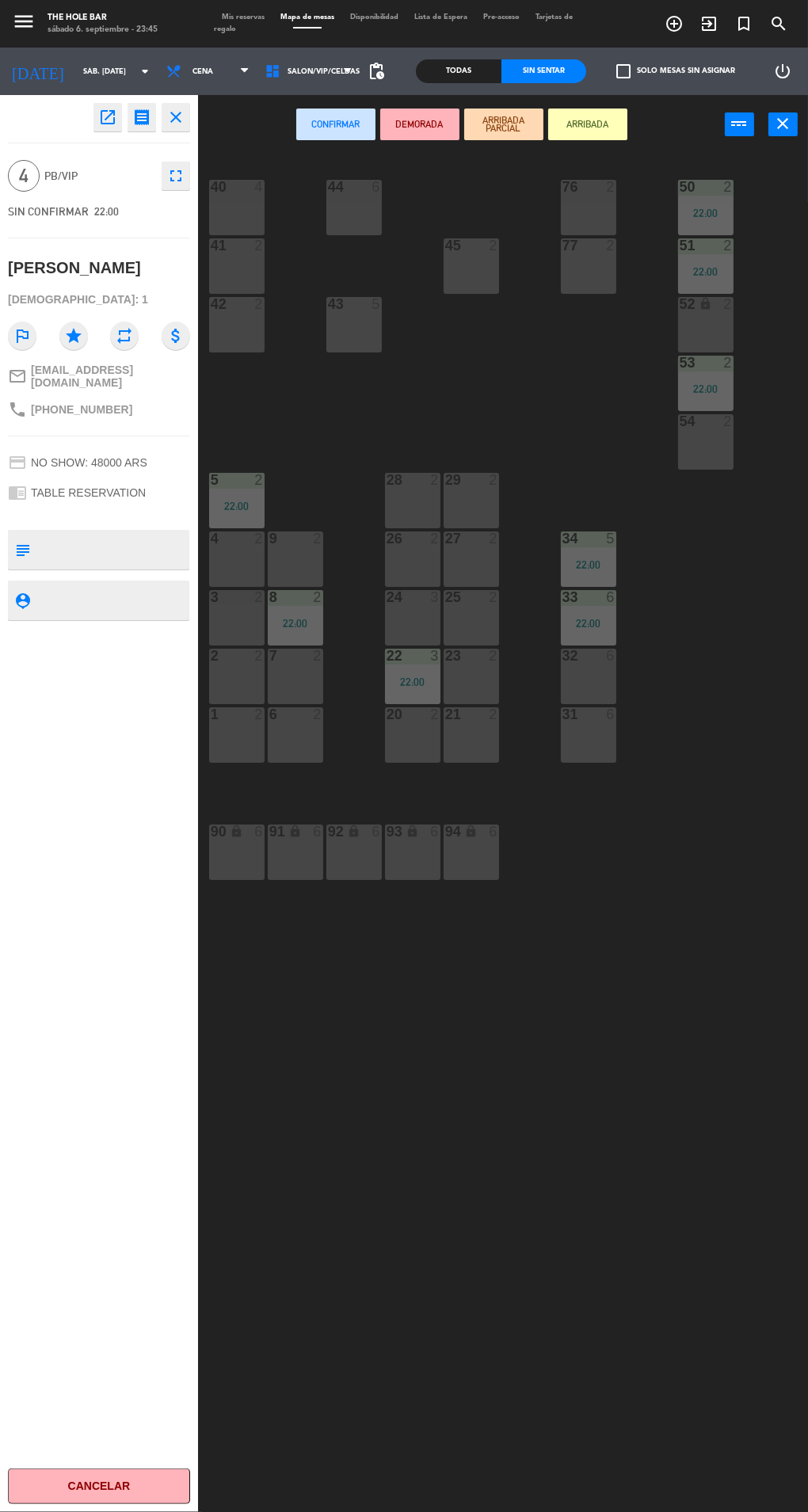
click at [216, 749] on div "1 2" at bounding box center [236, 735] width 55 height 55
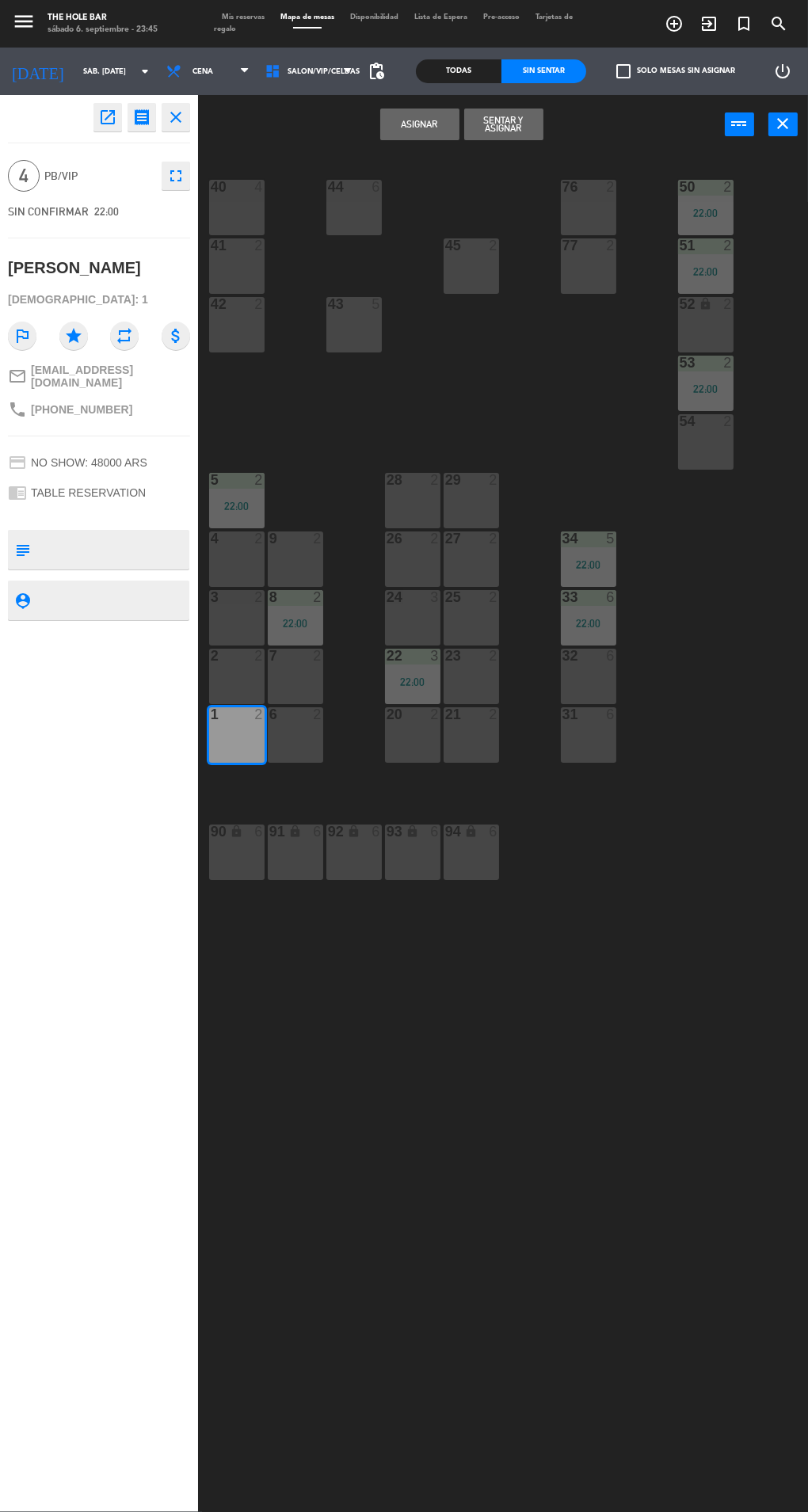
click at [479, 138] on button "Sentar y Asignar" at bounding box center [503, 123] width 79 height 31
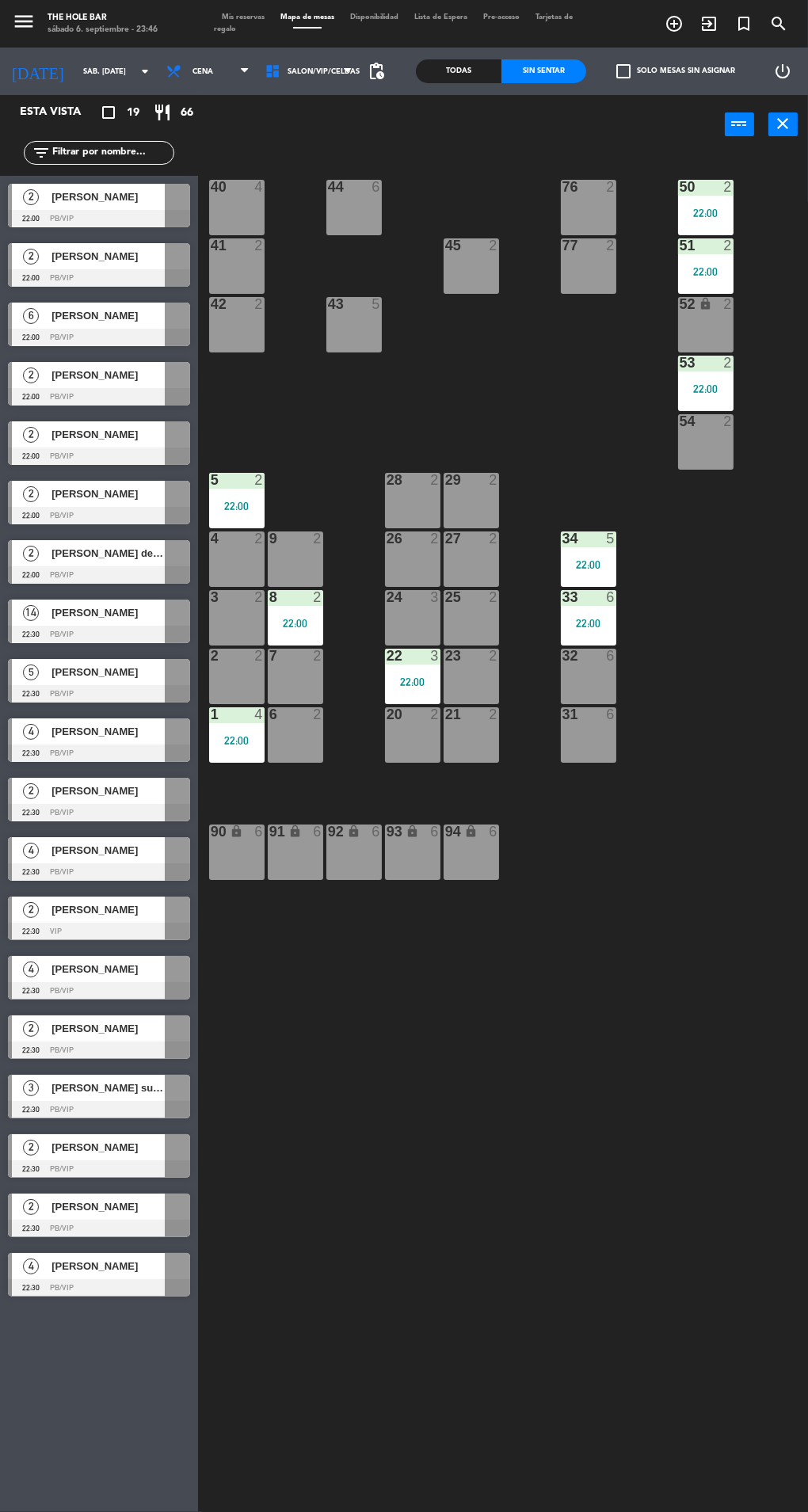
click at [0, 120] on div "Esta vista crop_square 19 restaurant 66" at bounding box center [99, 112] width 198 height 35
click at [8, 696] on div at bounding box center [99, 694] width 182 height 17
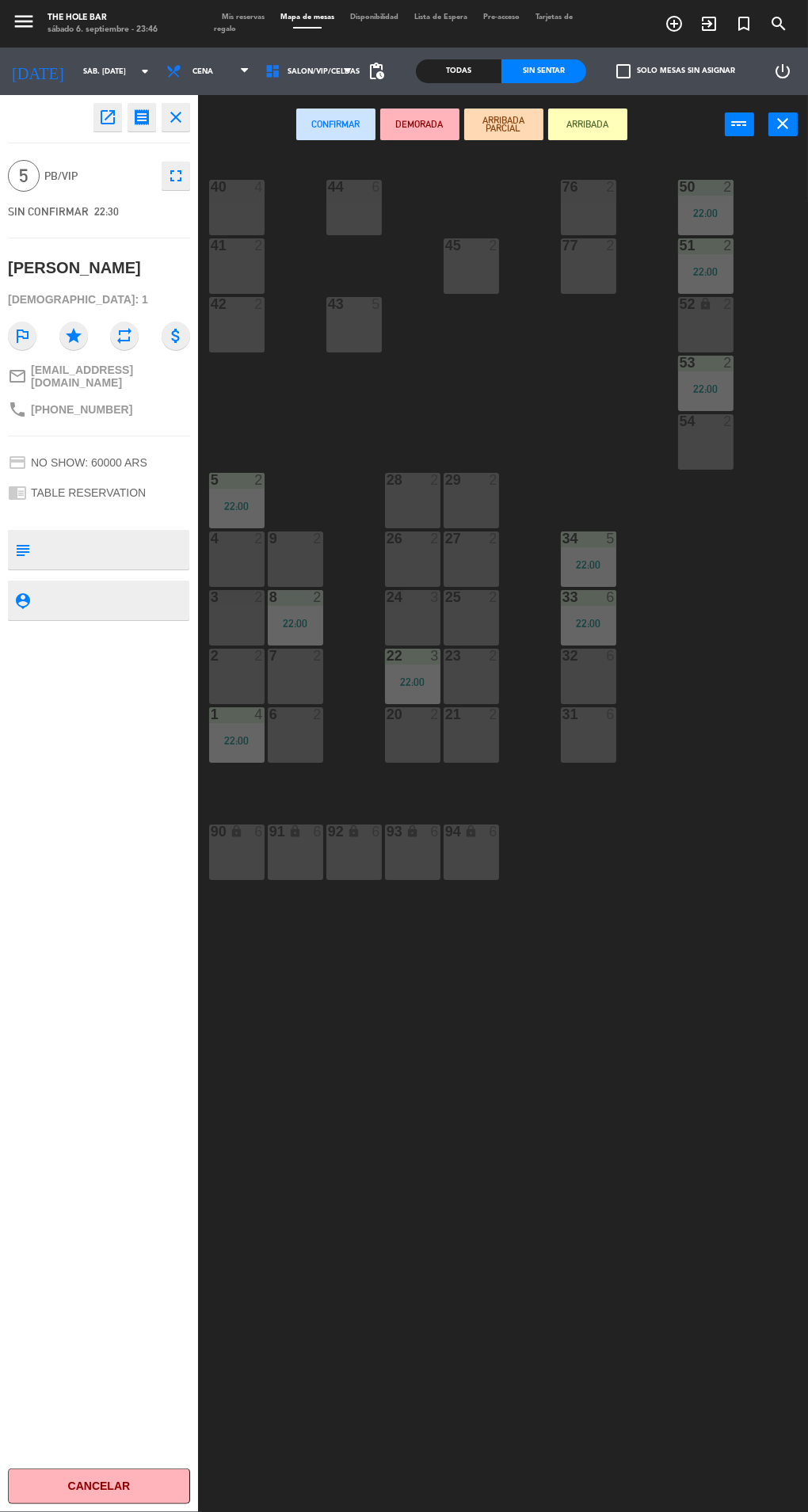
click at [3, 683] on div "open_in_new receipt 10:30 PM sáb., [DATE] 5 personas [PERSON_NAME] EXPERIENCE T…" at bounding box center [99, 803] width 198 height 1417
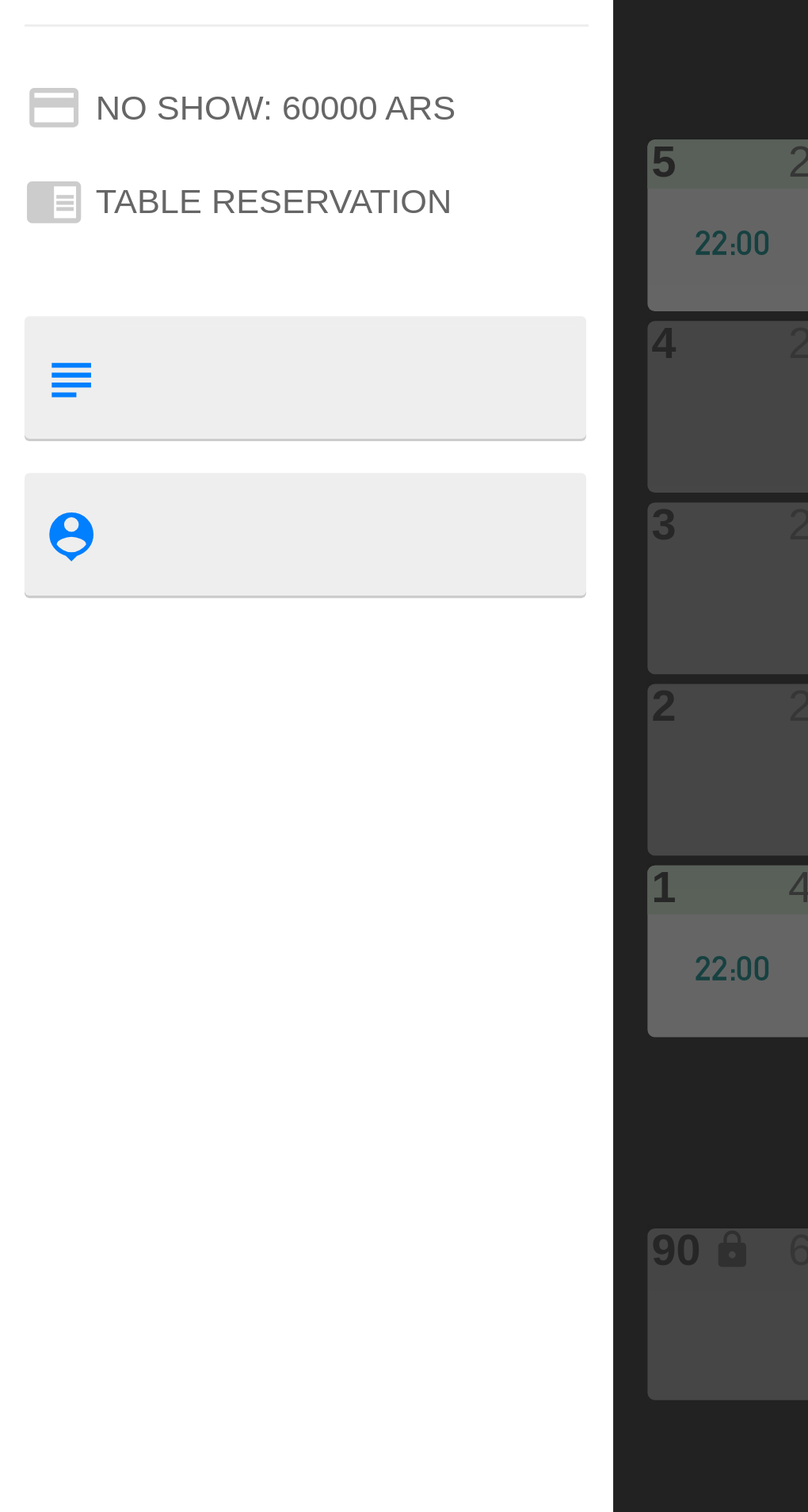
click at [0, 652] on div "open_in_new receipt 10:30 PM sáb., [DATE] 5 personas [PERSON_NAME] EXPERIENCE T…" at bounding box center [99, 803] width 198 height 1417
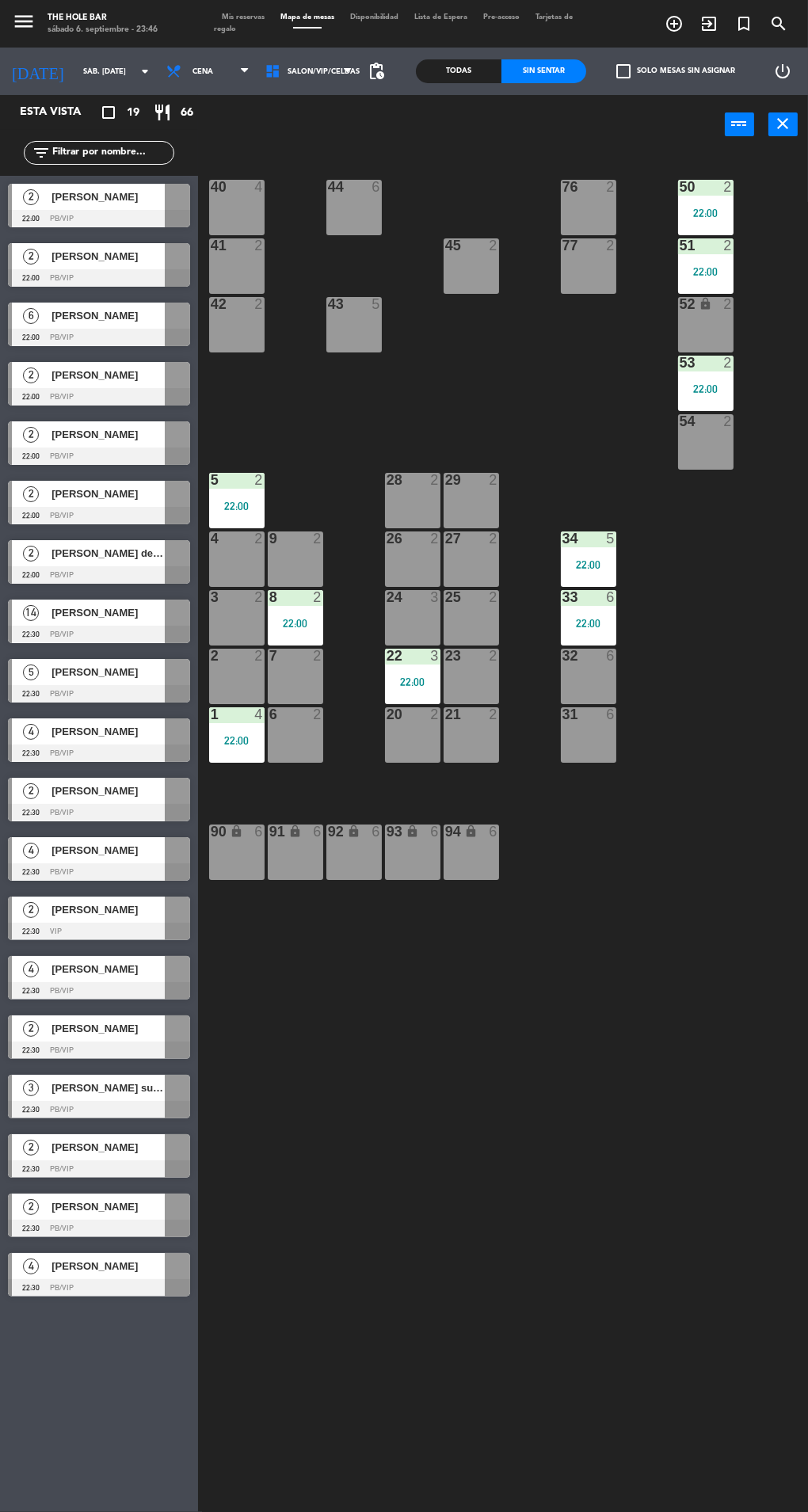
click at [803, 1511] on div "40 4 44 6 76 2 50 2 22:00 41 2 77 2 45 2 51 2 22:00 42 2 43 5 52 lock 2 53 2 22…" at bounding box center [507, 885] width 602 height 1468
click at [804, 1511] on div "40 4 44 6 76 2 50 2 22:00 41 2 77 2 45 2 51 2 22:00 42 2 43 5 52 lock 2 53 2 22…" at bounding box center [507, 885] width 602 height 1468
click at [753, 1436] on div "40 4 44 6 76 2 50 2 22:00 41 2 77 2 45 2 51 2 22:00 42 2 43 5 52 lock 2 53 2 22…" at bounding box center [507, 885] width 602 height 1468
click at [487, 1274] on div "40 4 44 6 76 2 50 2 22:00 41 2 77 2 45 2 51 2 22:00 42 2 43 5 52 lock 2 53 2 22…" at bounding box center [507, 885] width 602 height 1468
click at [243, 868] on div "90 lock 6" at bounding box center [236, 852] width 55 height 55
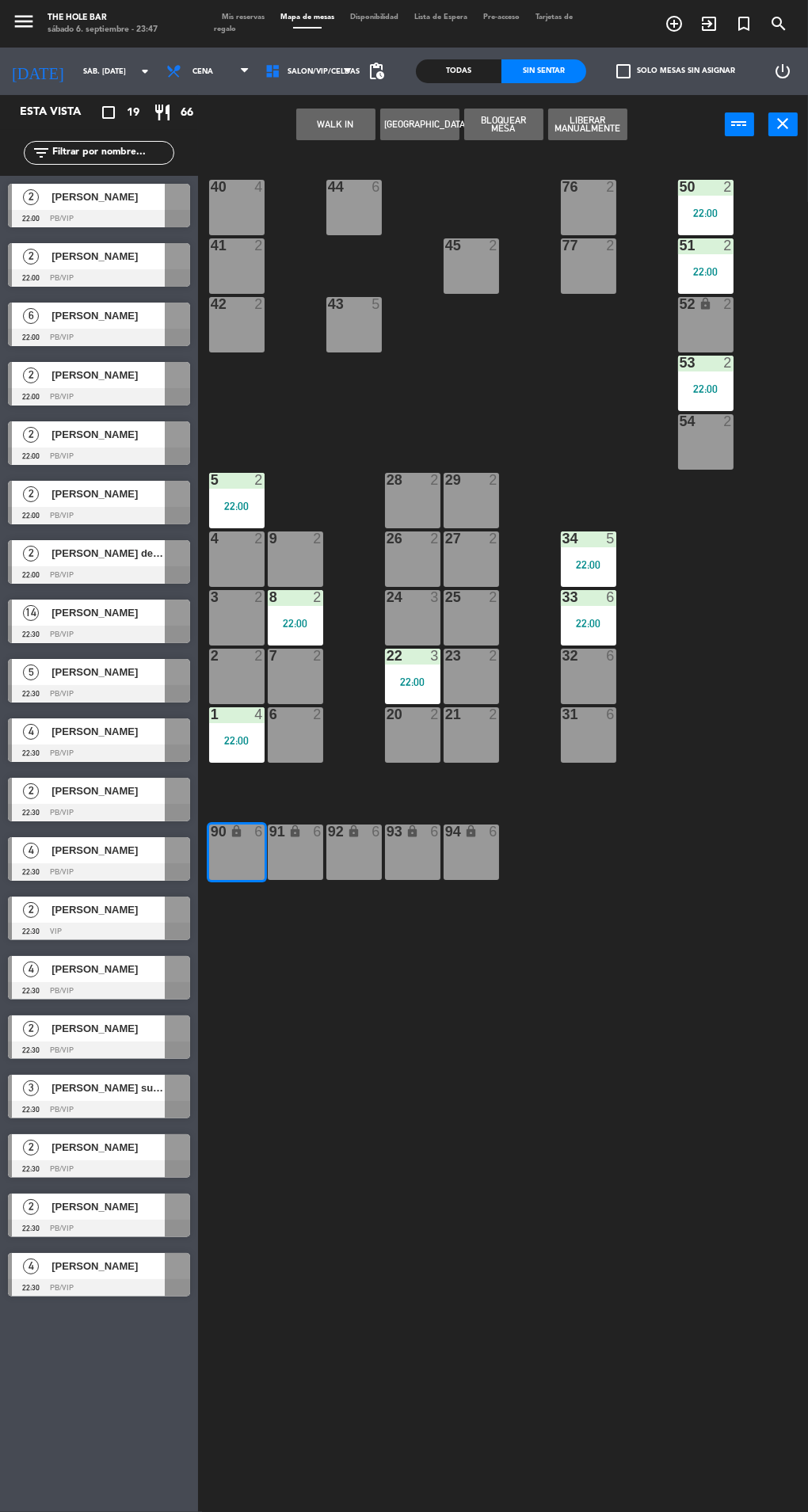
click at [334, 122] on button "WALK IN" at bounding box center [335, 123] width 79 height 31
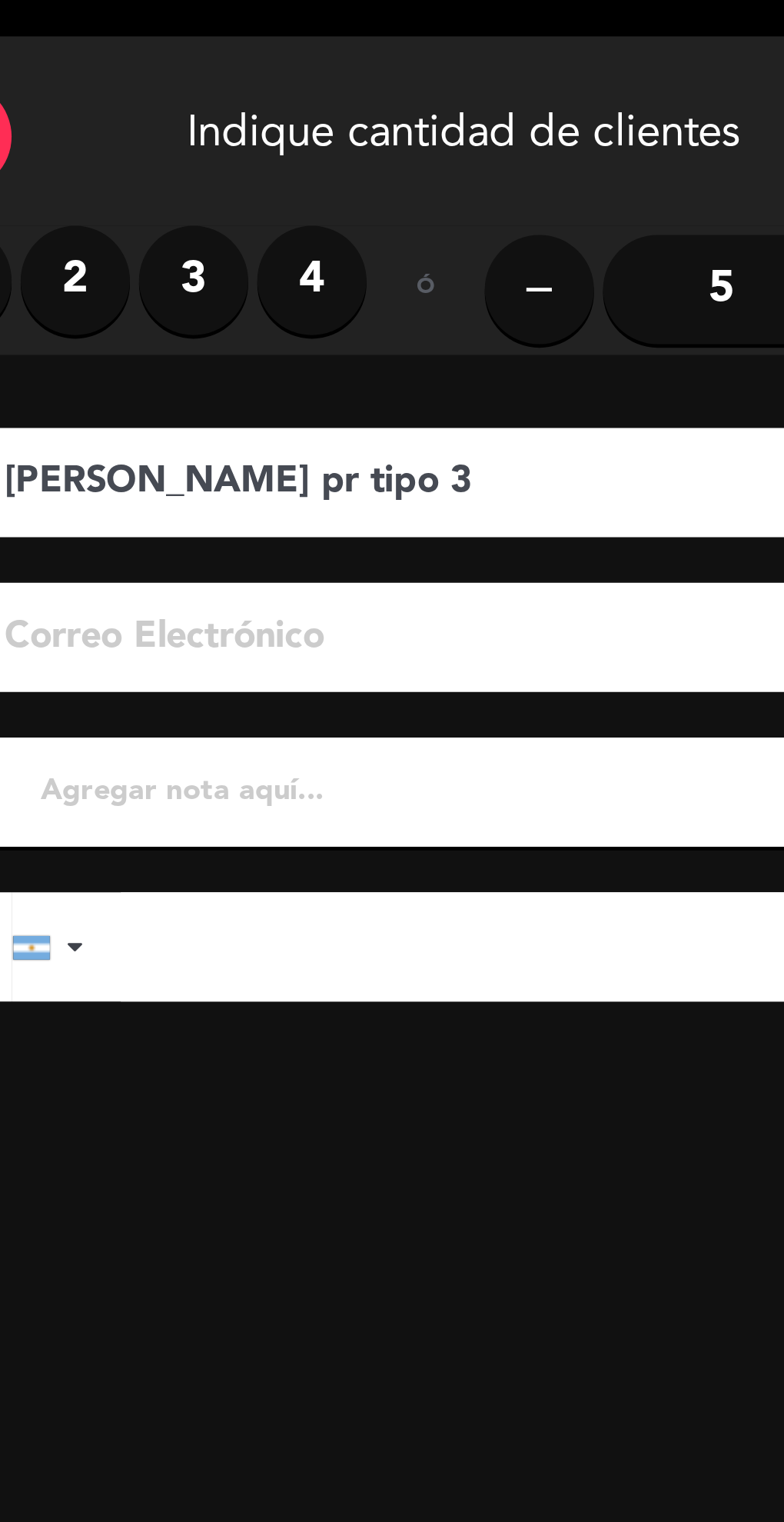
type input "[PERSON_NAME] pr tipo 3"
click at [193, 123] on label "4" at bounding box center [200, 118] width 46 height 46
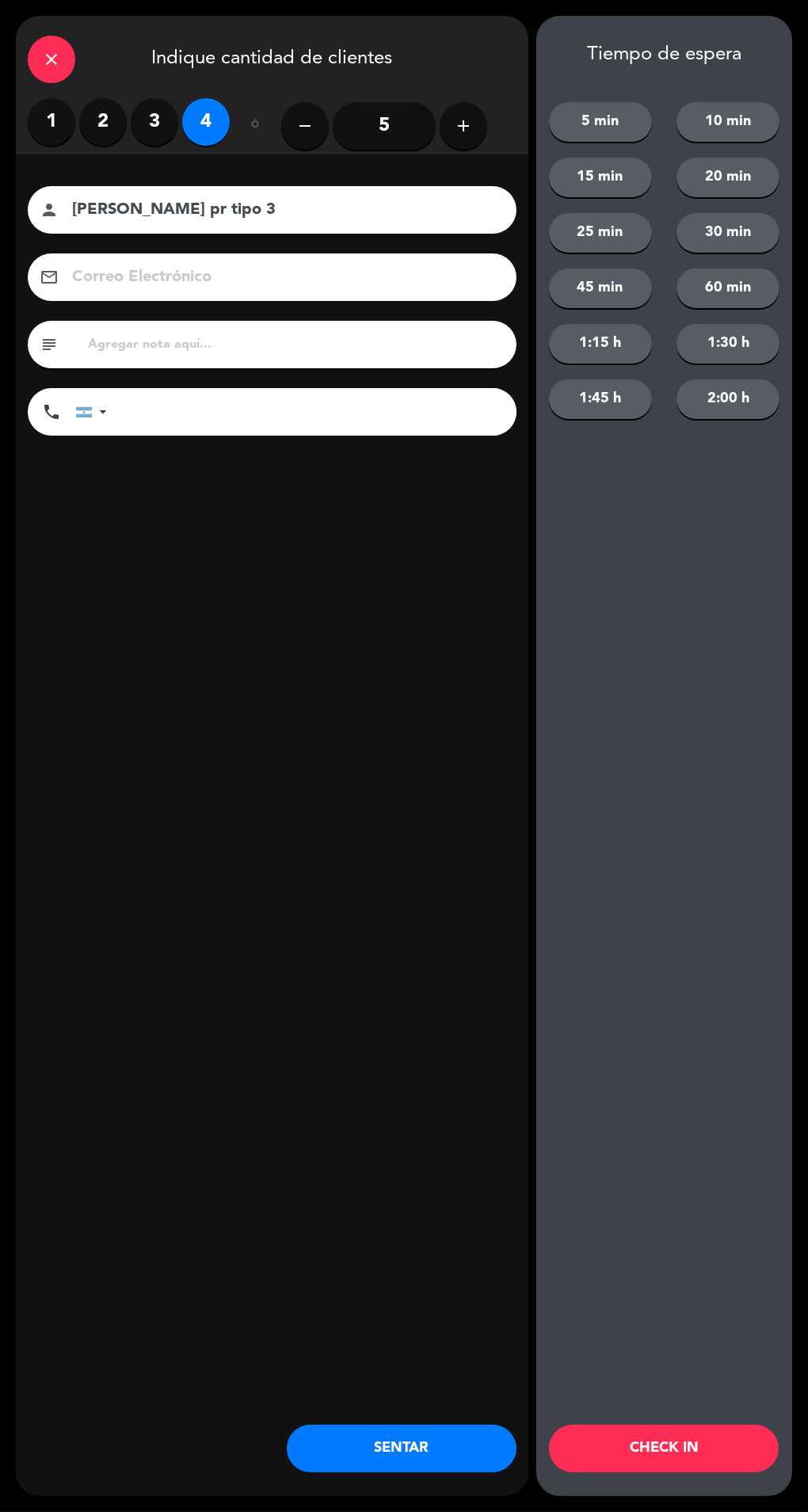
click at [391, 1465] on button "SENTAR" at bounding box center [402, 1449] width 230 height 47
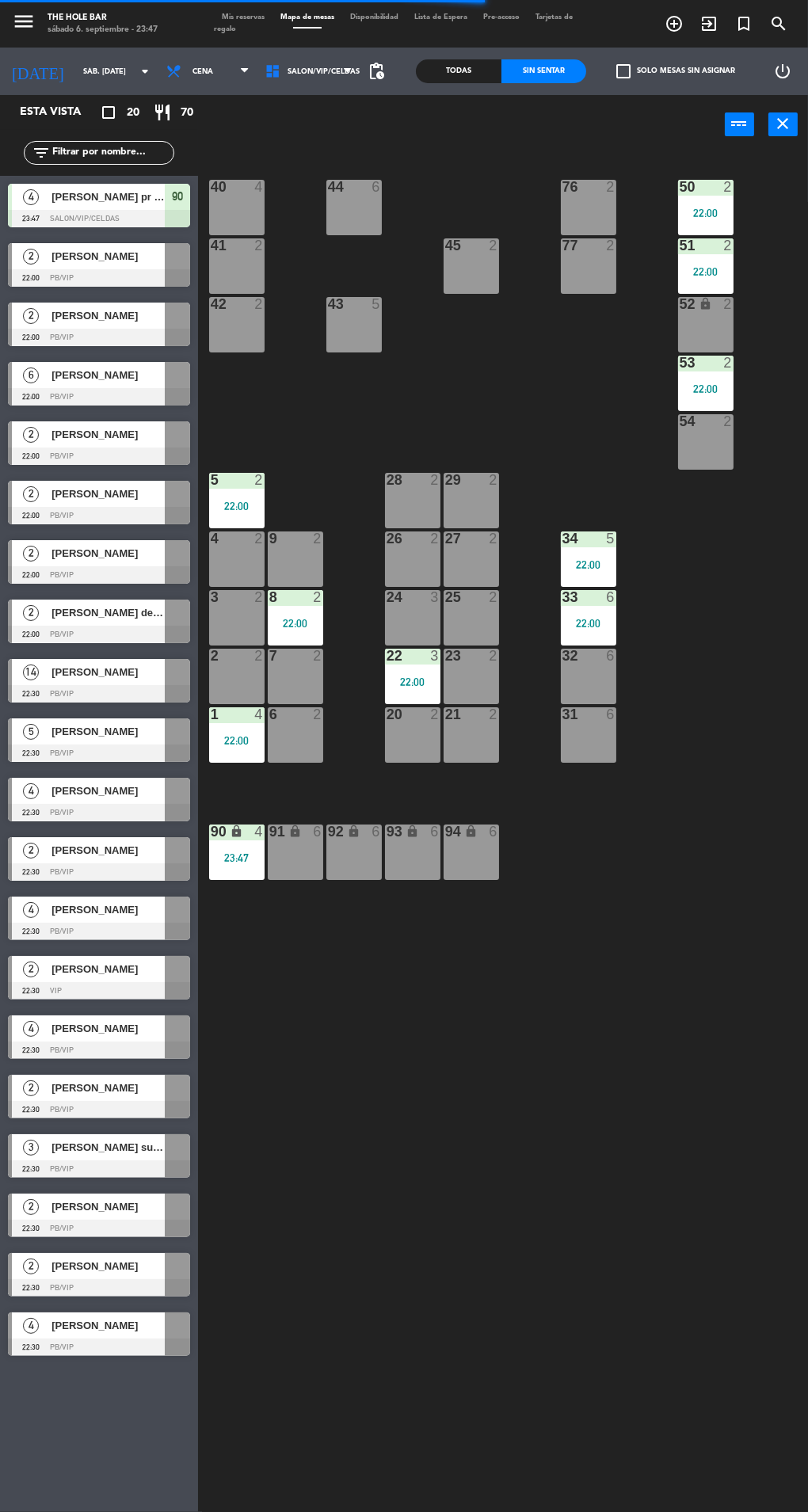
click at [177, 1353] on div at bounding box center [99, 1348] width 182 height 17
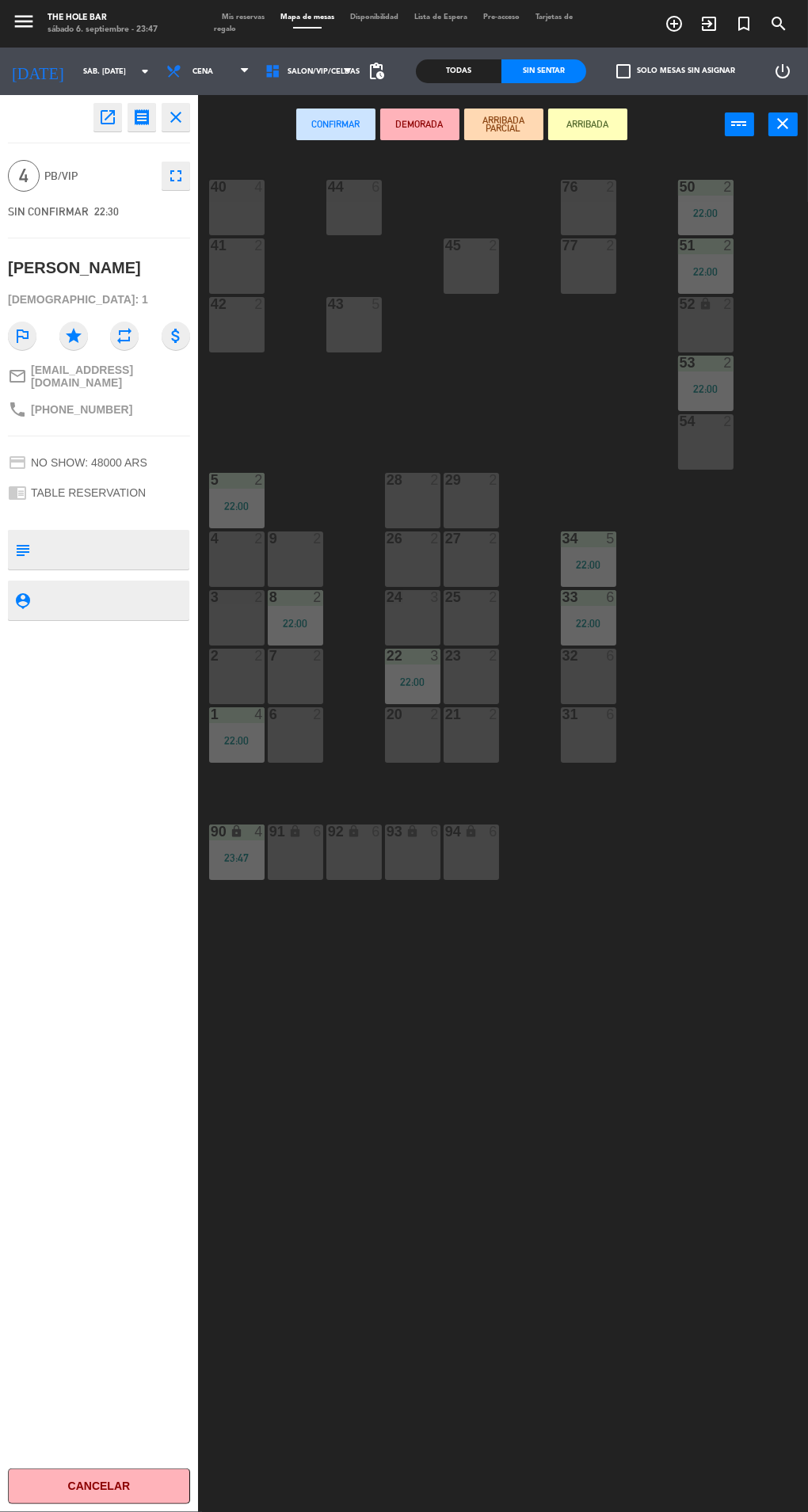
click at [366, 341] on div "43 5" at bounding box center [354, 325] width 55 height 55
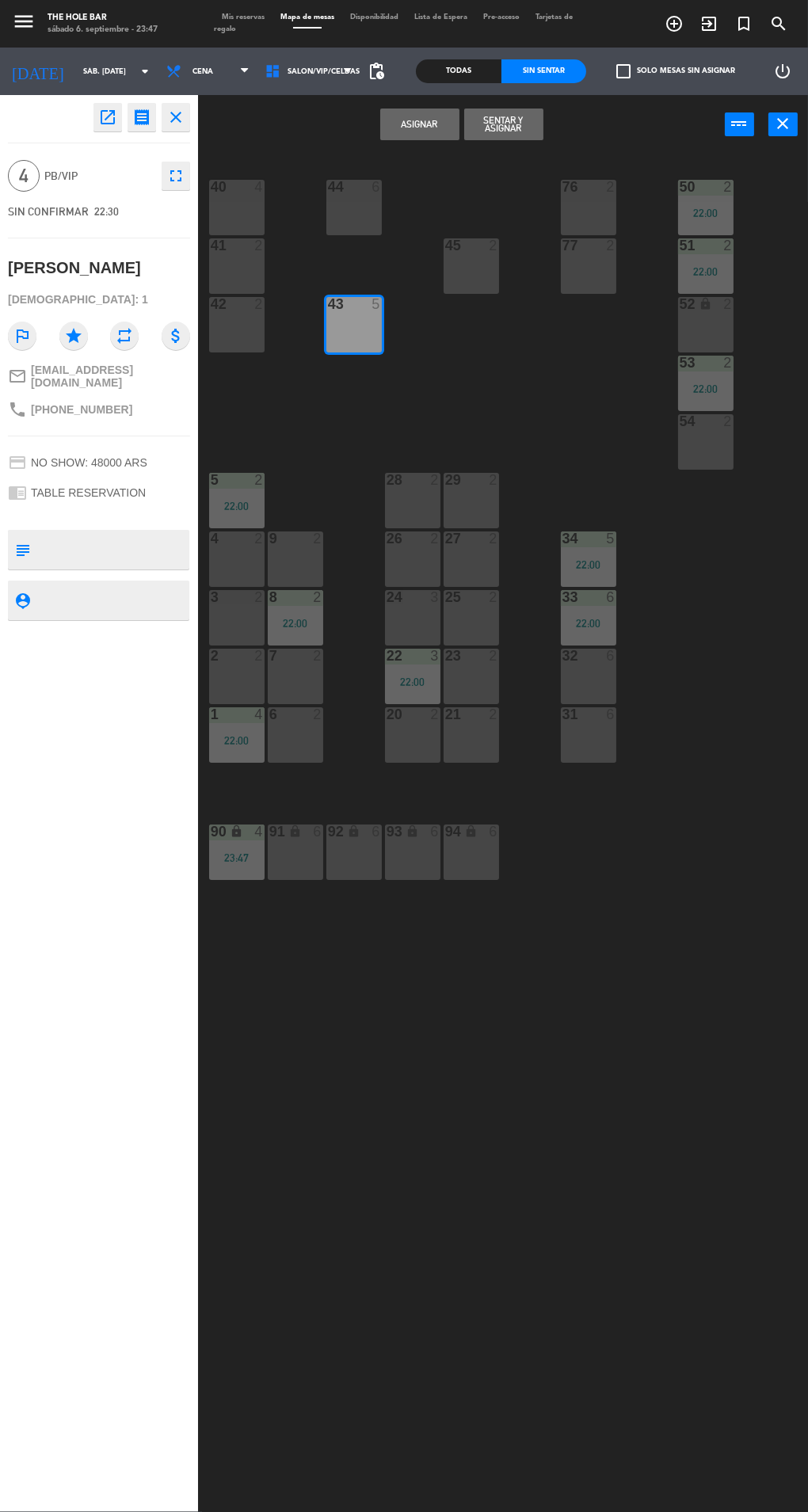
click at [520, 137] on button "Sentar y Asignar" at bounding box center [503, 123] width 79 height 31
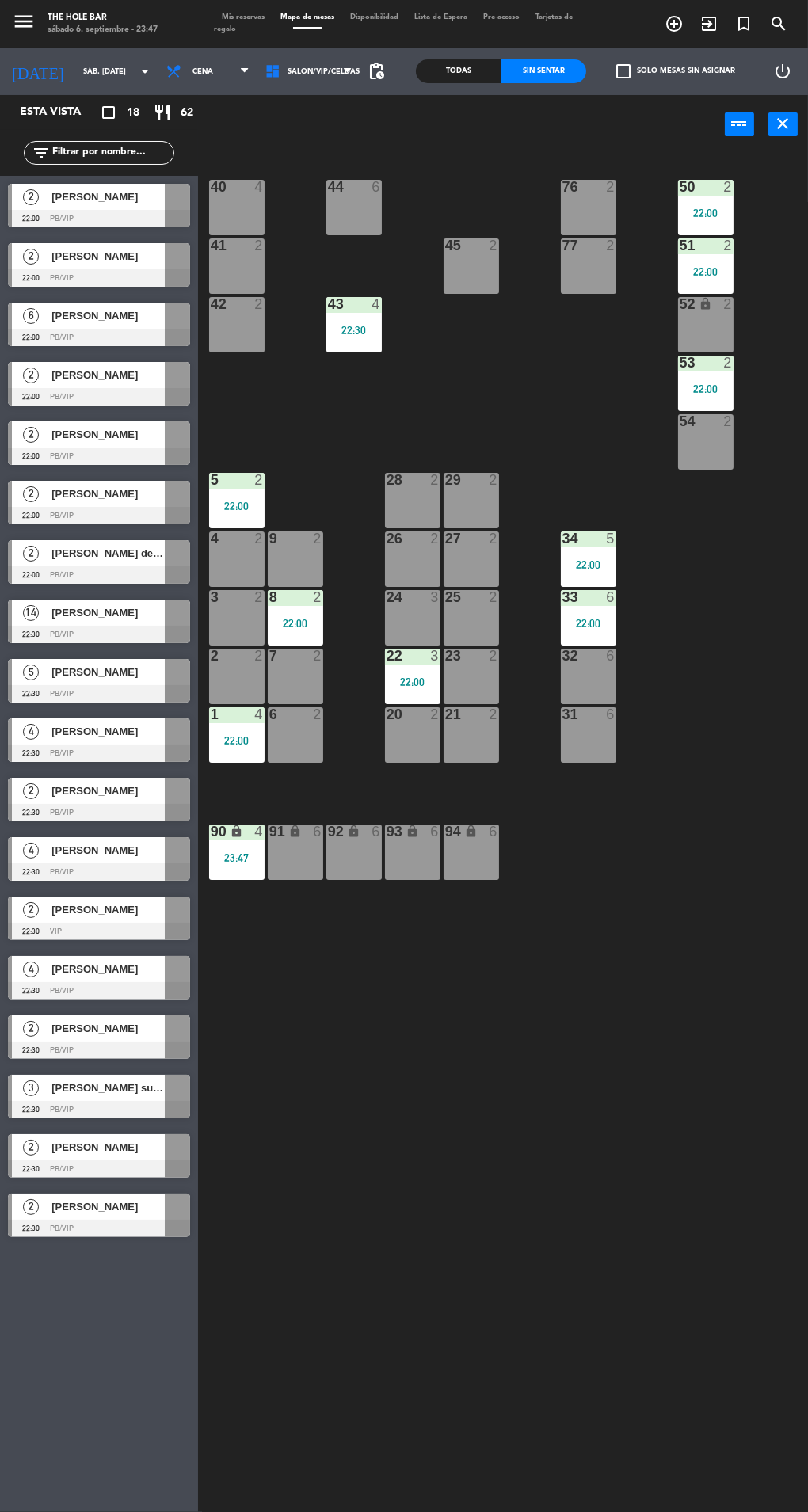
click at [163, 1207] on span "[PERSON_NAME]" at bounding box center [107, 1207] width 113 height 17
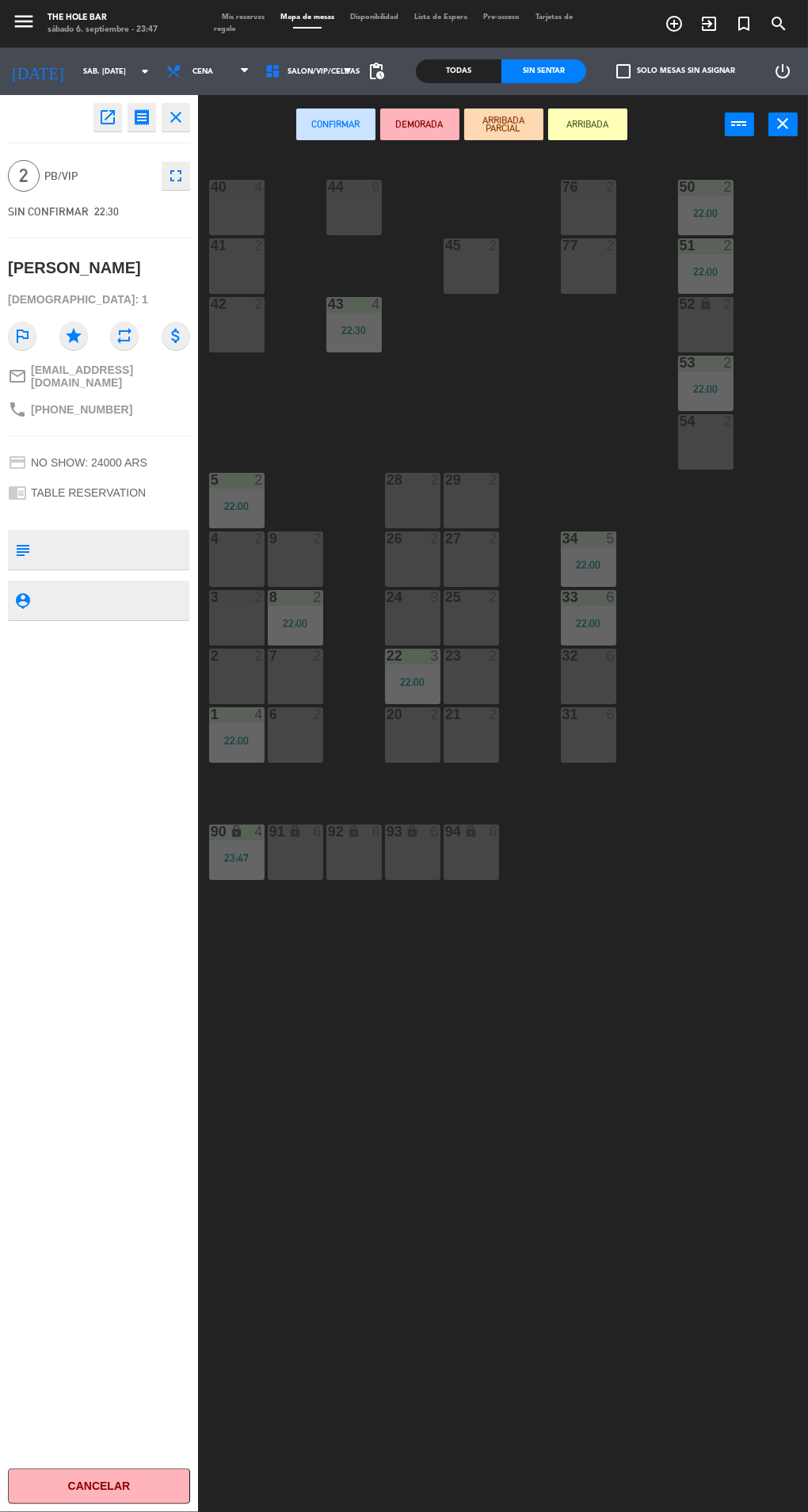
click at [294, 714] on div at bounding box center [295, 714] width 27 height 14
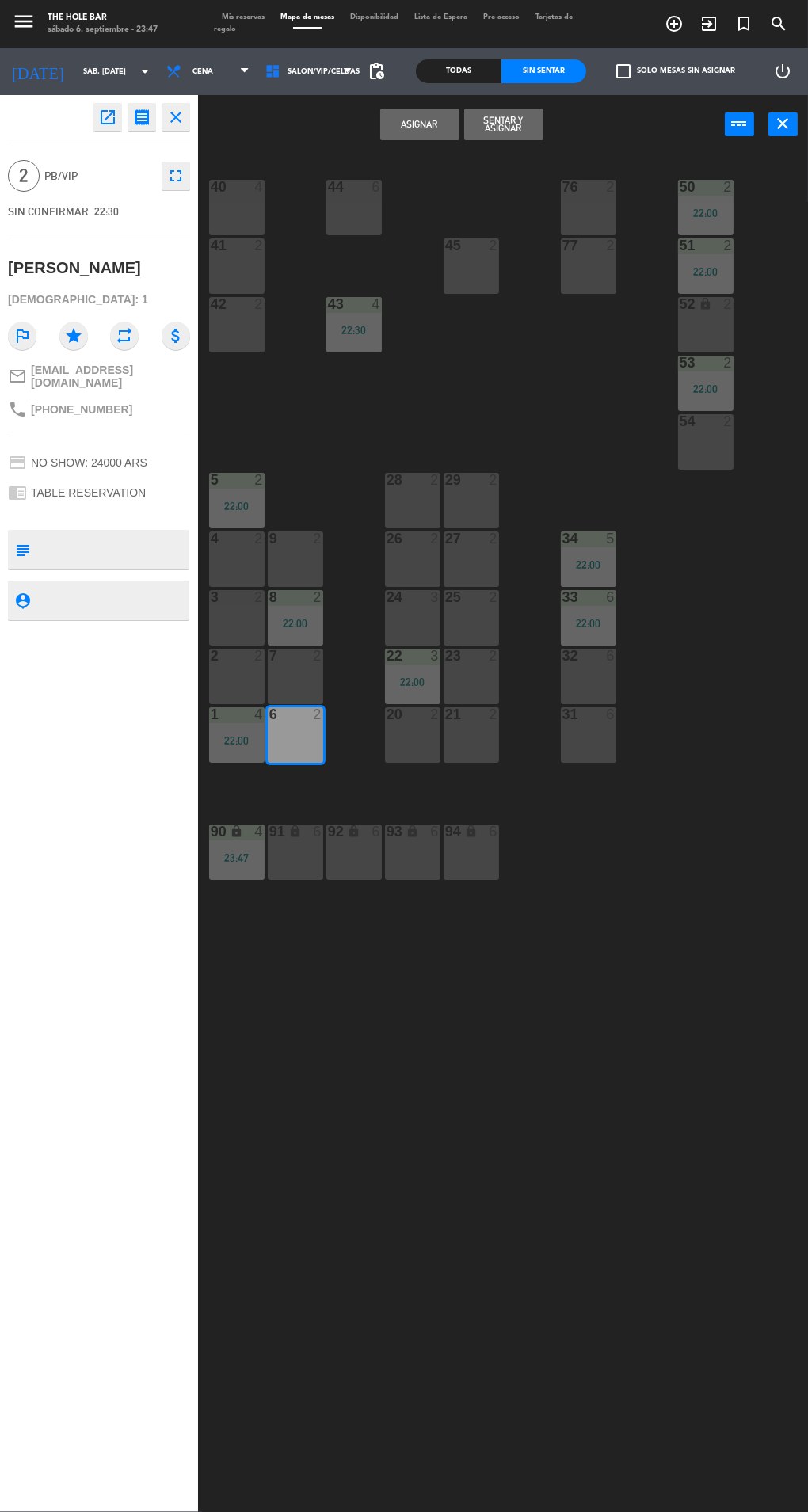
click at [310, 682] on div "7 2" at bounding box center [295, 677] width 55 height 55
click at [299, 755] on div "6 2" at bounding box center [295, 735] width 55 height 55
click at [579, 141] on div "Asignar Sentar y Asignar power_input close" at bounding box center [461, 124] width 527 height 60
click at [491, 125] on button "Sentar y Asignar" at bounding box center [503, 123] width 79 height 31
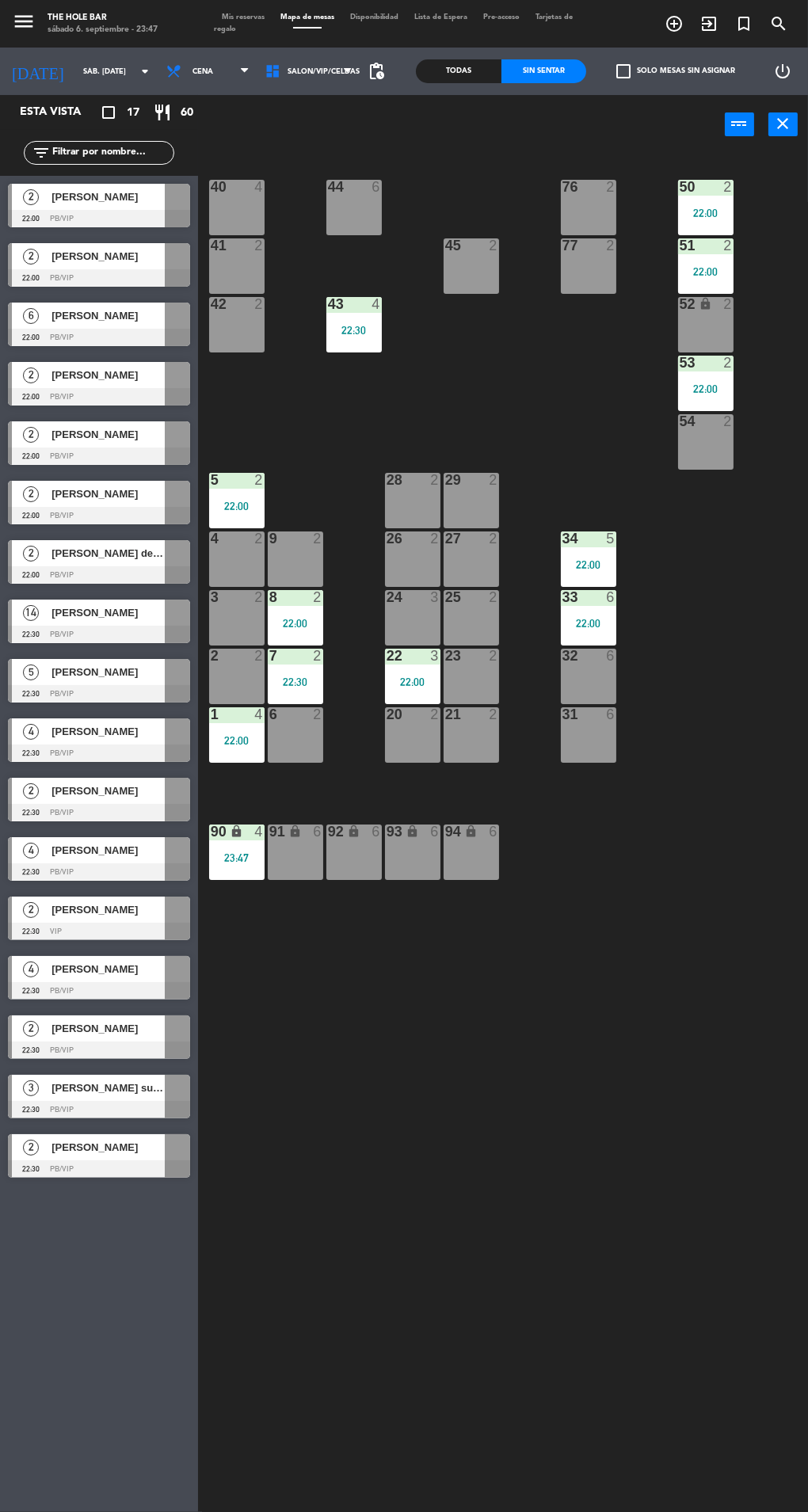
click at [143, 1168] on div at bounding box center [99, 1169] width 182 height 17
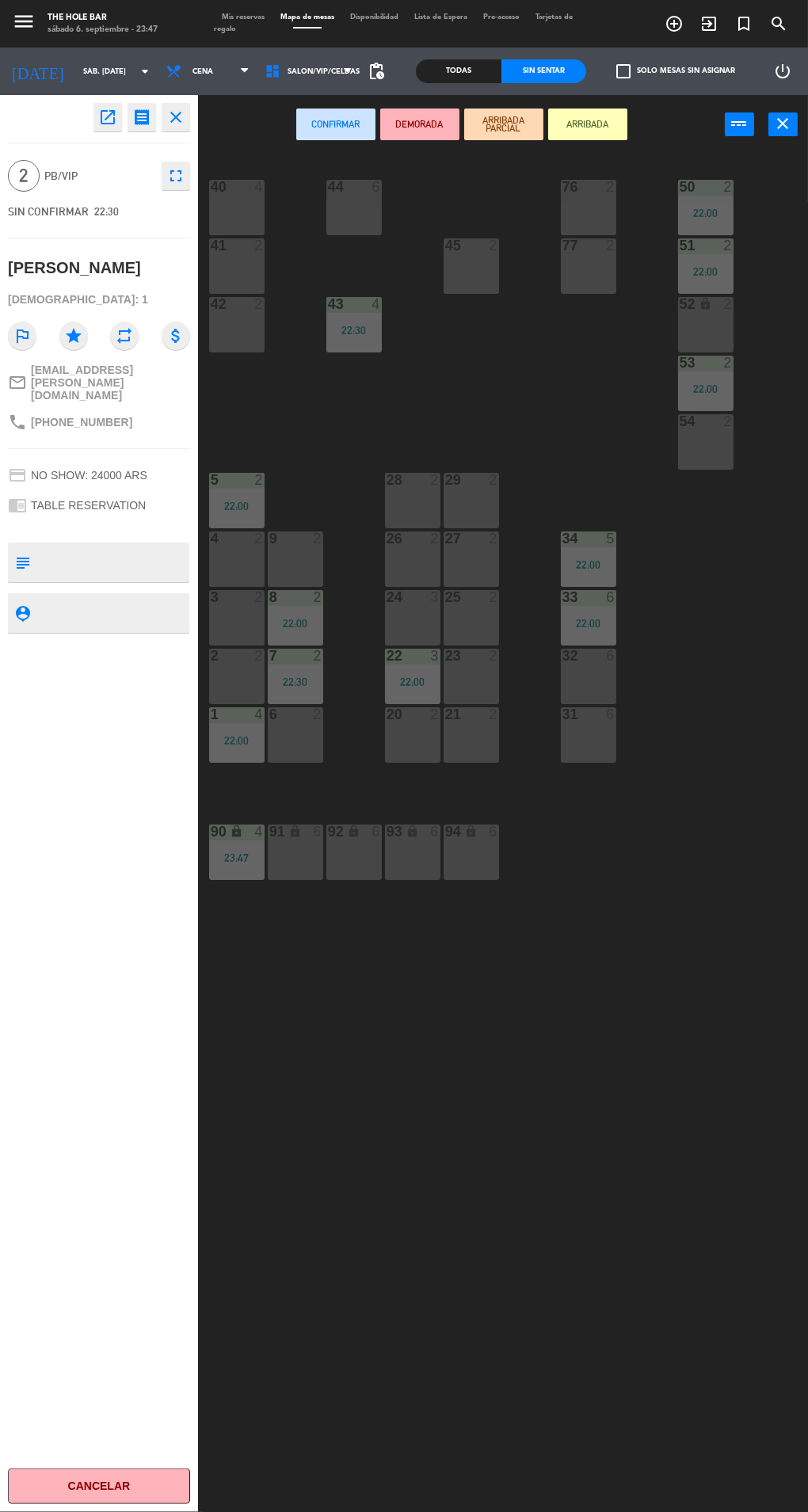
click at [243, 687] on div "2 2" at bounding box center [236, 677] width 55 height 55
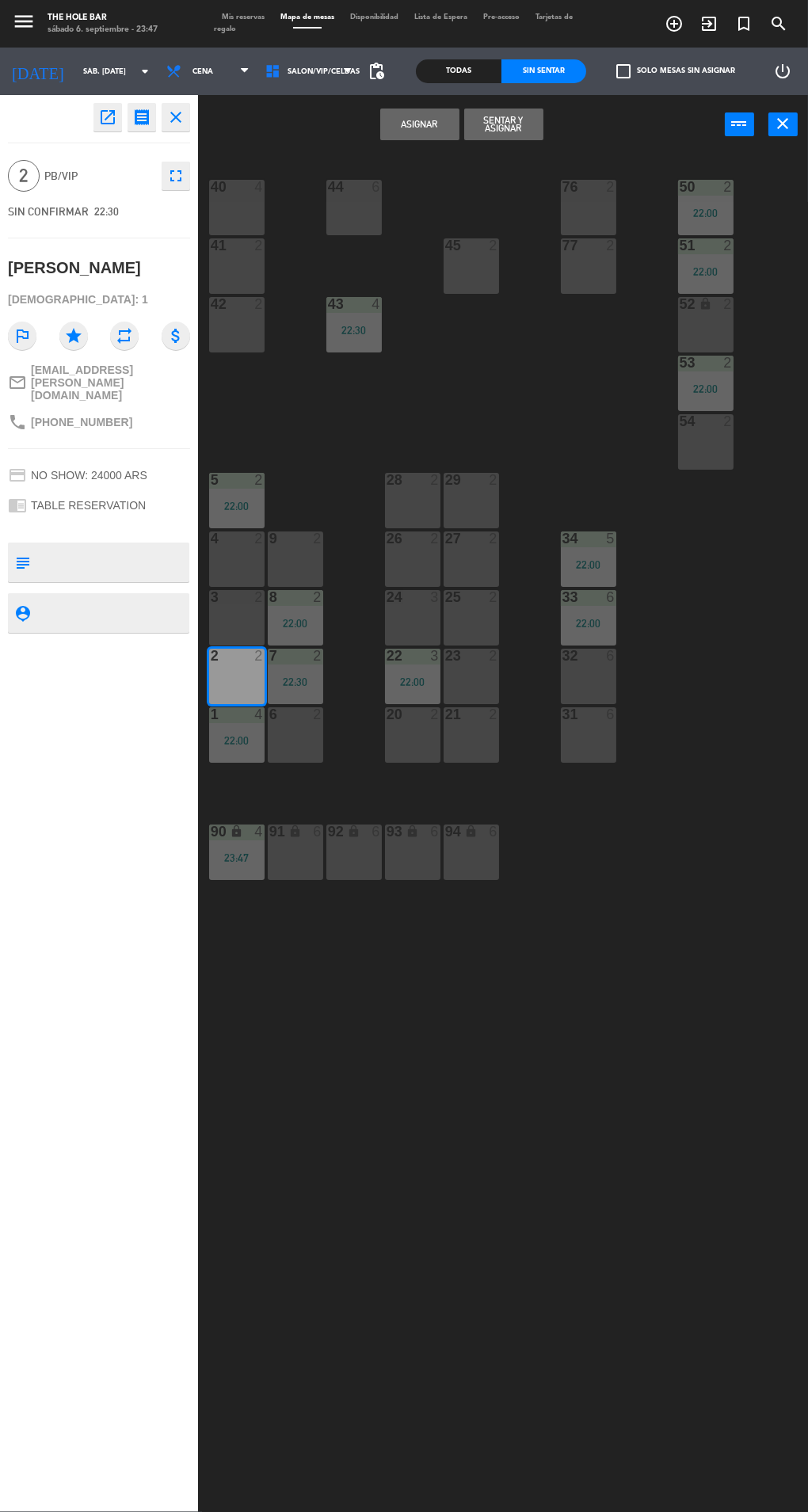
click at [237, 605] on div "3 2" at bounding box center [236, 598] width 55 height 16
click at [246, 669] on div "2 2" at bounding box center [236, 677] width 55 height 55
click at [499, 124] on button "Sentar y Asignar" at bounding box center [503, 123] width 79 height 31
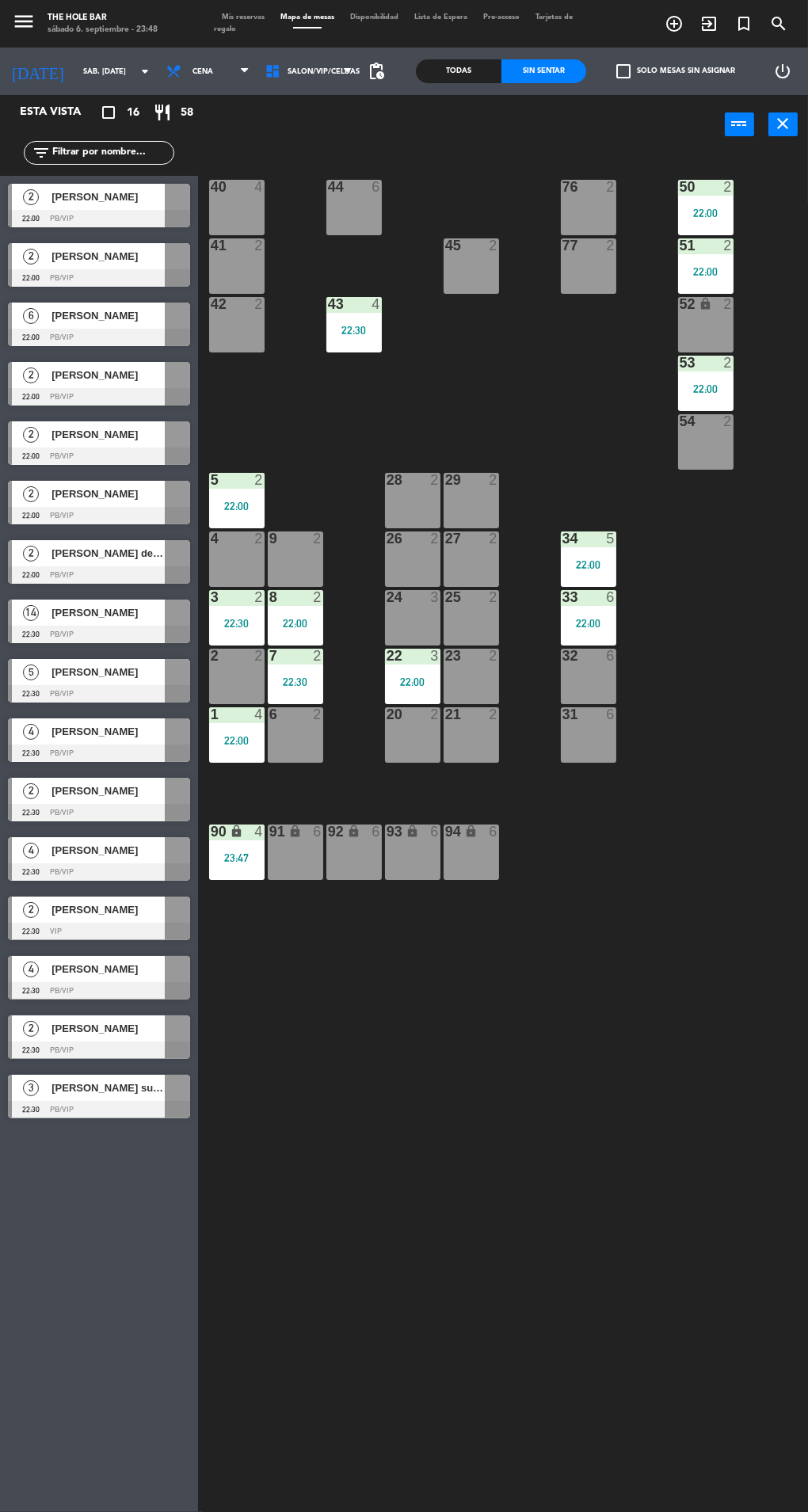
click at [168, 1097] on div at bounding box center [178, 1089] width 26 height 27
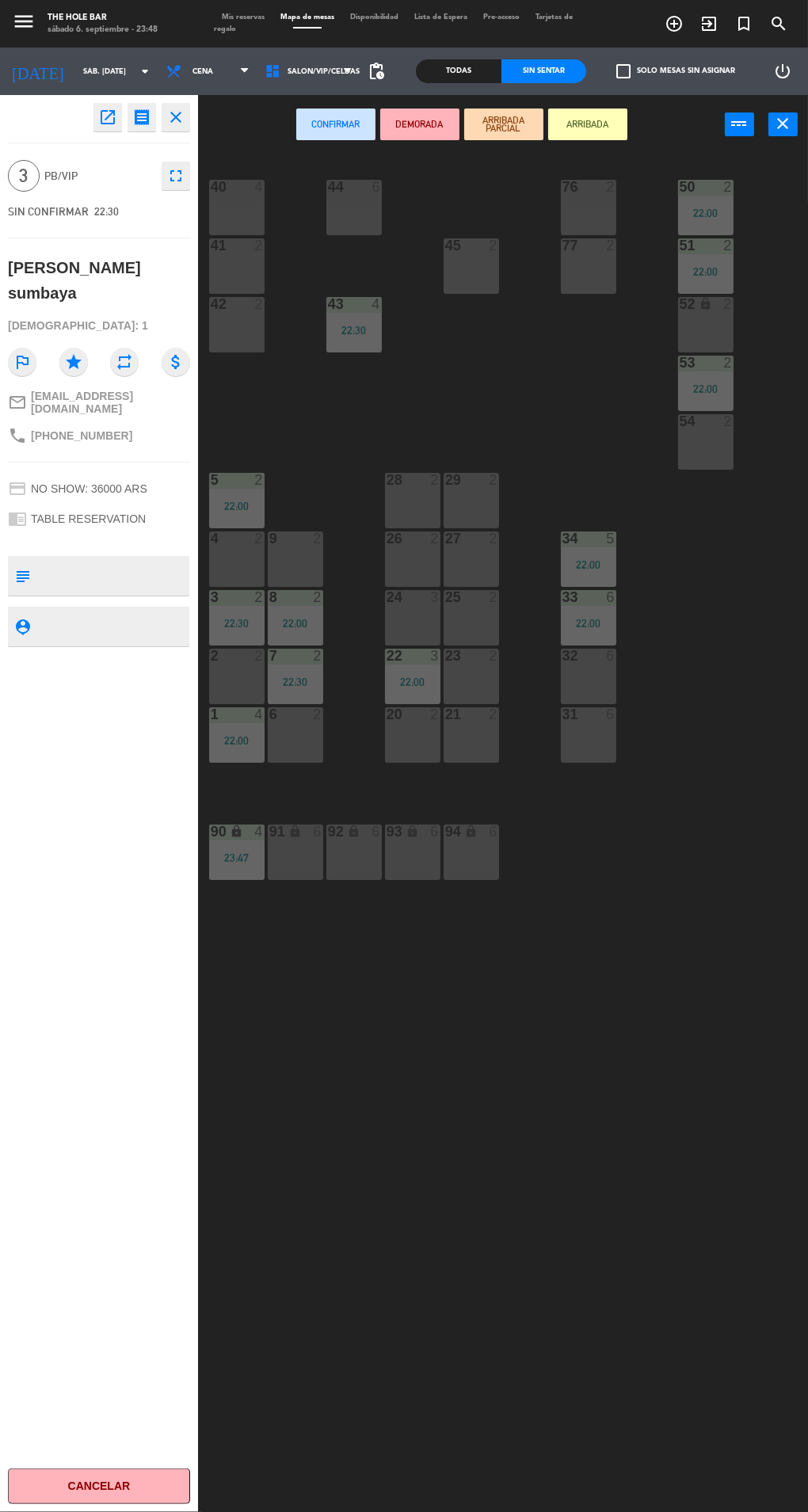
click at [443, 630] on div "25 2" at bounding box center [471, 618] width 55 height 55
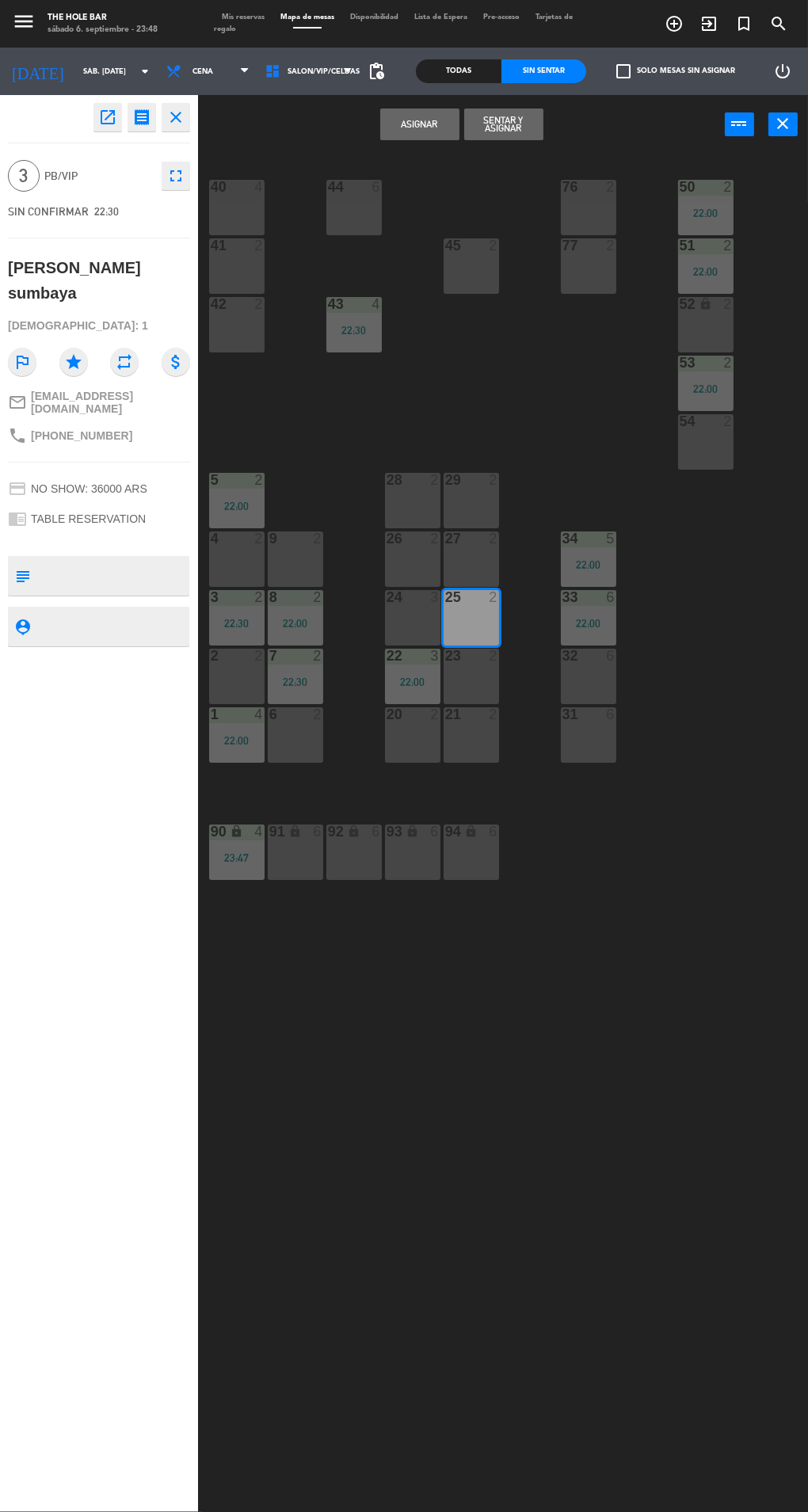
click at [407, 625] on div "24 3" at bounding box center [413, 618] width 55 height 55
click at [491, 623] on div "25 2" at bounding box center [471, 618] width 55 height 55
click at [516, 122] on button "Sentar y Asignar" at bounding box center [503, 123] width 79 height 31
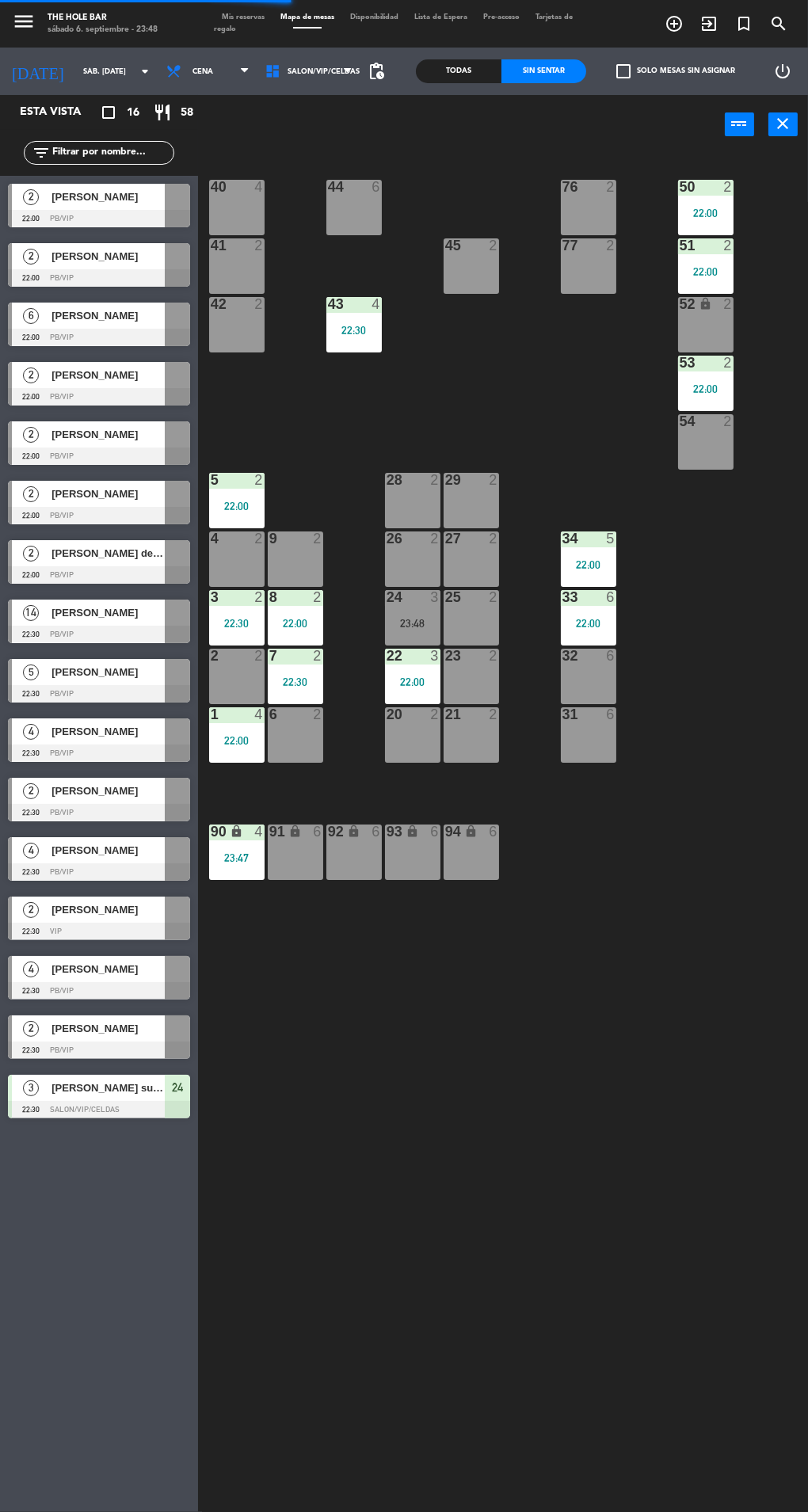
click at [158, 1039] on div "[PERSON_NAME]" at bounding box center [107, 1029] width 115 height 27
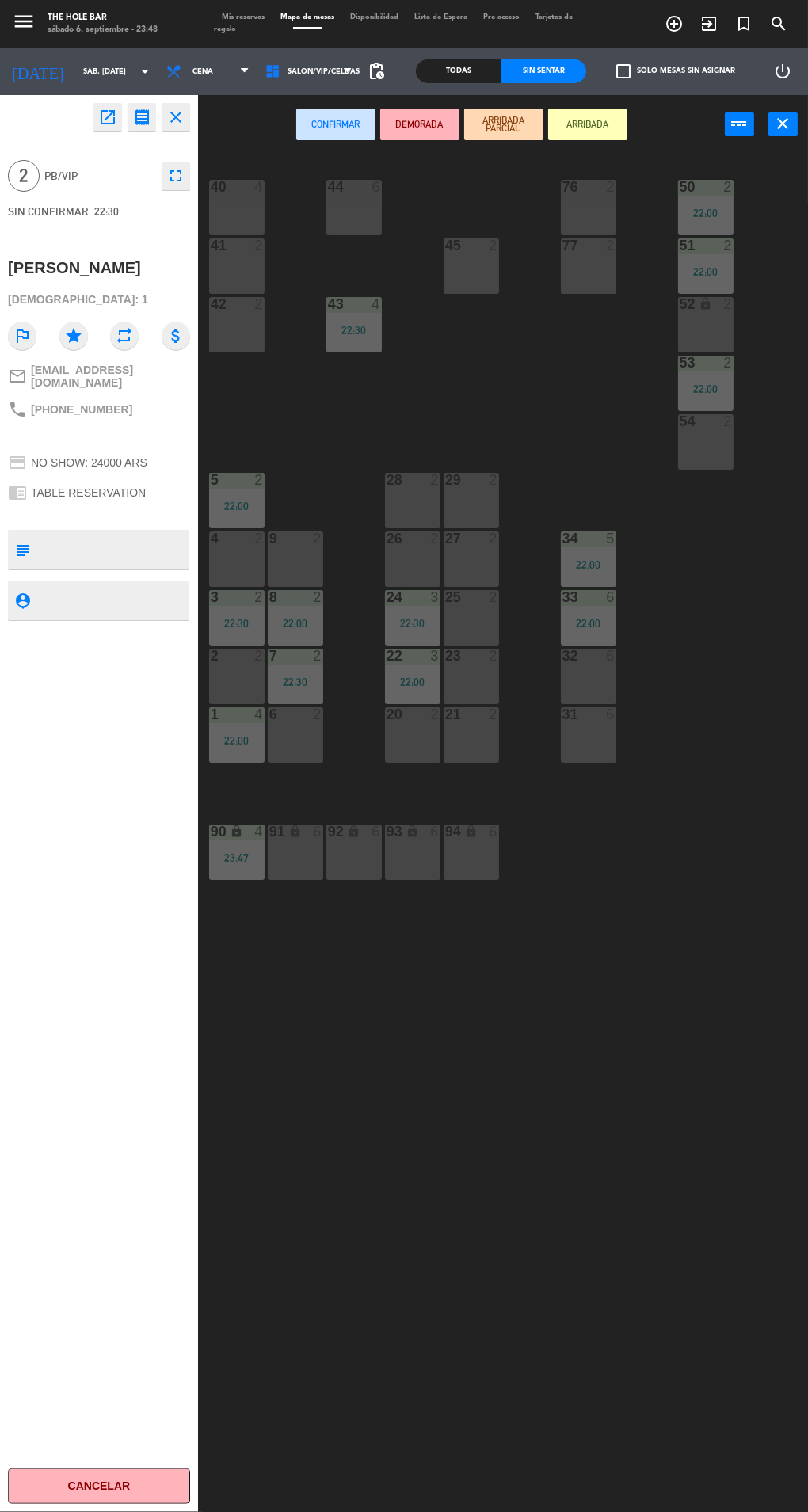
click at [481, 567] on div "27 2" at bounding box center [471, 559] width 55 height 55
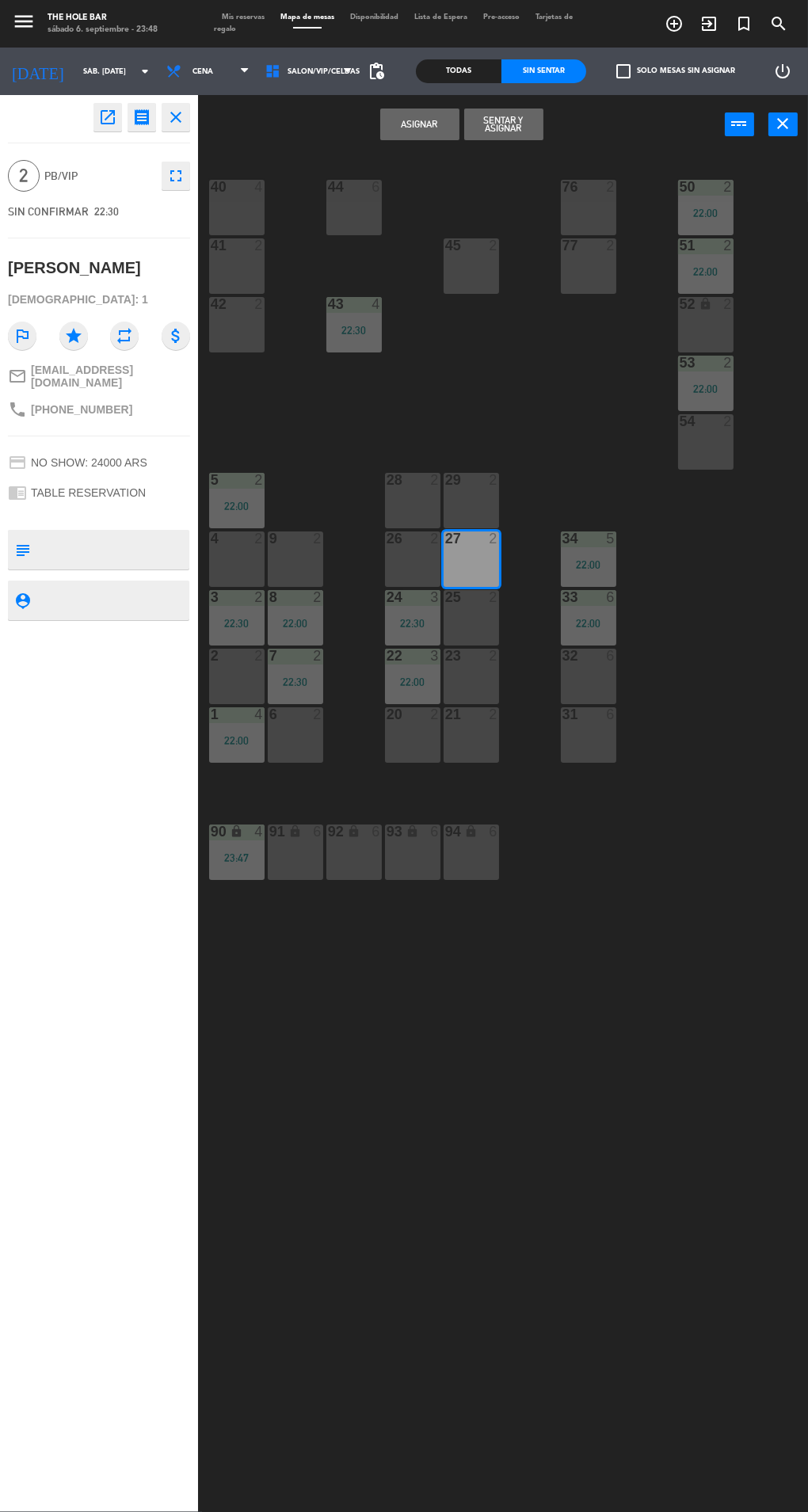
click at [500, 130] on button "Sentar y Asignar" at bounding box center [503, 123] width 79 height 31
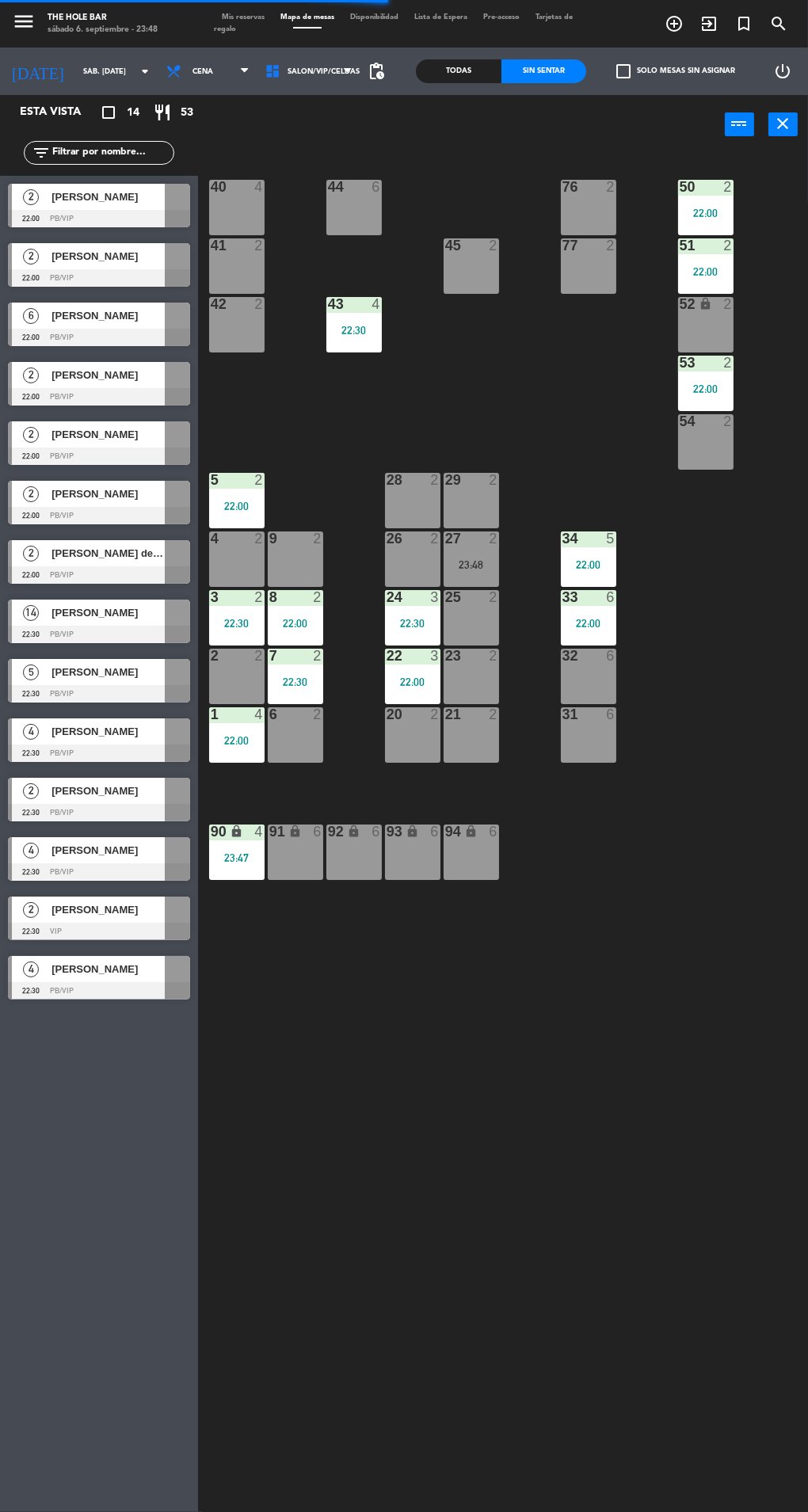
click at [146, 975] on span "[PERSON_NAME]" at bounding box center [107, 969] width 113 height 17
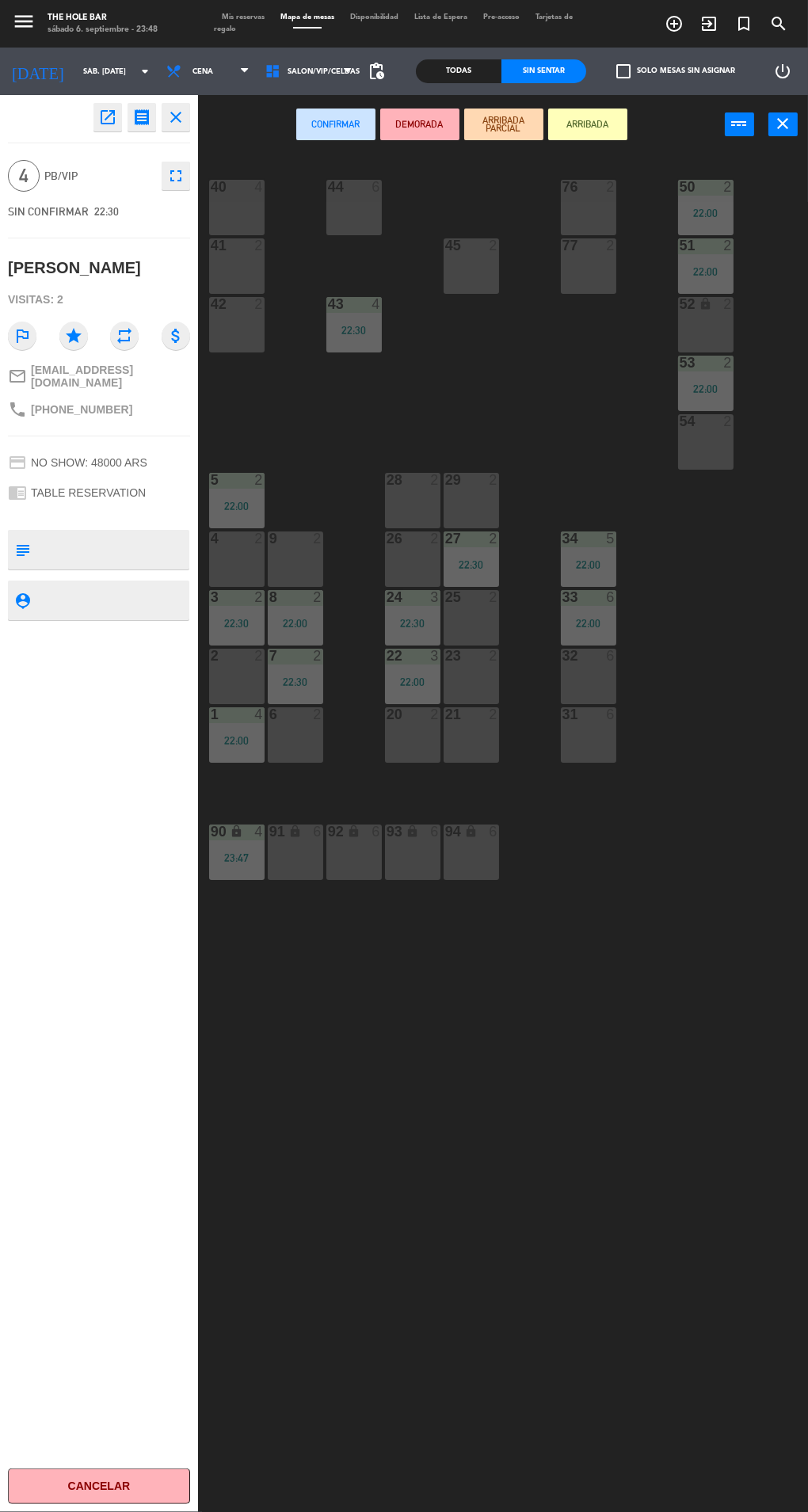
click at [242, 259] on div "41 2" at bounding box center [236, 266] width 55 height 55
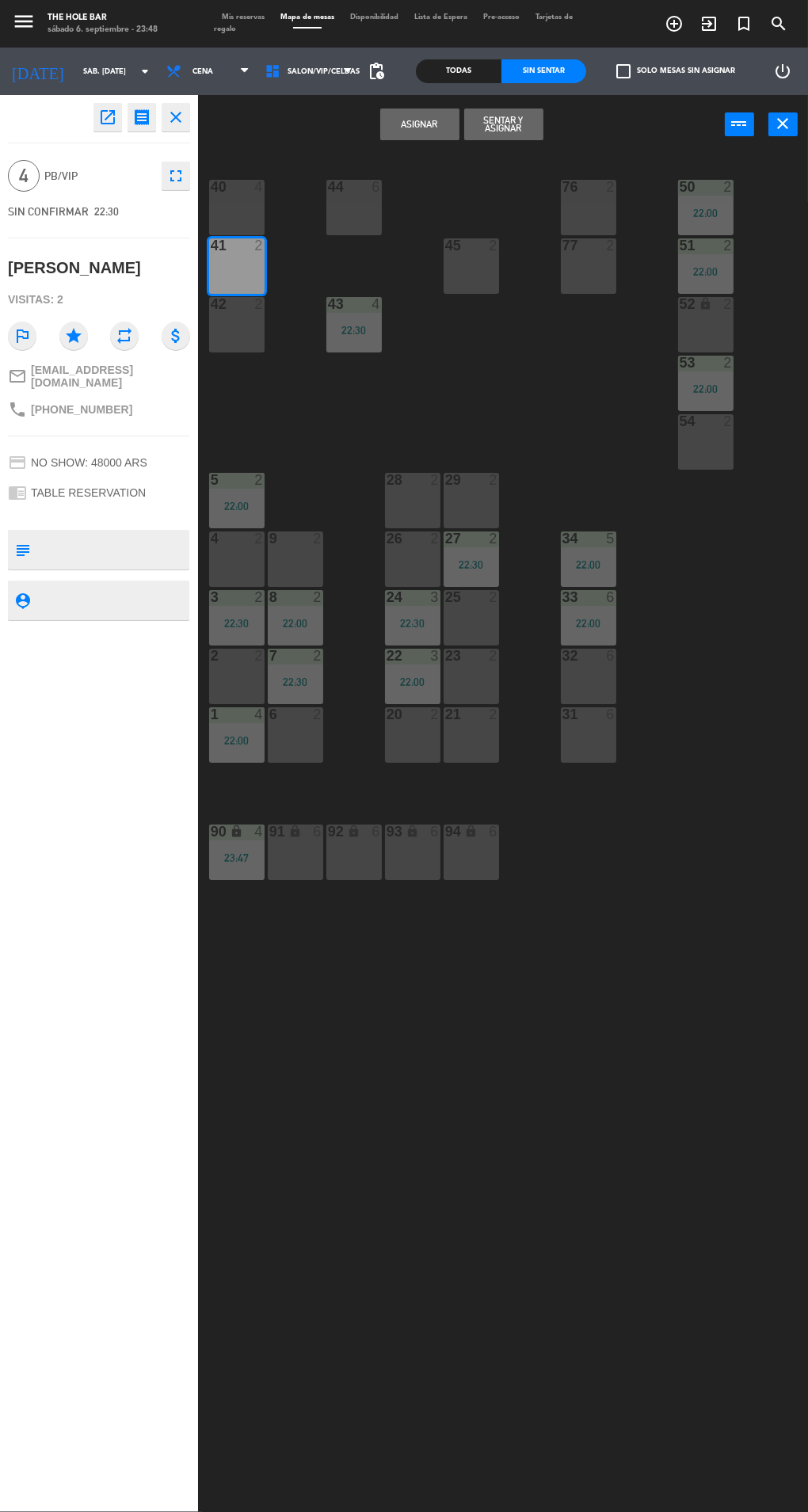
click at [505, 118] on button "Sentar y Asignar" at bounding box center [503, 123] width 79 height 31
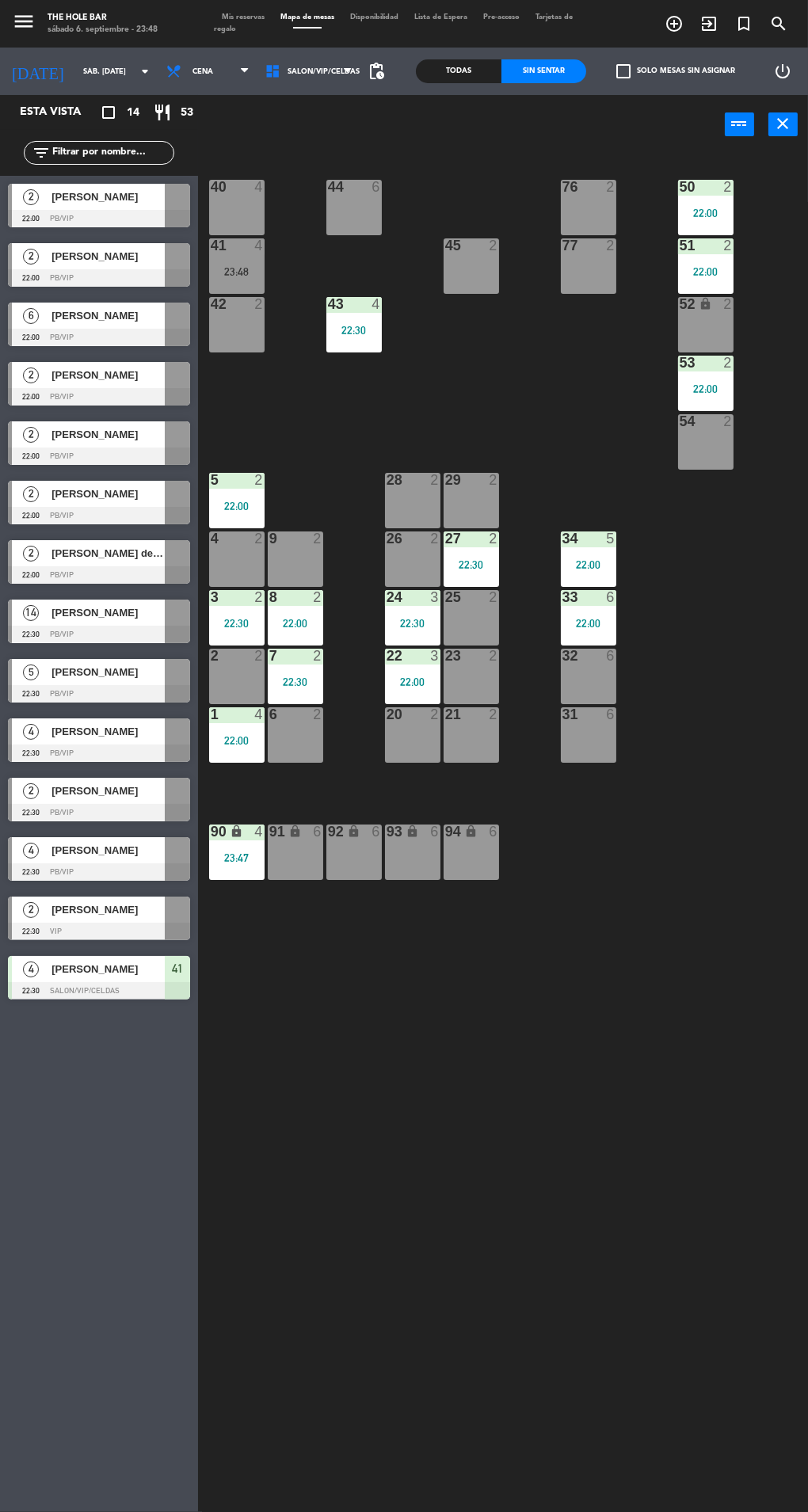
click at [173, 923] on div at bounding box center [99, 931] width 182 height 17
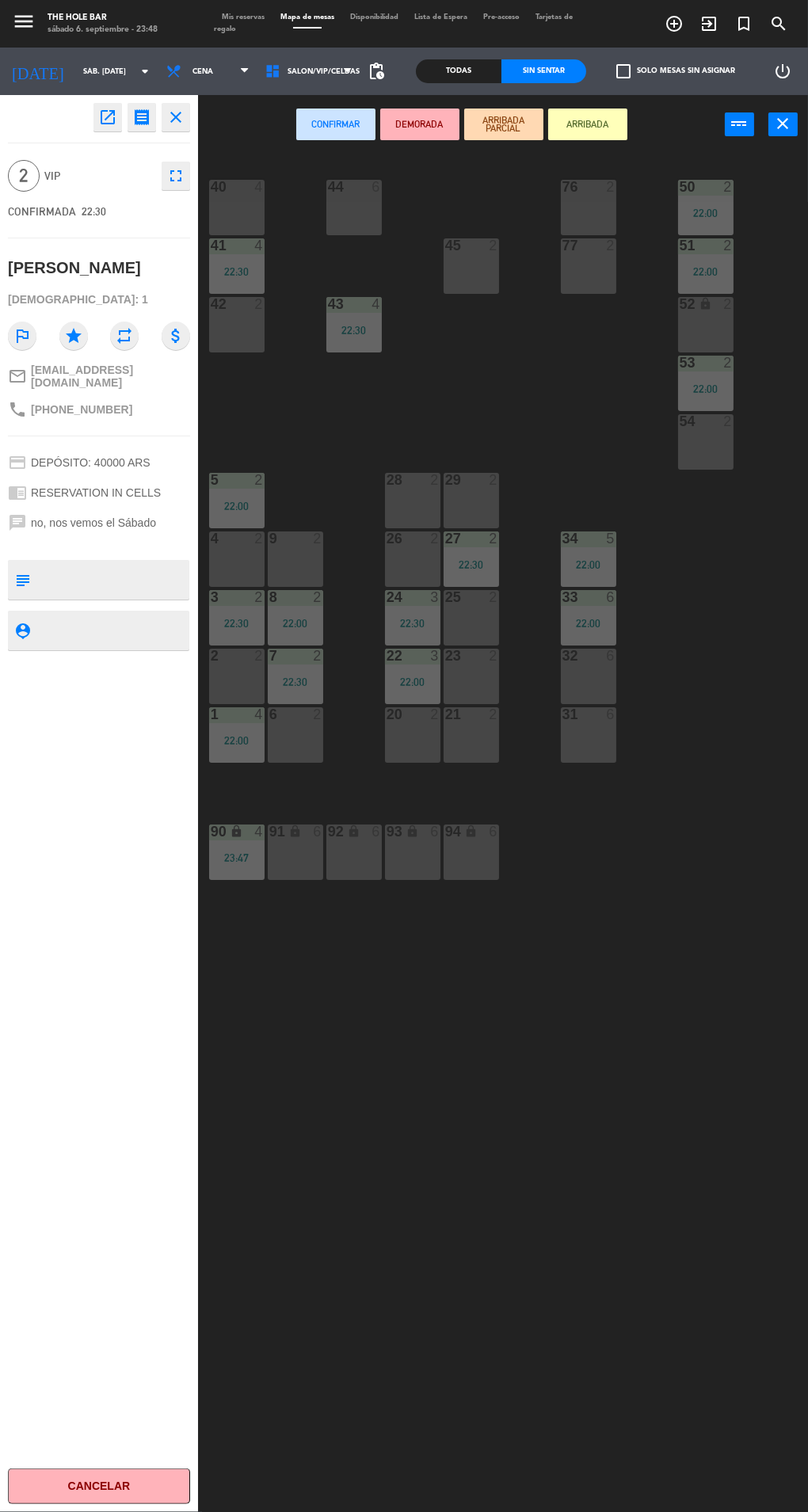
click at [706, 438] on div "54 2" at bounding box center [705, 442] width 55 height 55
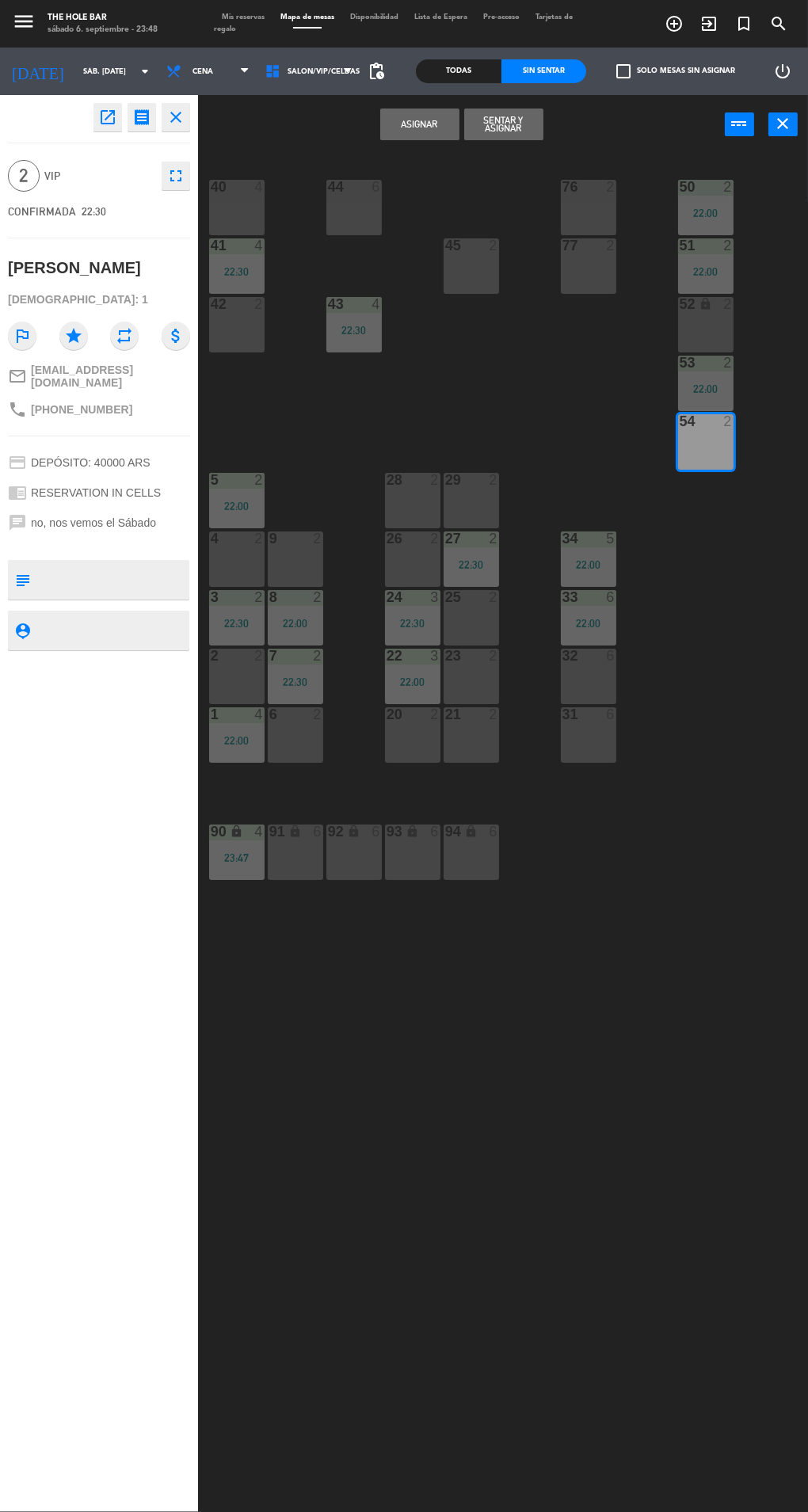
click at [509, 125] on button "Sentar y Asignar" at bounding box center [503, 123] width 79 height 31
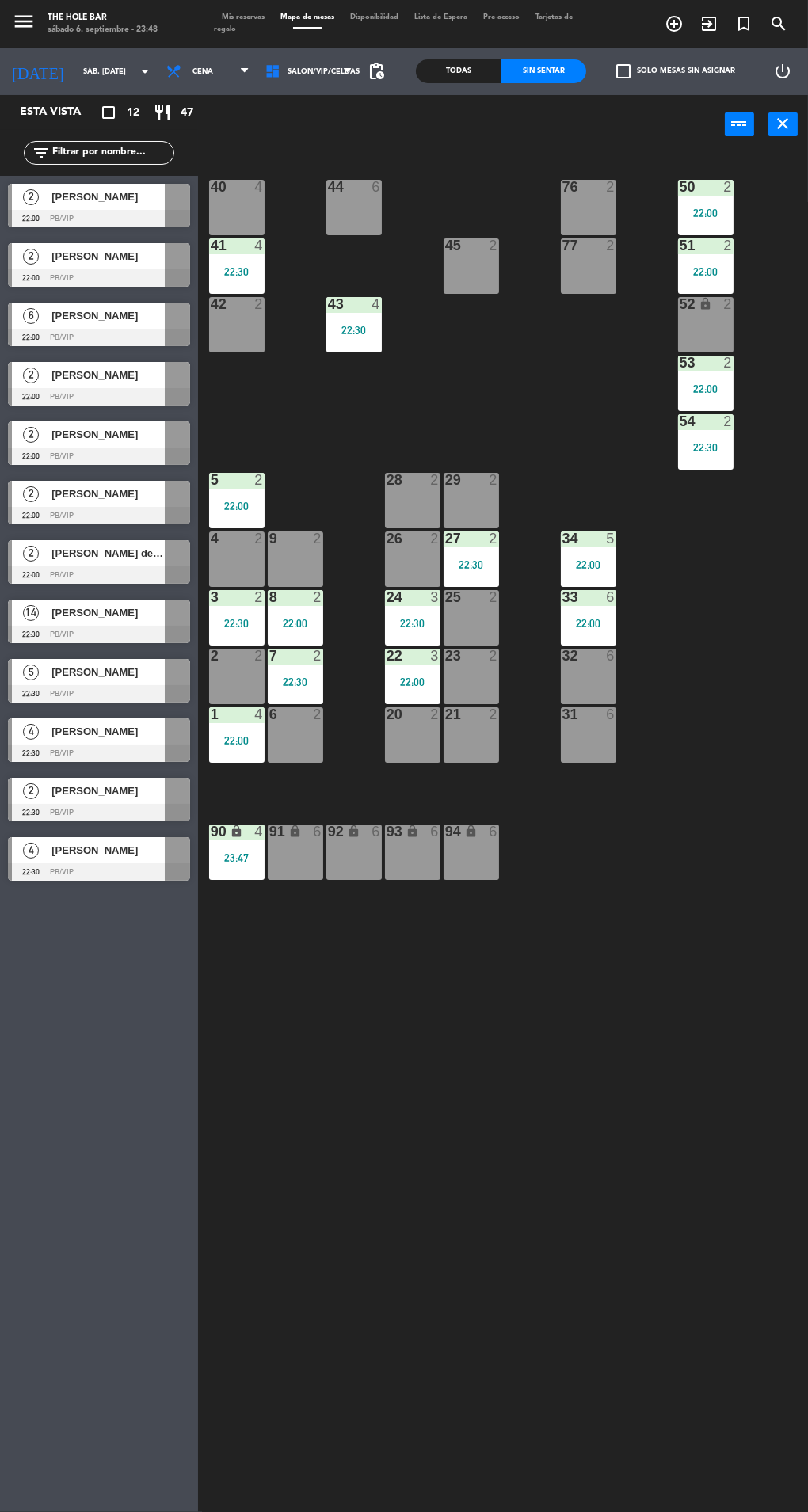
click at [128, 855] on span "[PERSON_NAME]" at bounding box center [107, 850] width 113 height 17
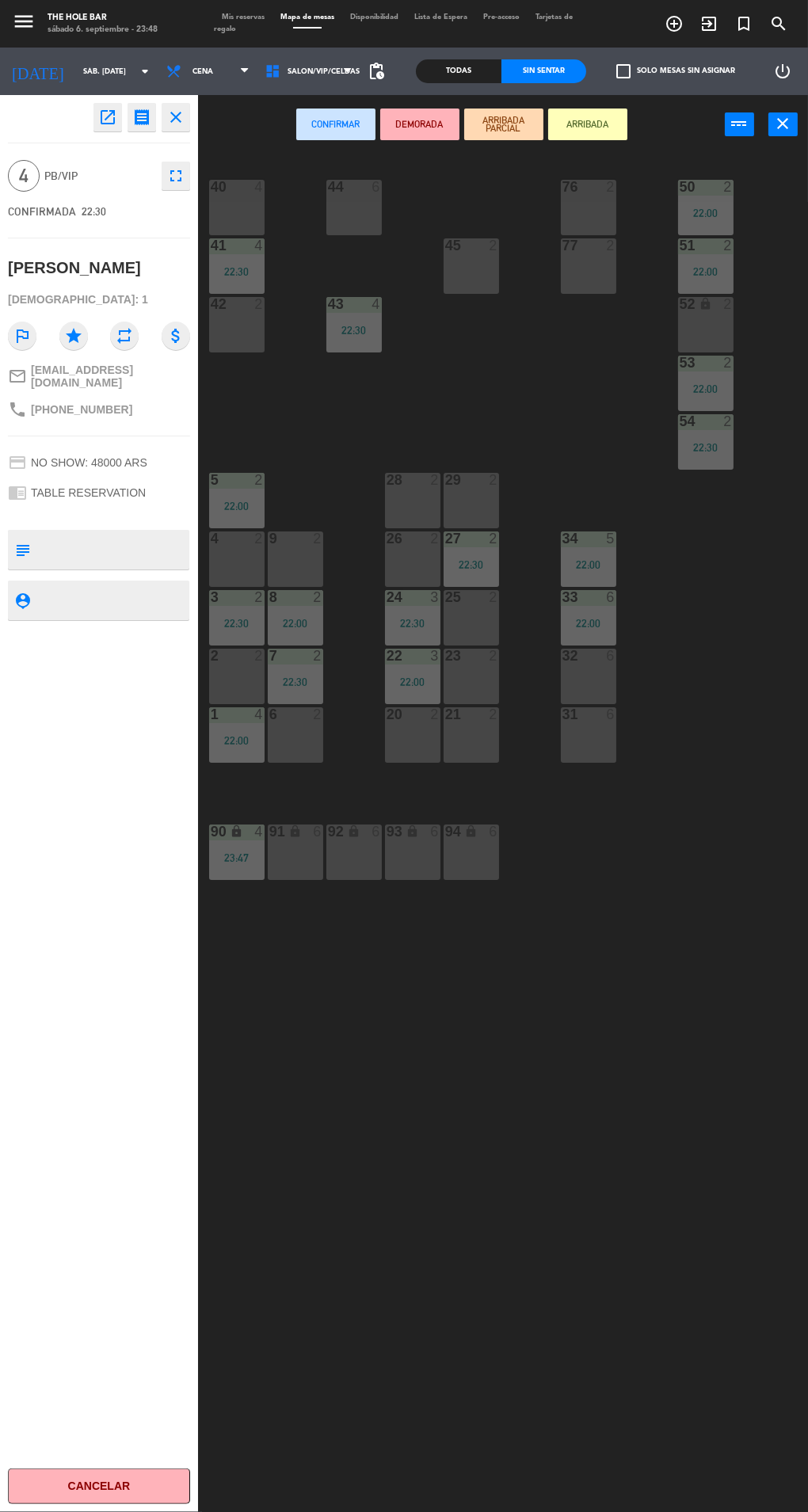
click at [428, 751] on div "20 2" at bounding box center [413, 735] width 55 height 55
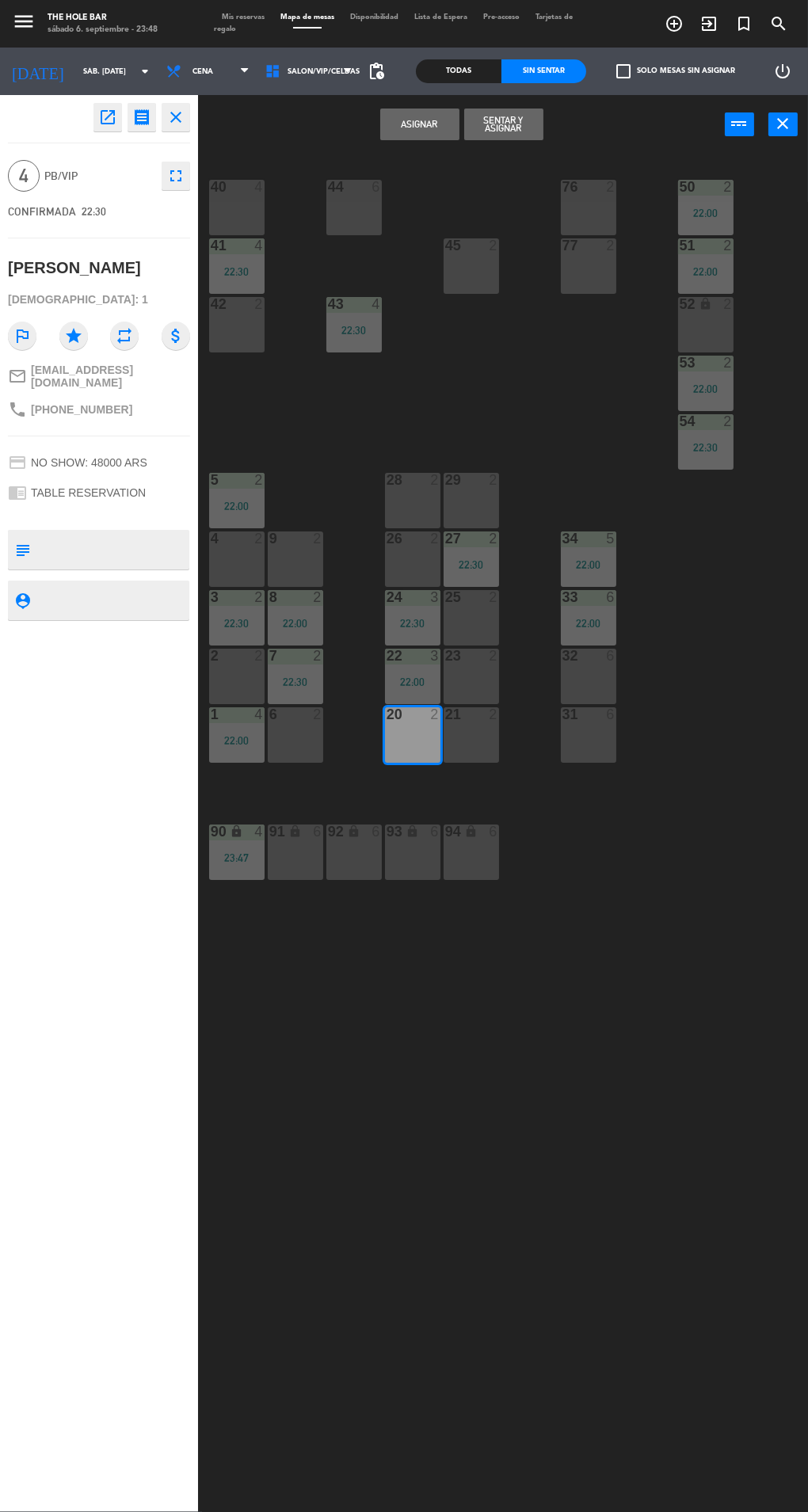
click at [509, 133] on button "Sentar y Asignar" at bounding box center [503, 123] width 79 height 31
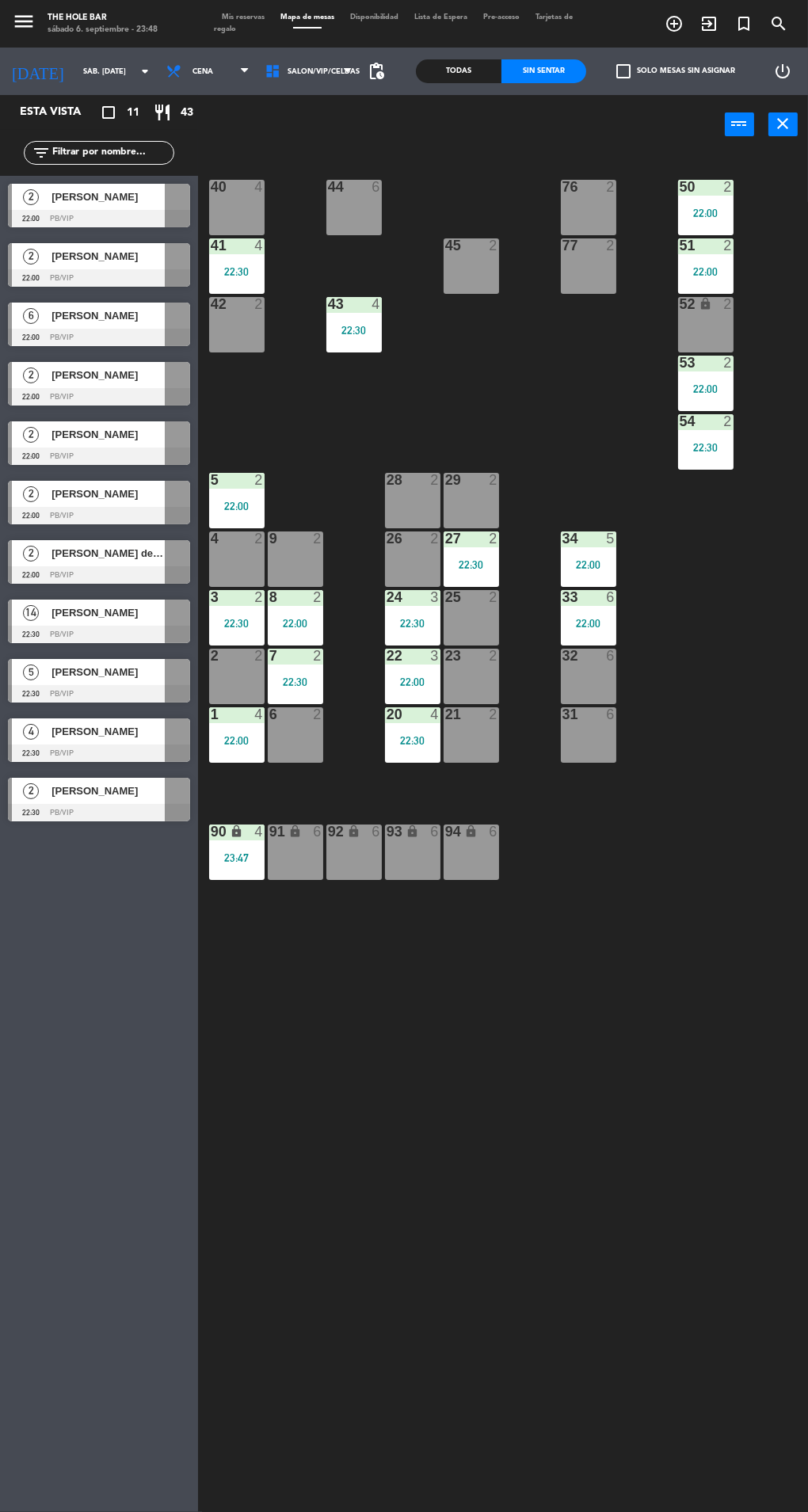
click at [120, 793] on span "[PERSON_NAME]" at bounding box center [107, 792] width 113 height 17
click at [349, 1035] on div "40 4 44 6 76 2 50 2 22:00 41 4 22:30 77 2 45 2 51 2 22:00 42 2 43 4 22:30 52 lo…" at bounding box center [507, 885] width 602 height 1468
click at [149, 750] on div at bounding box center [99, 754] width 182 height 17
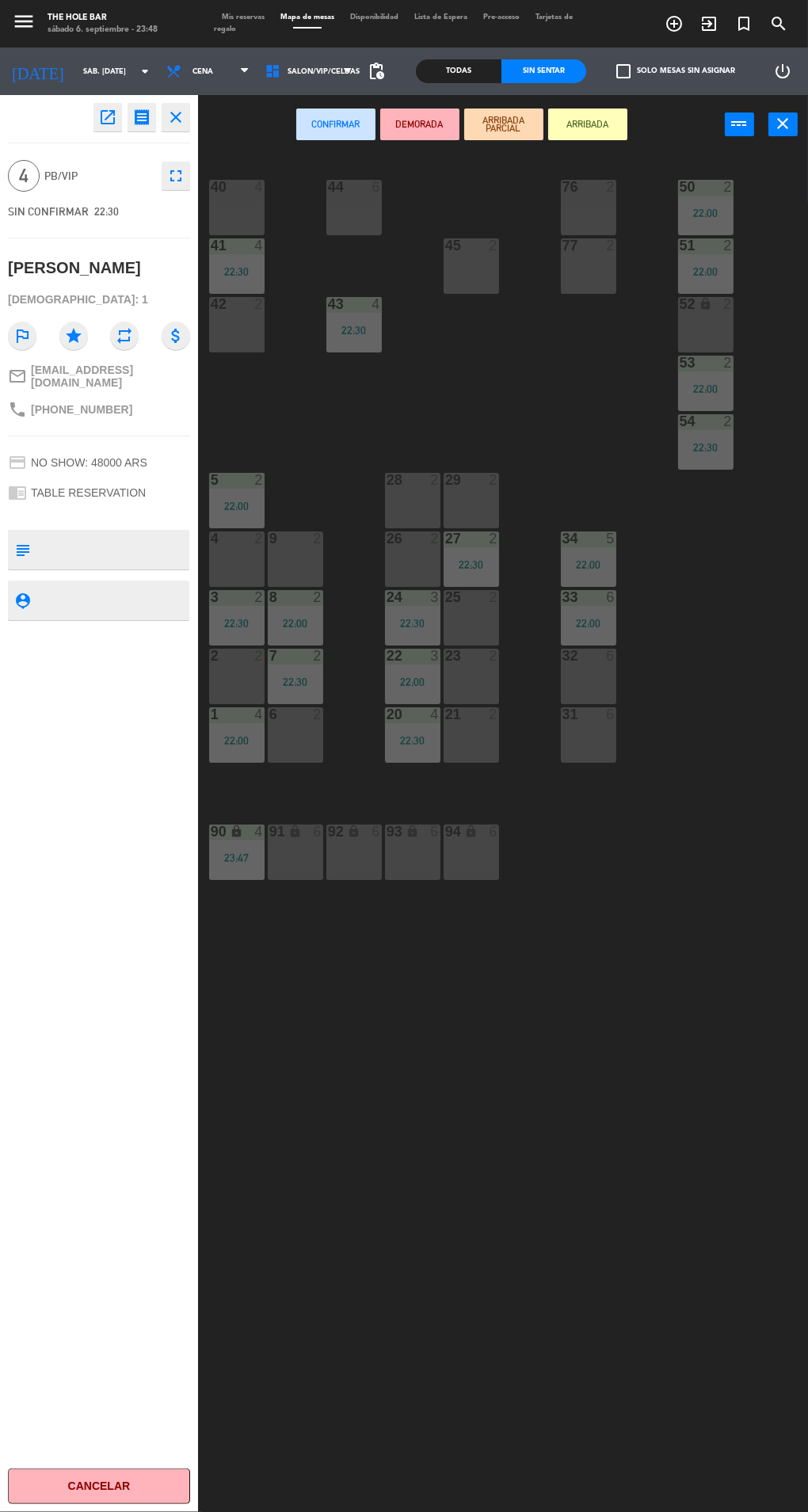
click at [477, 513] on div "29 2" at bounding box center [471, 500] width 55 height 55
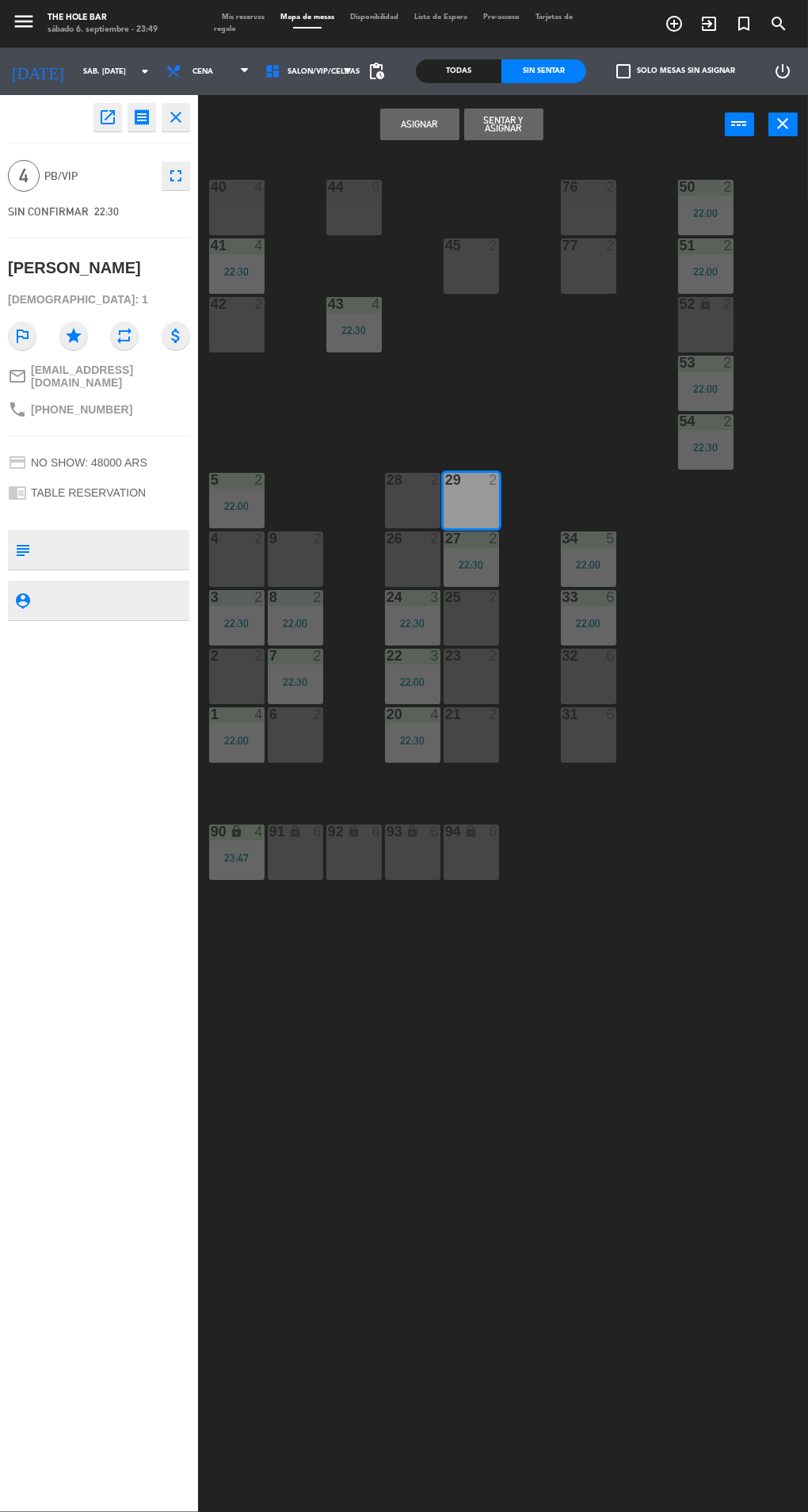
click at [504, 131] on button "Sentar y Asignar" at bounding box center [503, 123] width 79 height 31
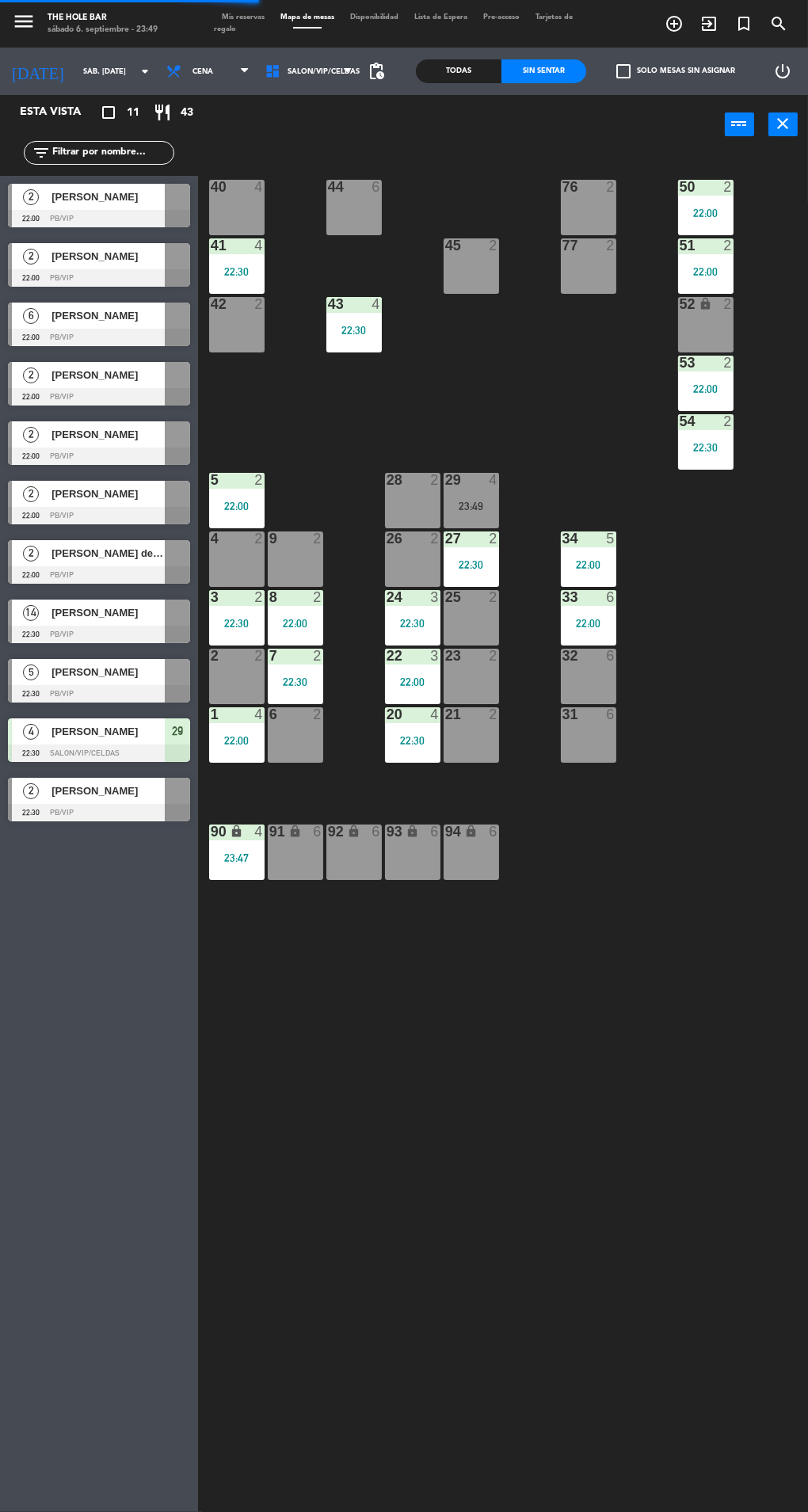
click at [167, 689] on div at bounding box center [99, 694] width 182 height 17
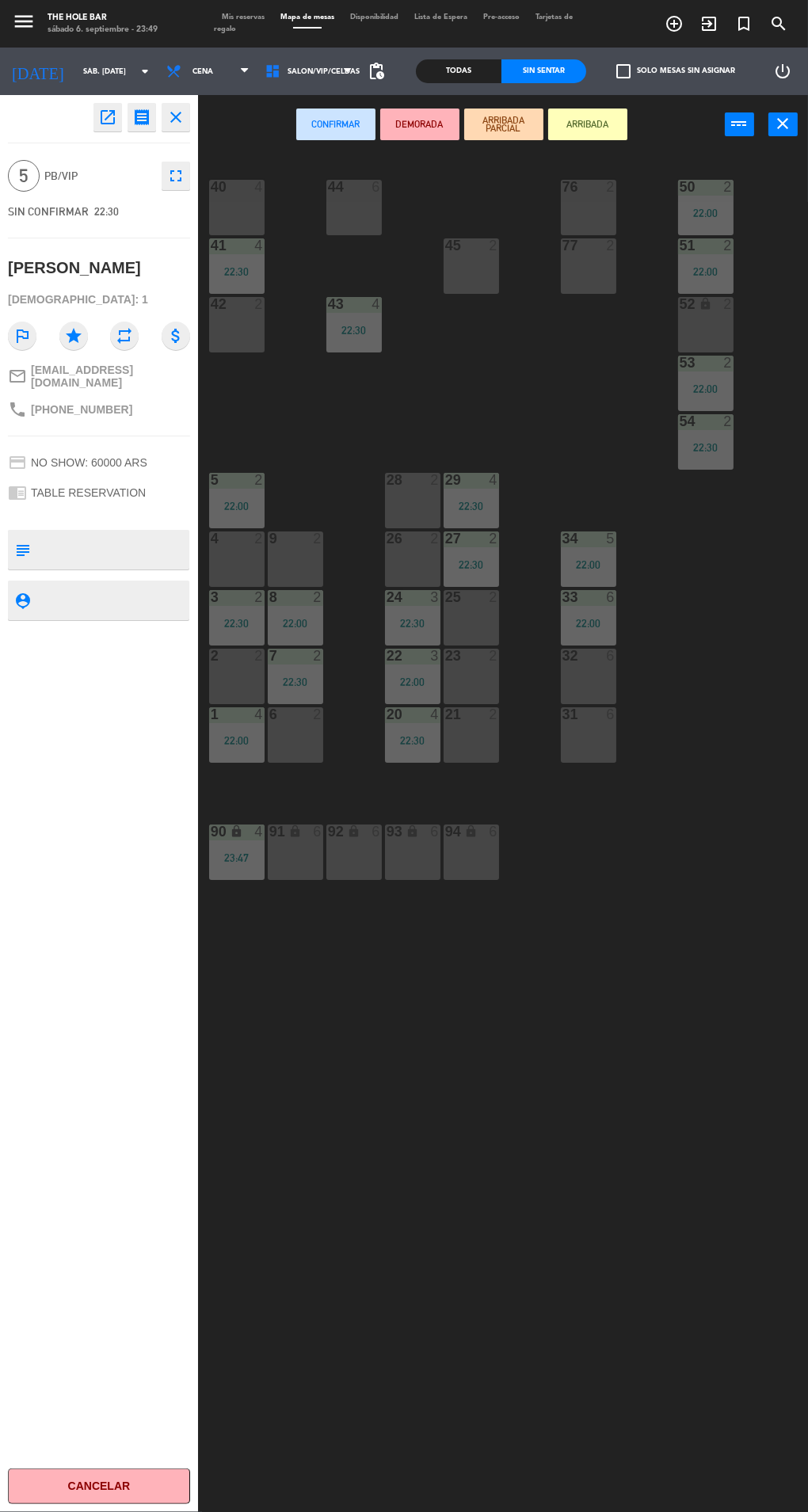
click at [602, 691] on div "32 6" at bounding box center [589, 677] width 55 height 55
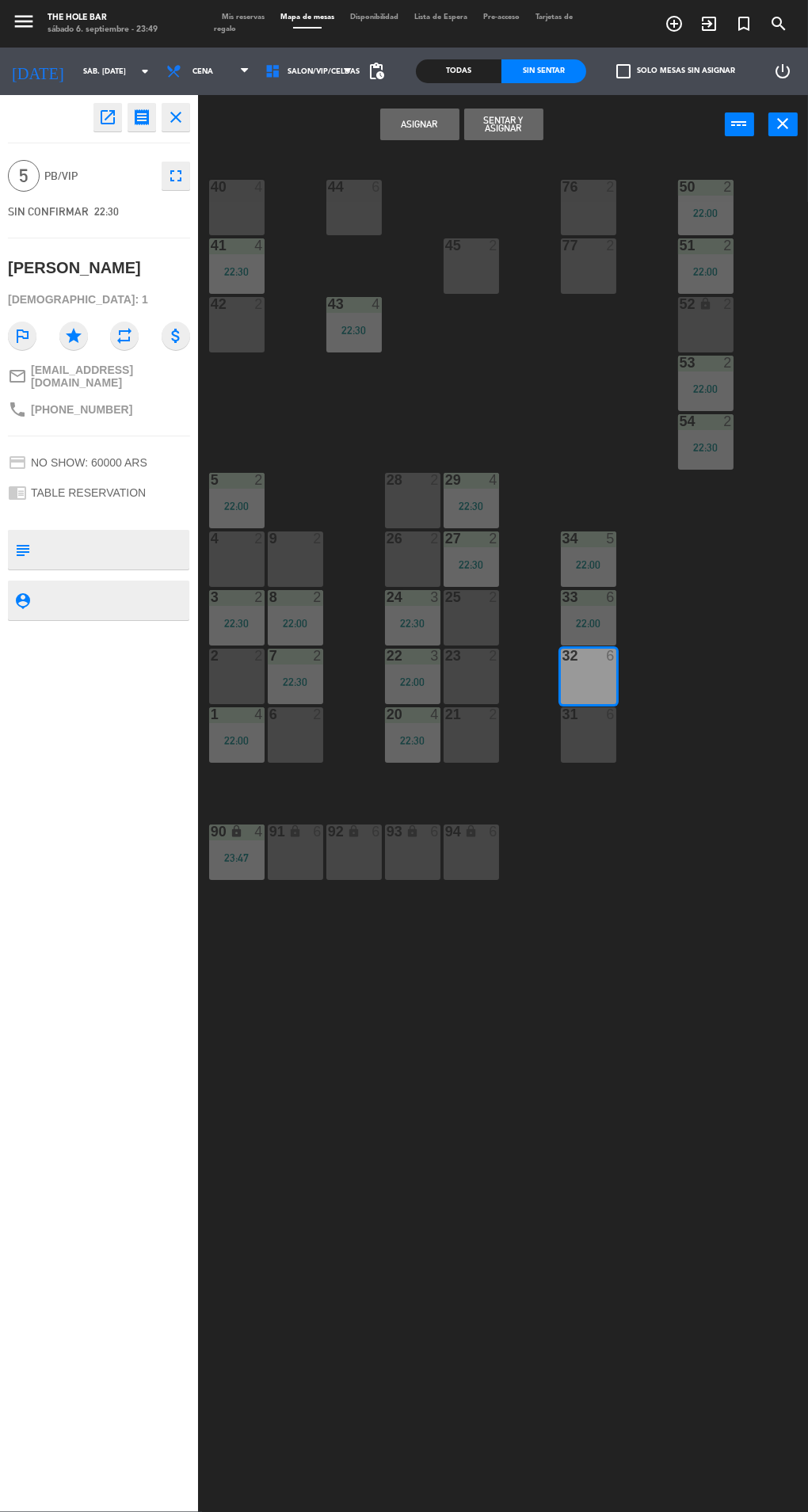
click at [518, 136] on button "Sentar y Asignar" at bounding box center [503, 123] width 79 height 31
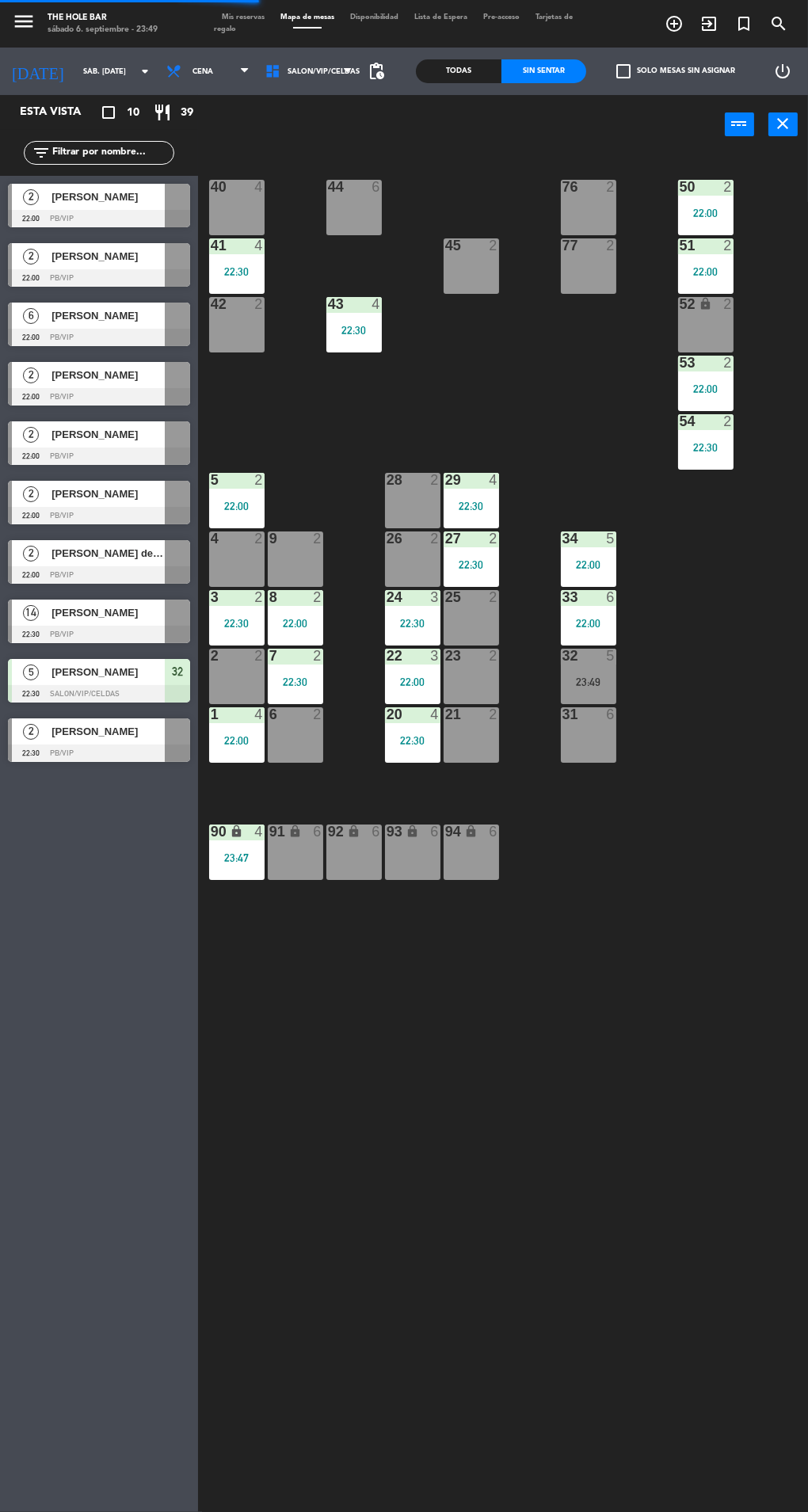
click at [171, 635] on div at bounding box center [99, 634] width 182 height 17
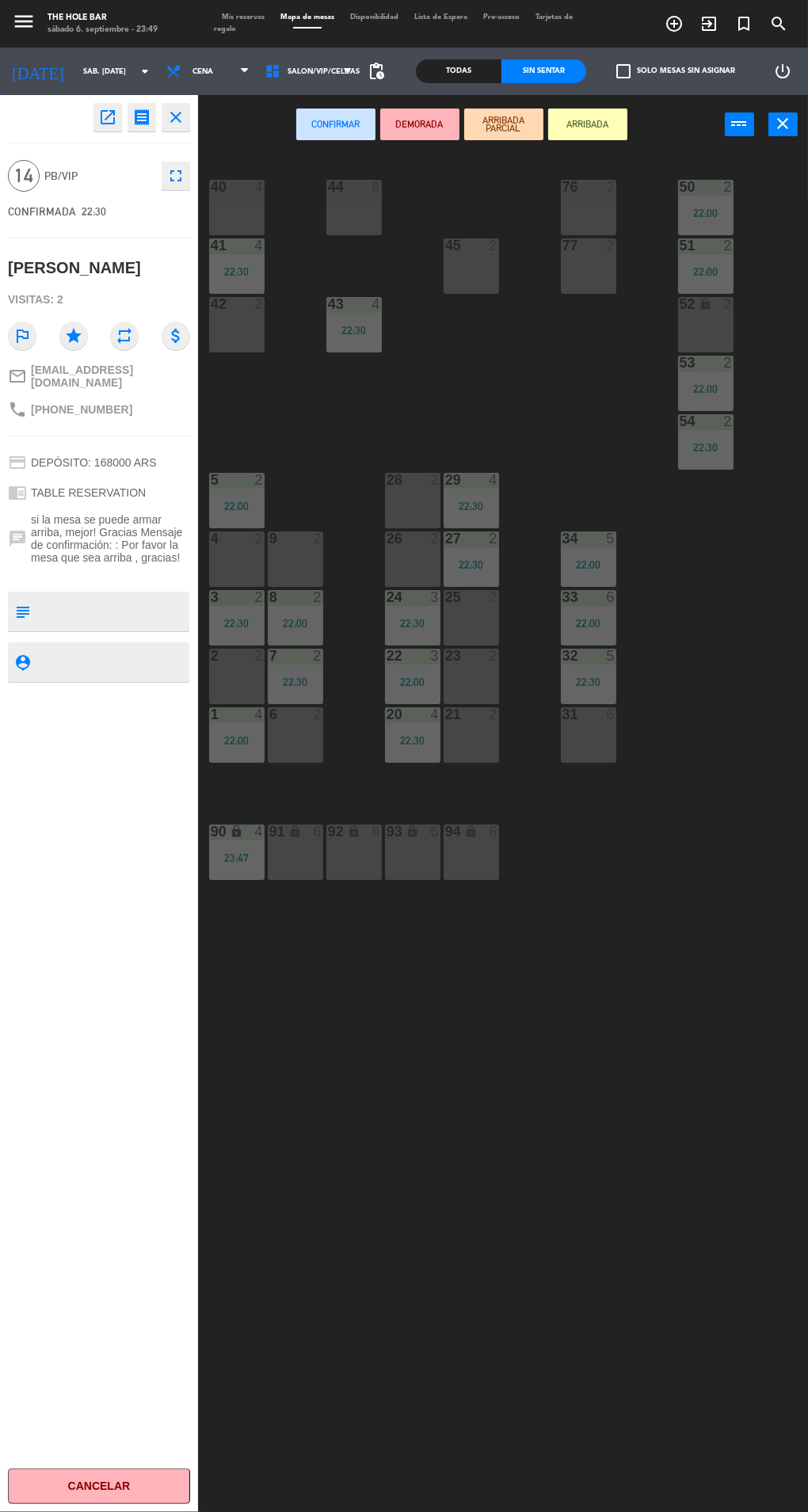
click at [244, 208] on div "40 4" at bounding box center [236, 207] width 55 height 55
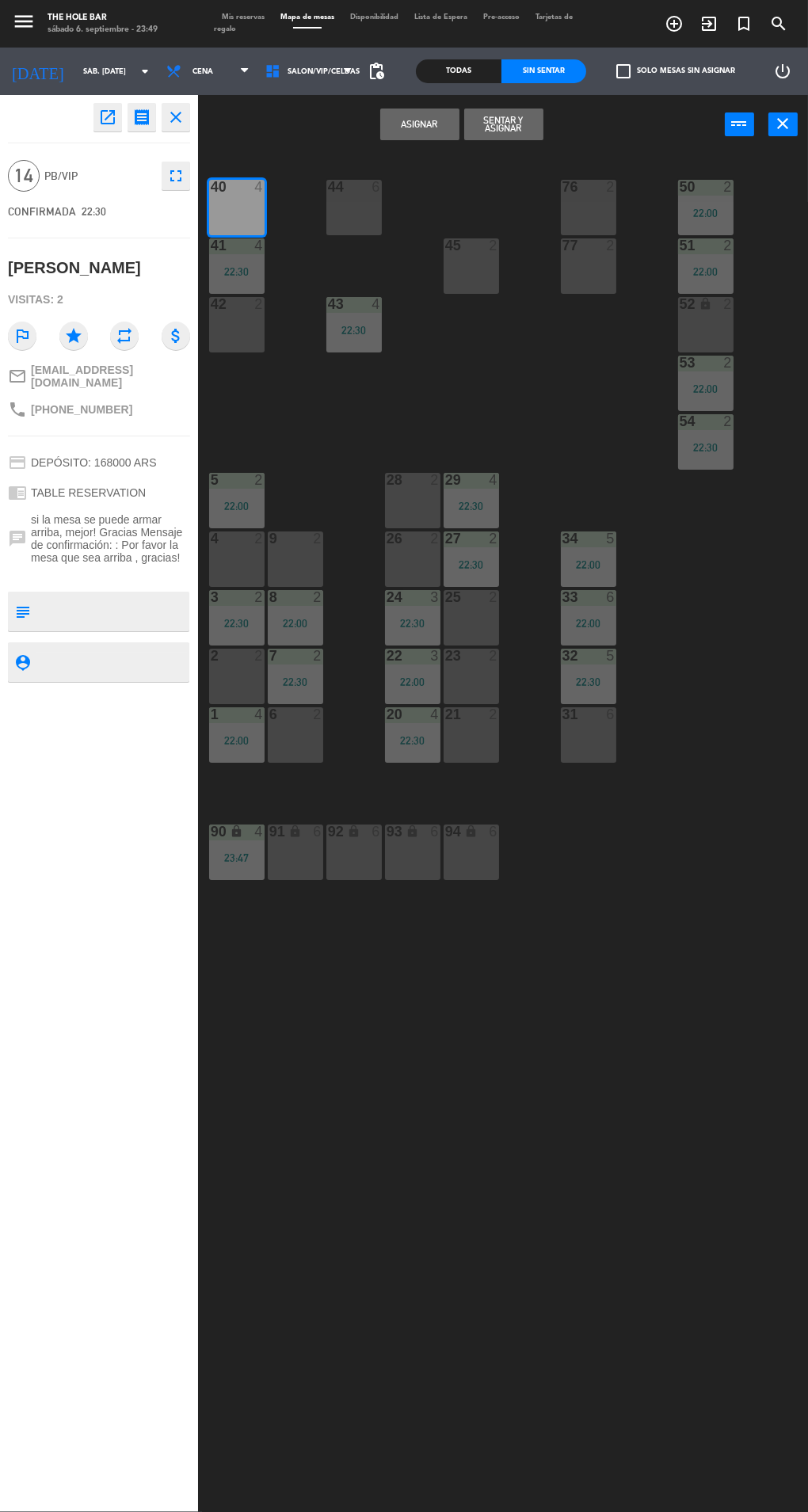
click at [505, 125] on button "Sentar y Asignar" at bounding box center [503, 123] width 79 height 31
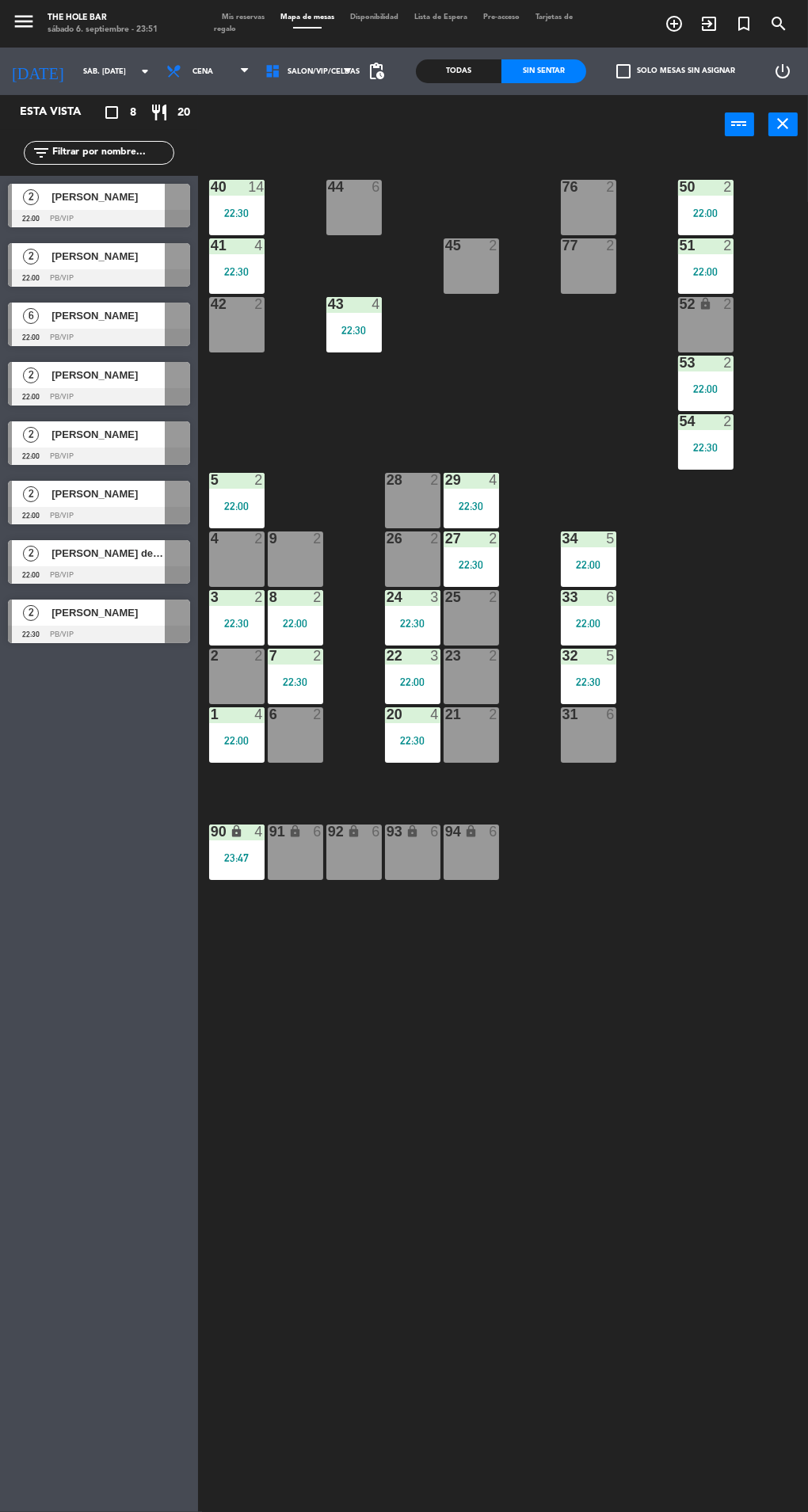
click at [60, 515] on div at bounding box center [99, 515] width 182 height 17
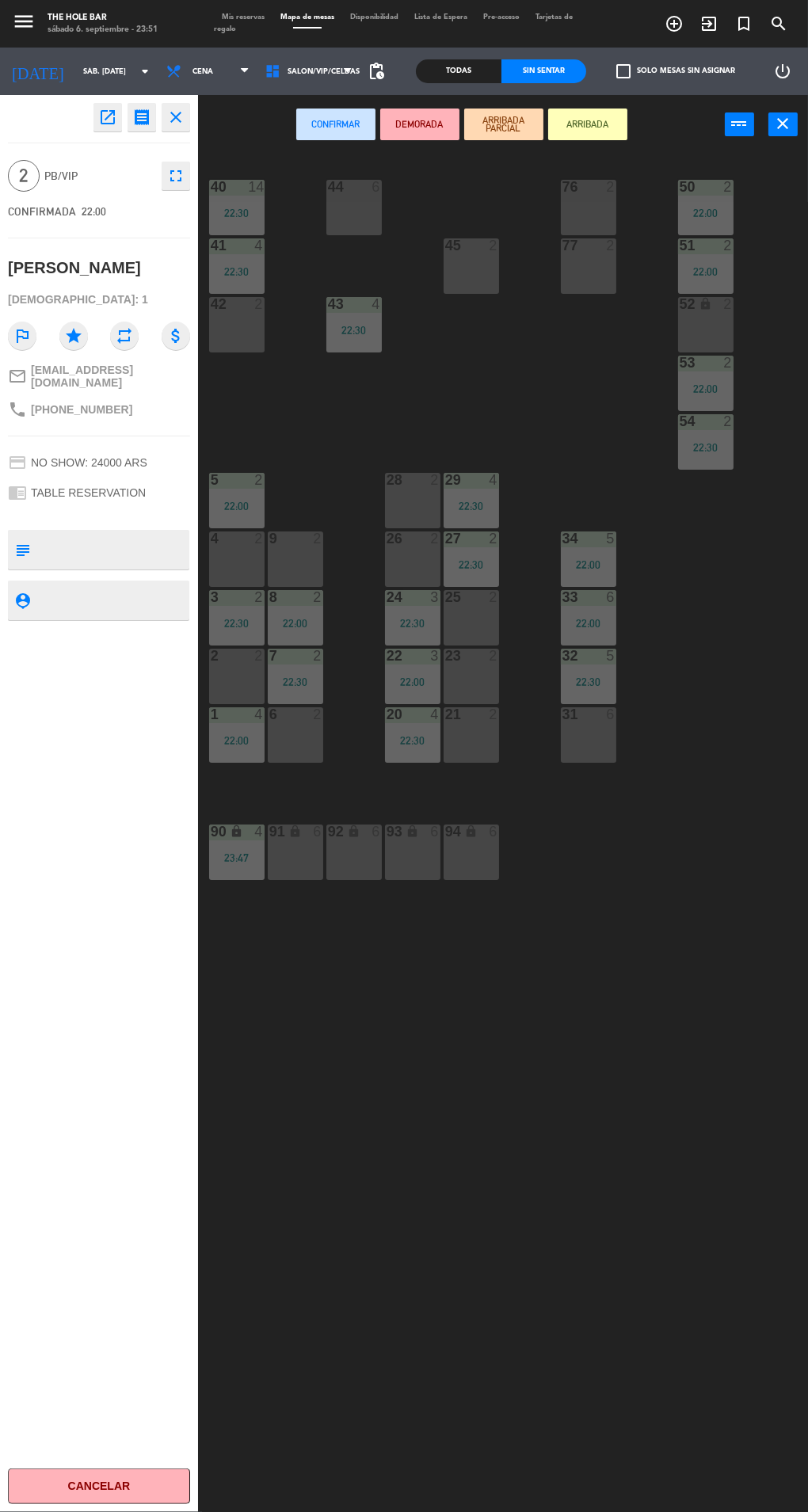
click at [601, 245] on div "2" at bounding box center [614, 245] width 27 height 14
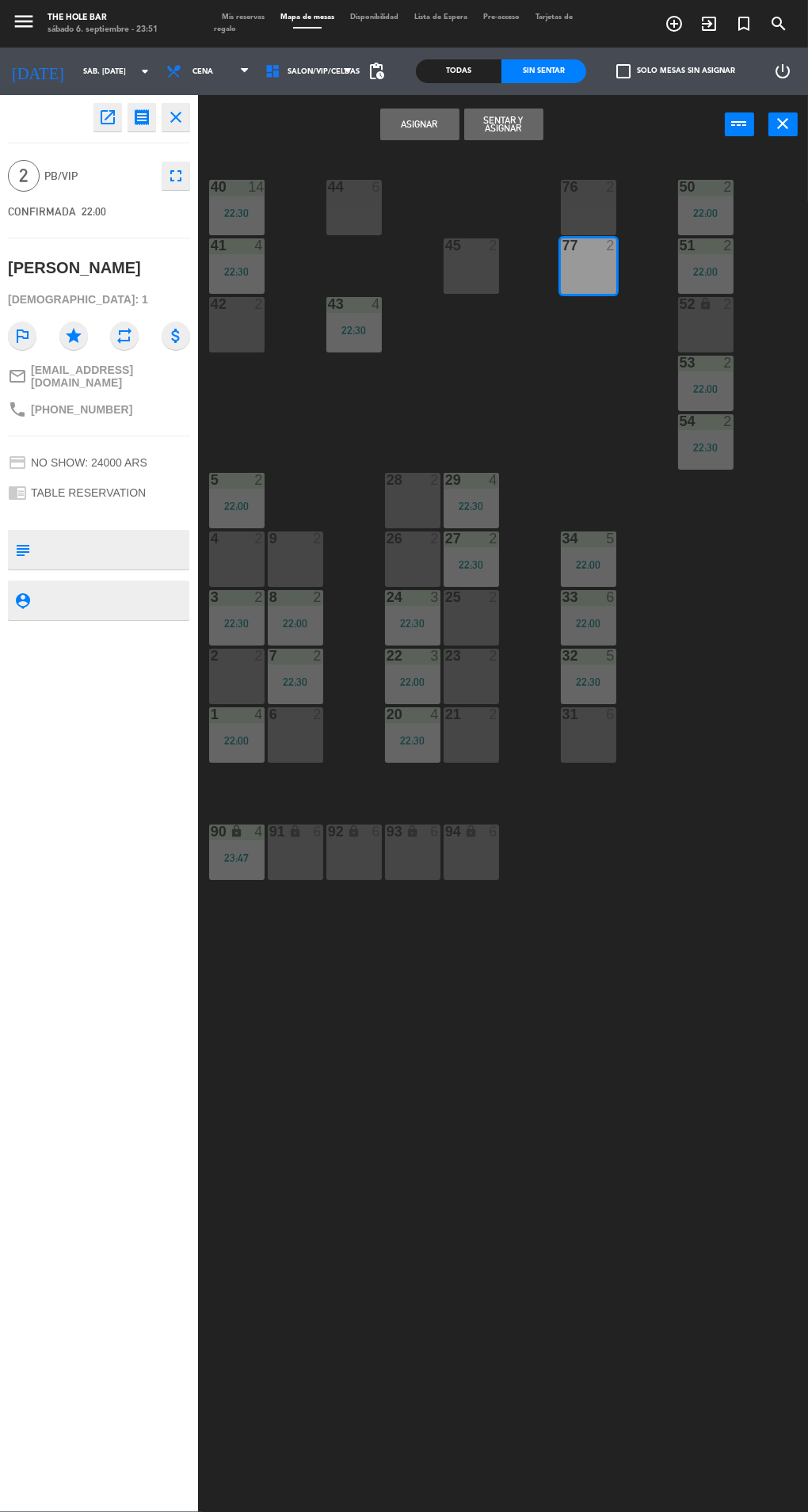
click at [497, 114] on button "Sentar y Asignar" at bounding box center [503, 123] width 79 height 31
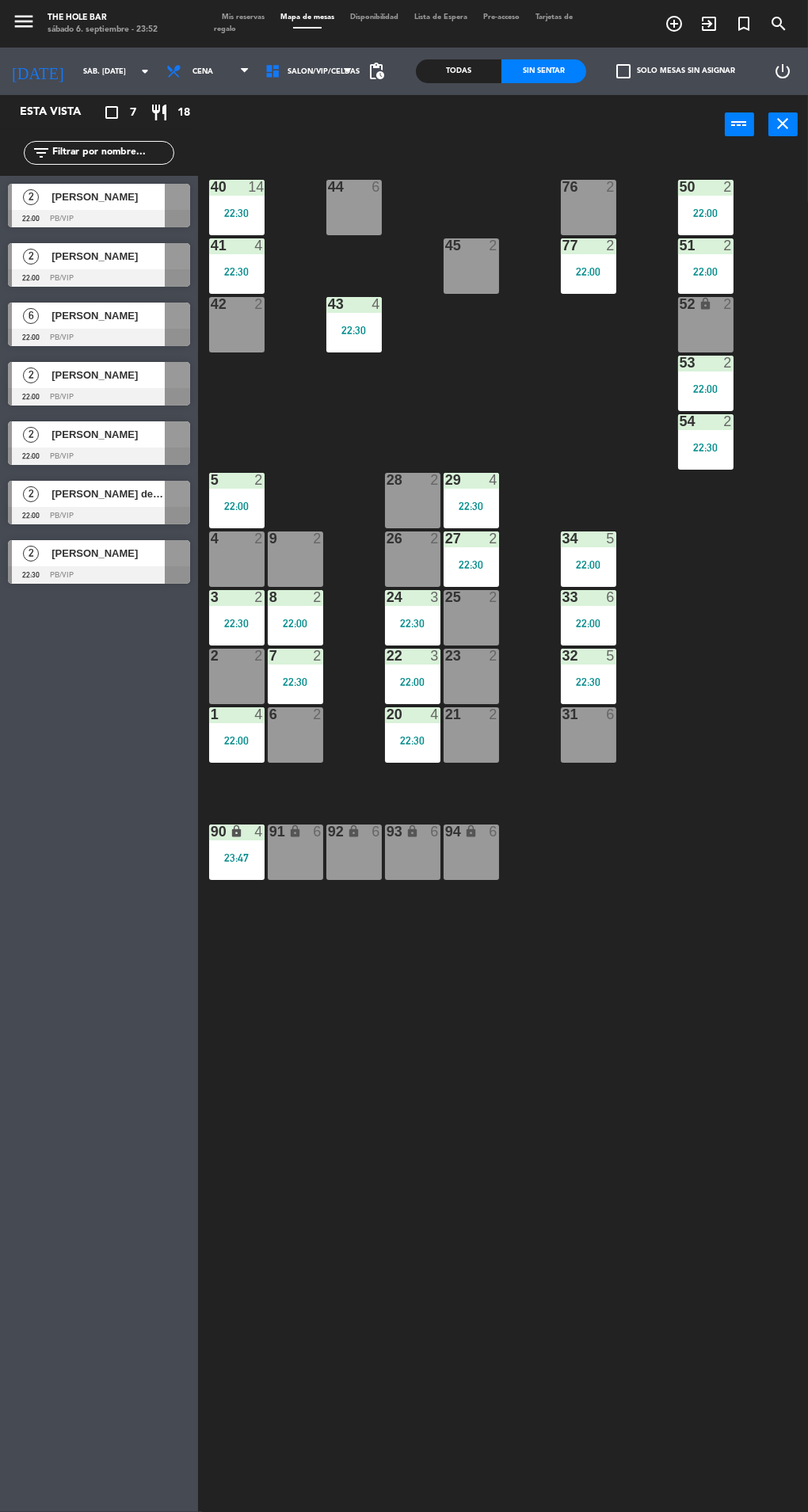
click at [51, 441] on span "[PERSON_NAME]" at bounding box center [107, 435] width 113 height 17
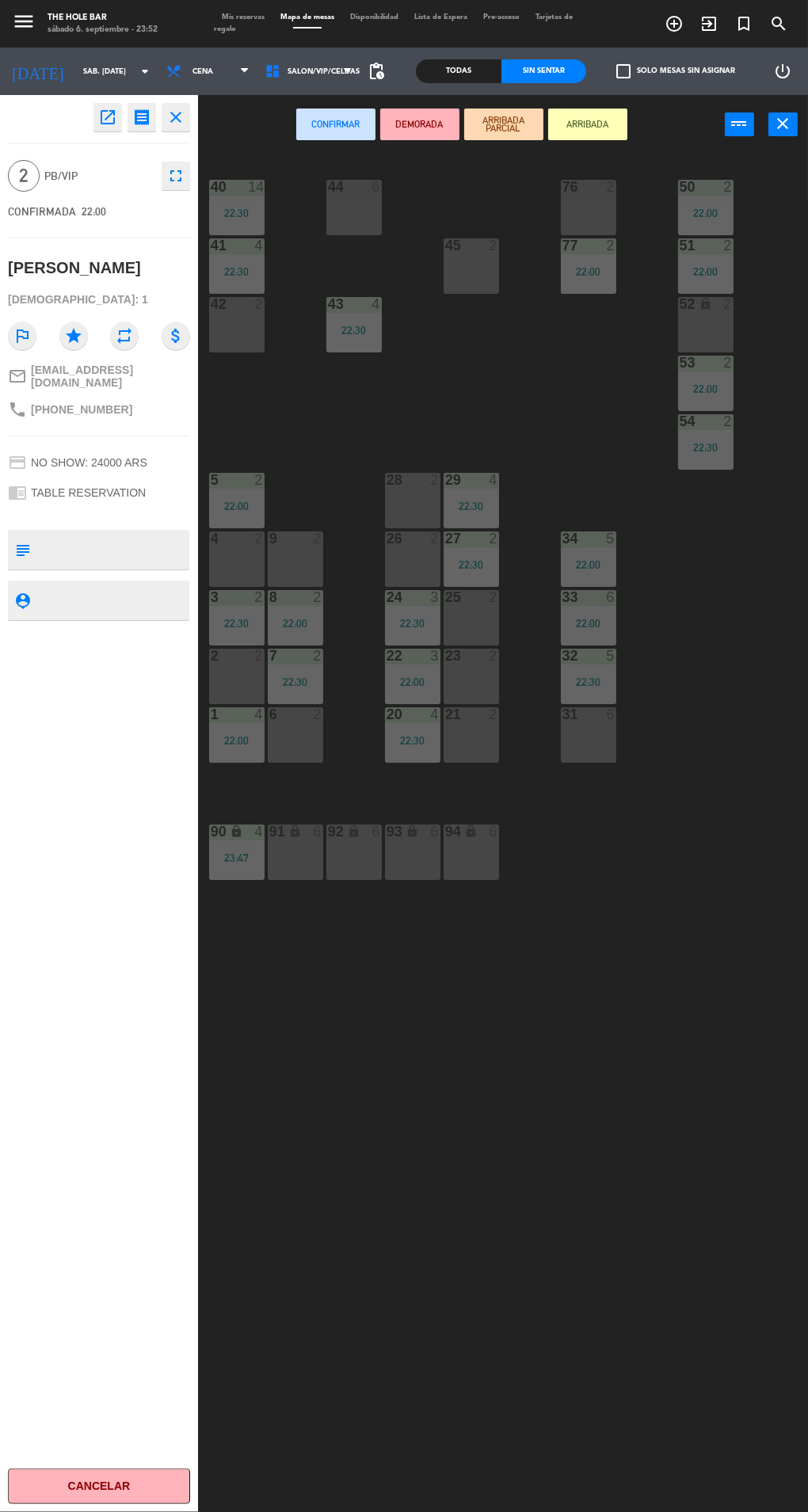
click at [493, 276] on div "45 2" at bounding box center [471, 266] width 55 height 55
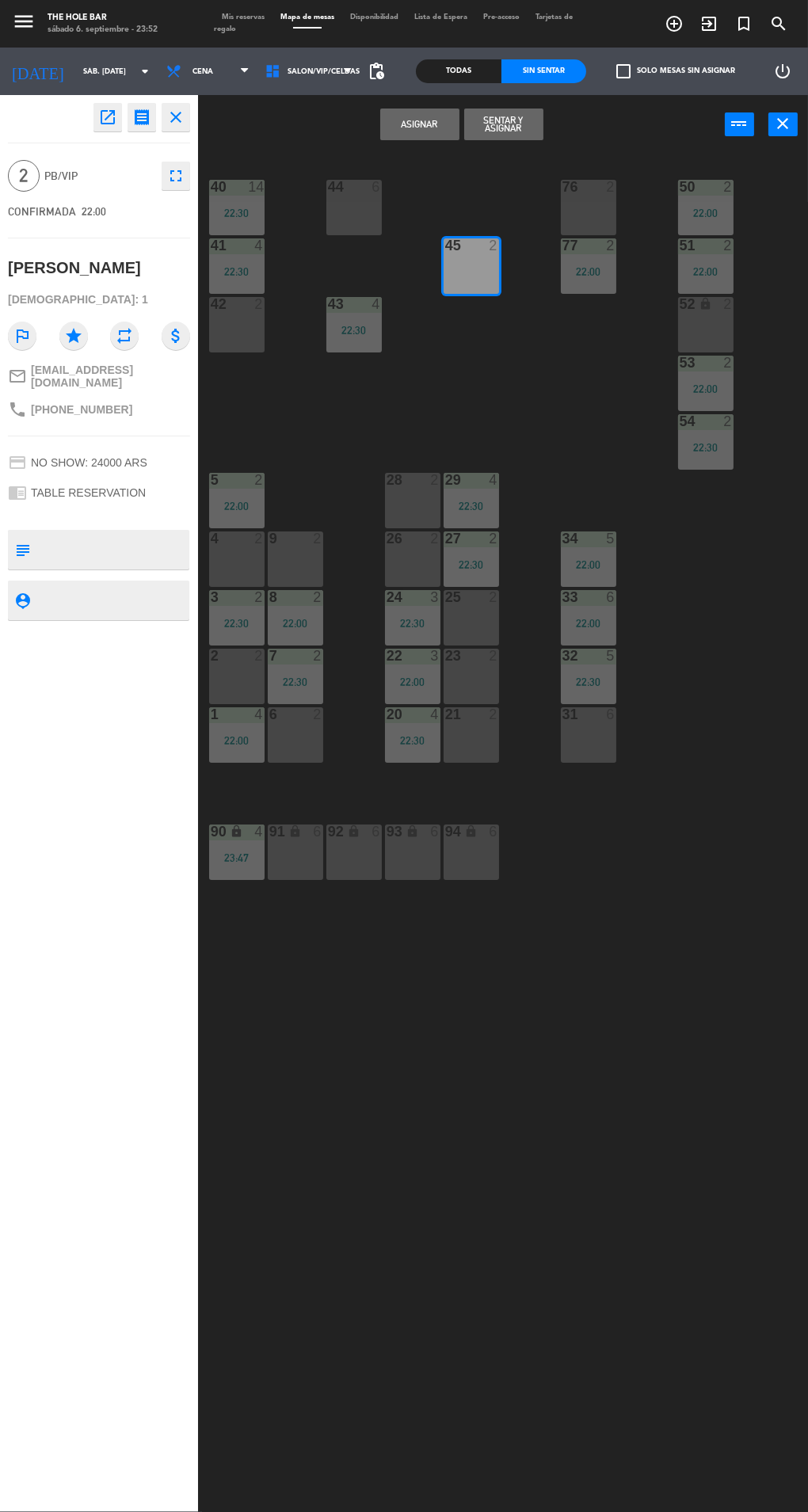
click at [522, 121] on button "Sentar y Asignar" at bounding box center [503, 123] width 79 height 31
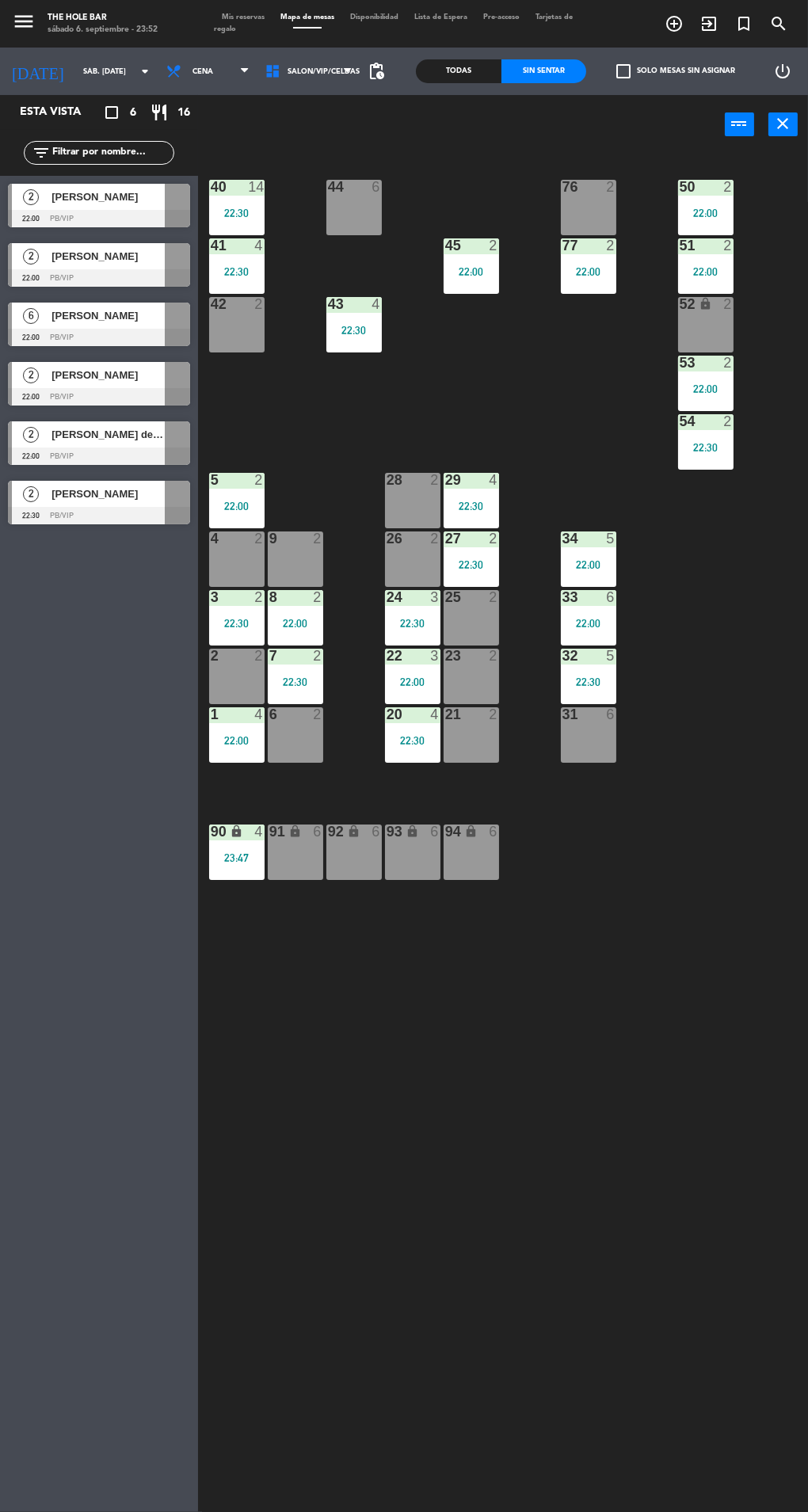
click at [141, 378] on span "[PERSON_NAME]" at bounding box center [107, 375] width 113 height 17
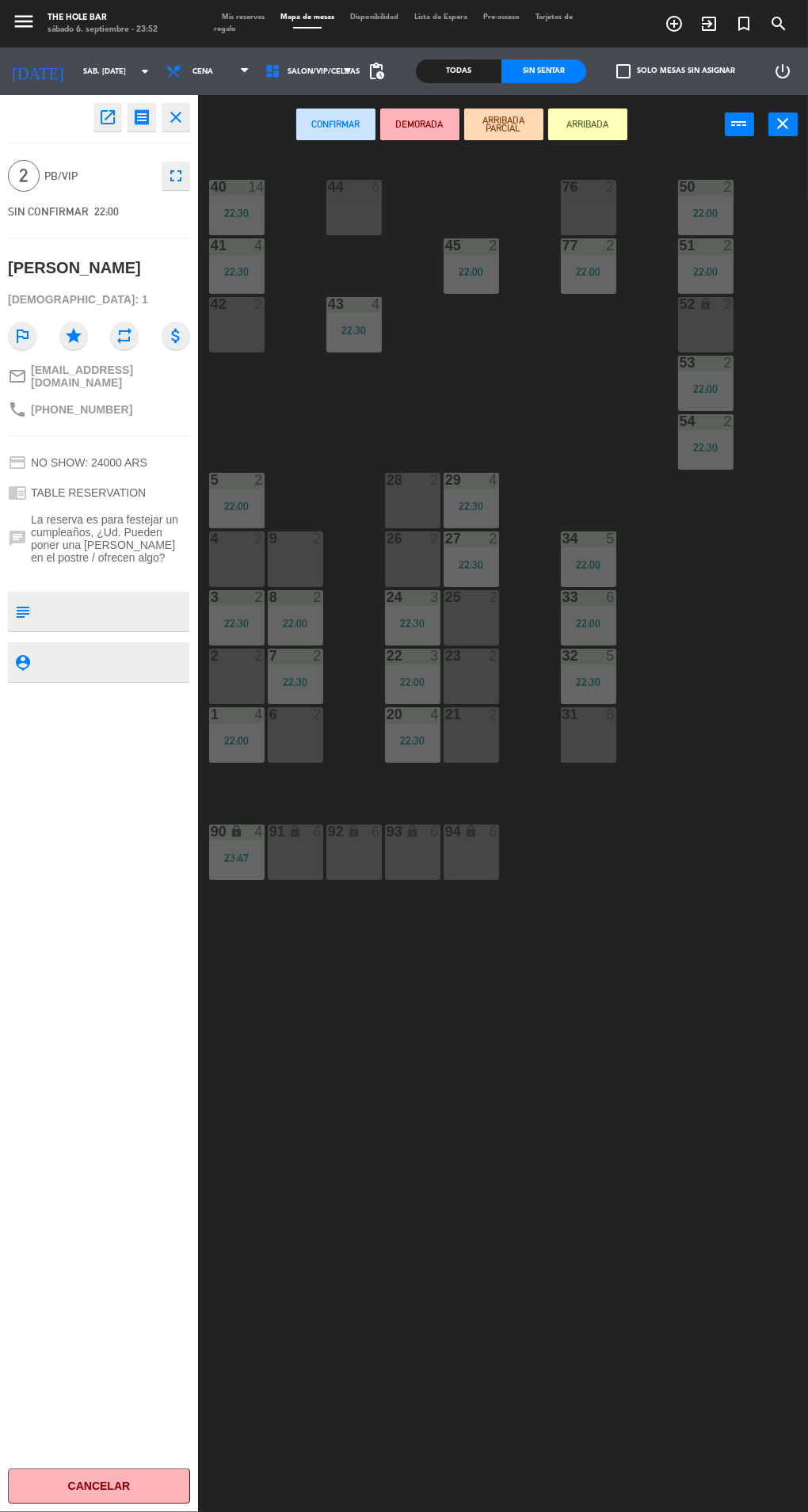
click at [475, 652] on div at bounding box center [471, 656] width 27 height 14
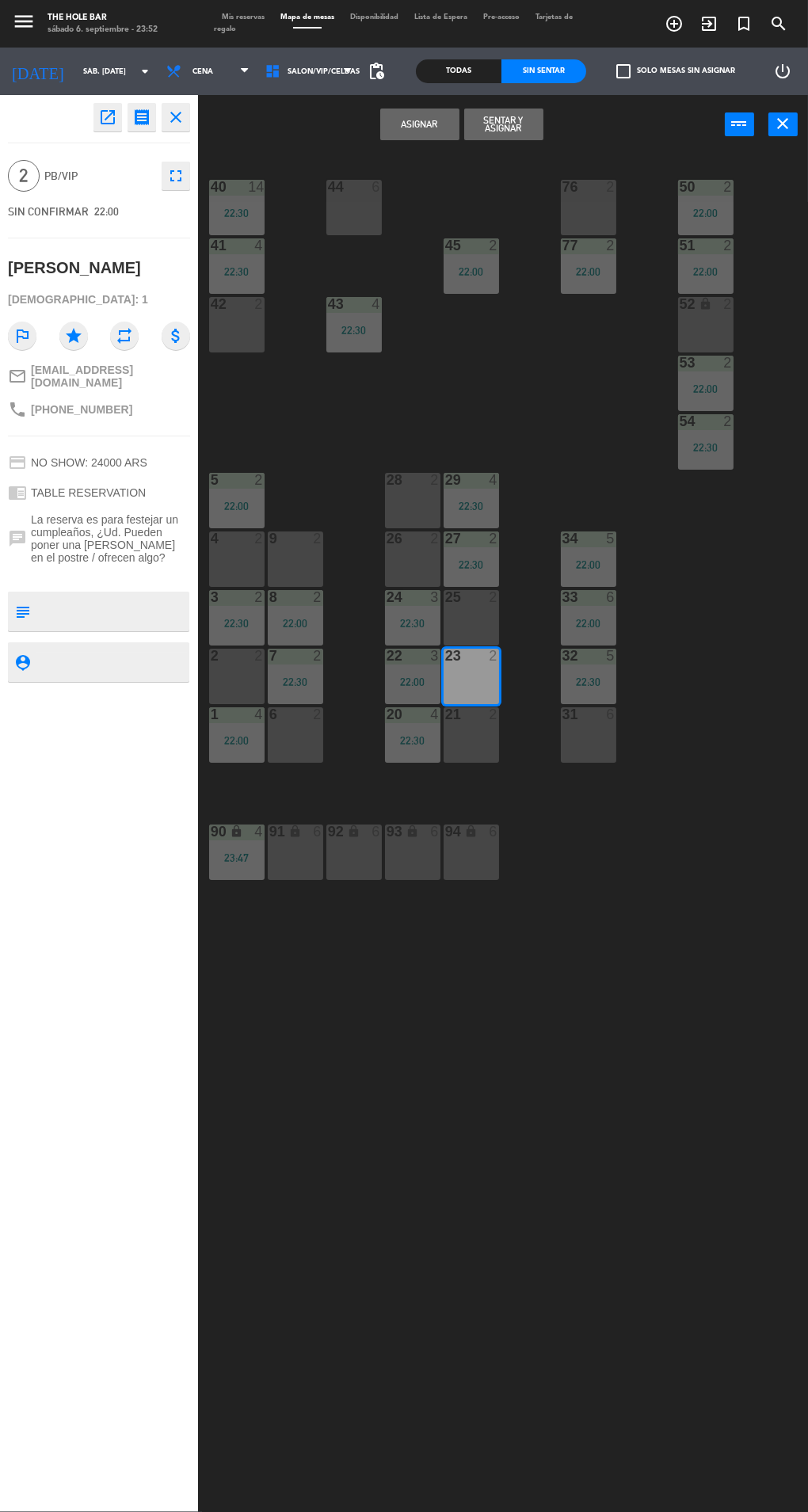
click at [530, 130] on button "Sentar y Asignar" at bounding box center [503, 123] width 79 height 31
